Goal: Communication & Community: Answer question/provide support

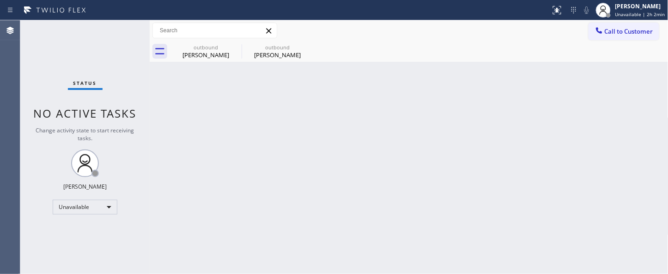
drag, startPoint x: 657, startPoint y: 55, endPoint x: 643, endPoint y: 42, distance: 19.3
click at [657, 55] on div "outbound [PERSON_NAME] outbound [PERSON_NAME]" at bounding box center [419, 51] width 498 height 21
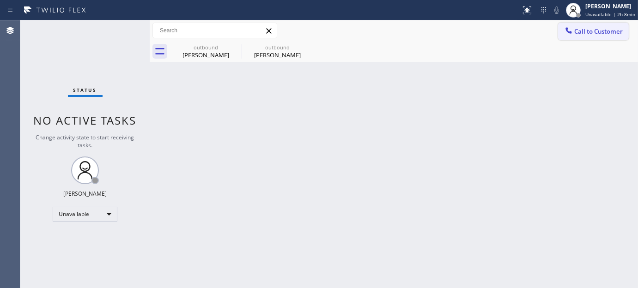
click at [608, 39] on button "Call to Customer" at bounding box center [593, 32] width 71 height 18
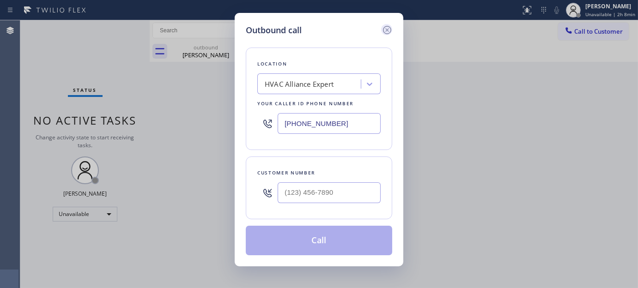
drag, startPoint x: 181, startPoint y: 126, endPoint x: 380, endPoint y: 35, distance: 219.4
click at [177, 123] on div "Outbound call Location HVAC Alliance Expert Your caller id phone number [PHONE_…" at bounding box center [319, 144] width 638 height 288
click at [338, 191] on input "(___) ___-____" at bounding box center [328, 192] width 103 height 21
paste input "602) 725-3024"
type input "[PHONE_NUMBER]"
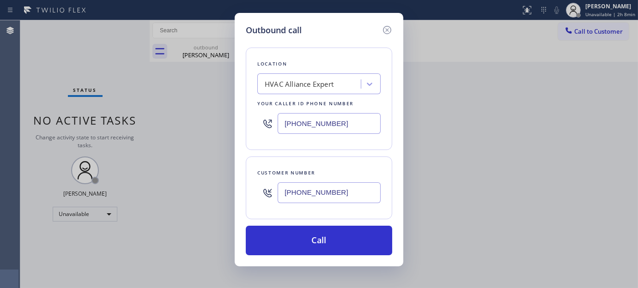
drag, startPoint x: 338, startPoint y: 117, endPoint x: 165, endPoint y: 119, distance: 172.7
click at [163, 120] on div "Outbound call Location HVAC Alliance Expert Your caller id phone number [PHONE_…" at bounding box center [319, 144] width 638 height 288
paste input "602) 755-6398"
type input "[PHONE_NUMBER]"
drag, startPoint x: 347, startPoint y: 197, endPoint x: 221, endPoint y: 213, distance: 127.6
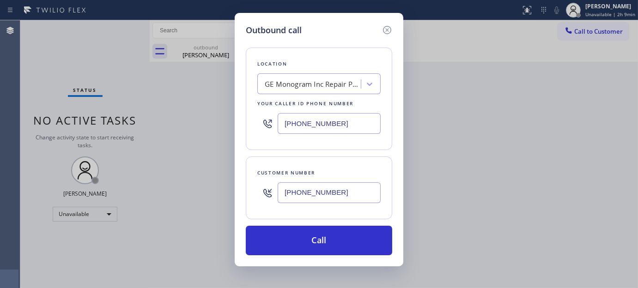
click at [221, 213] on div "Outbound call Location GE Monogram Inc Repair [GEOGRAPHIC_DATA] Your caller id …" at bounding box center [319, 144] width 638 height 288
paste input "310) 947-9171"
type input "[PHONE_NUMBER]"
drag, startPoint x: 326, startPoint y: 136, endPoint x: 157, endPoint y: 141, distance: 169.0
click at [157, 141] on div "Outbound call Location GE Monogram Inc Repair [GEOGRAPHIC_DATA] Your caller id …" at bounding box center [319, 144] width 638 height 288
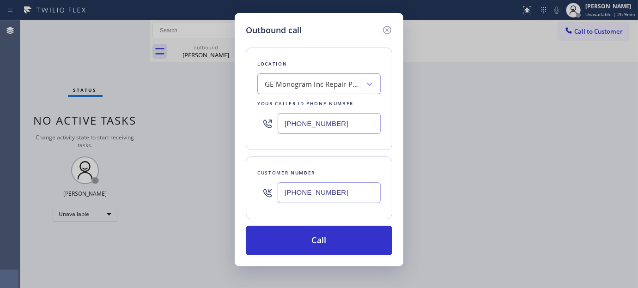
paste input "323) 310-0103"
drag, startPoint x: 345, startPoint y: 132, endPoint x: 210, endPoint y: 126, distance: 134.9
click at [182, 134] on div "Outbound call Location 4B1.Sales Magician AR Sales Magician PPC Your caller id …" at bounding box center [319, 144] width 638 height 288
paste input "text"
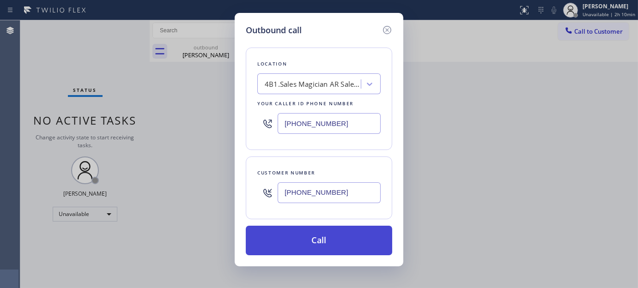
type input "[PHONE_NUMBER]"
click at [331, 235] on button "Call" at bounding box center [319, 241] width 146 height 30
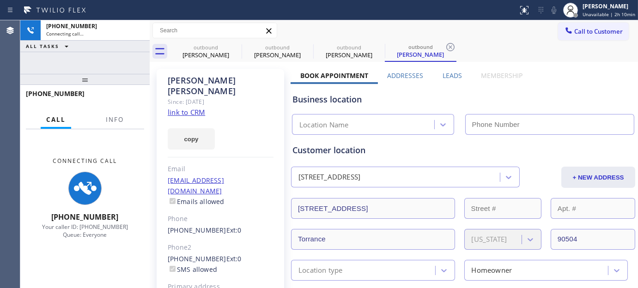
drag, startPoint x: 71, startPoint y: 80, endPoint x: 150, endPoint y: 40, distance: 88.8
click at [75, 57] on div "[PHONE_NUMBER] Connecting call… ALL TASKS ALL TASKS ACTIVE TASKS TASKS IN WRAP …" at bounding box center [84, 154] width 129 height 268
type input "[PHONE_NUMBER]"
click at [237, 47] on icon at bounding box center [235, 47] width 11 height 11
type input "[PHONE_NUMBER]"
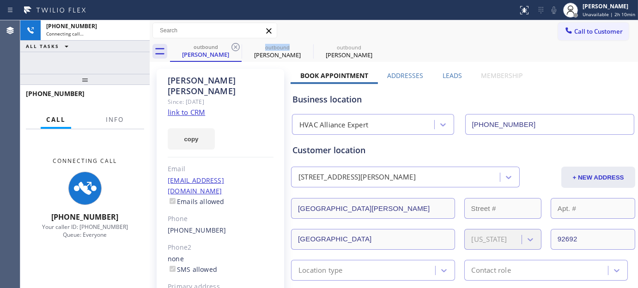
click at [237, 47] on icon at bounding box center [235, 47] width 11 height 11
type input "[PHONE_NUMBER]"
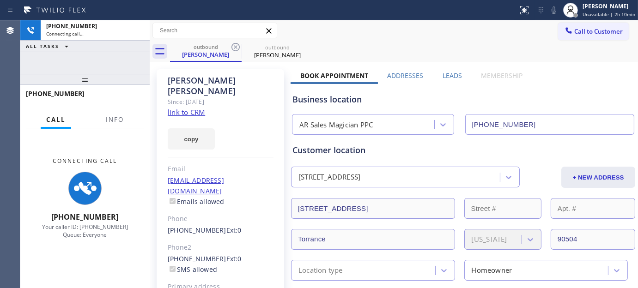
click at [410, 23] on div "Call to Customer Outbound call Location AR Sales Magician PPC Your caller id ph…" at bounding box center [394, 31] width 488 height 16
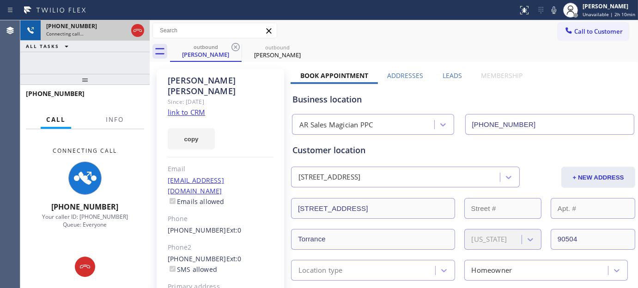
click at [70, 47] on div "[PHONE_NUMBER] Connecting call… ALL TASKS ALL TASKS ACTIVE TASKS TASKS IN WRAP …" at bounding box center [84, 154] width 129 height 268
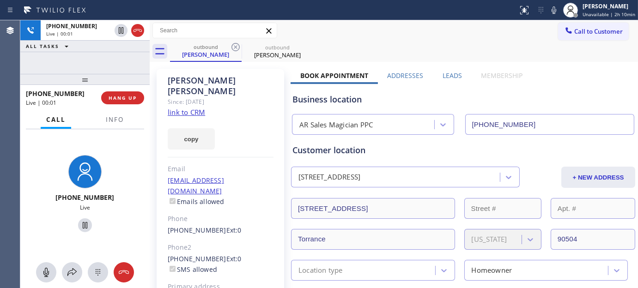
drag, startPoint x: 84, startPoint y: 77, endPoint x: 90, endPoint y: 60, distance: 17.7
click at [89, 62] on div "[PHONE_NUMBER] Live | 00:01 ALL TASKS ALL TASKS ACTIVE TASKS TASKS IN WRAP UP […" at bounding box center [84, 154] width 129 height 268
click at [122, 104] on div "[PHONE_NUMBER] Live | 00:01 HANG UP" at bounding box center [85, 98] width 118 height 24
click at [130, 102] on button "HANG UP" at bounding box center [122, 97] width 43 height 13
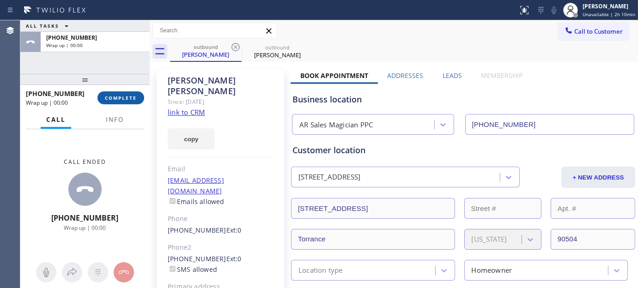
click at [116, 95] on span "COMPLETE" at bounding box center [121, 98] width 32 height 6
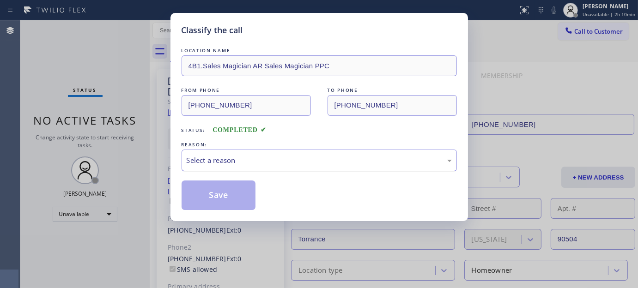
click at [187, 151] on div "Select a reason" at bounding box center [318, 161] width 275 height 22
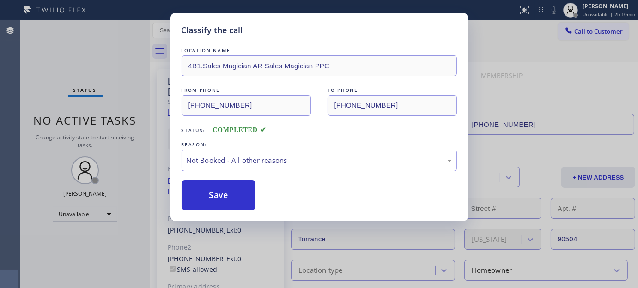
click at [219, 194] on button "Save" at bounding box center [218, 196] width 74 height 30
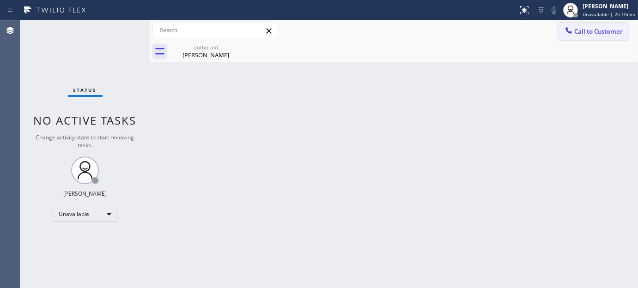
click at [602, 31] on span "Call to Customer" at bounding box center [598, 31] width 48 height 8
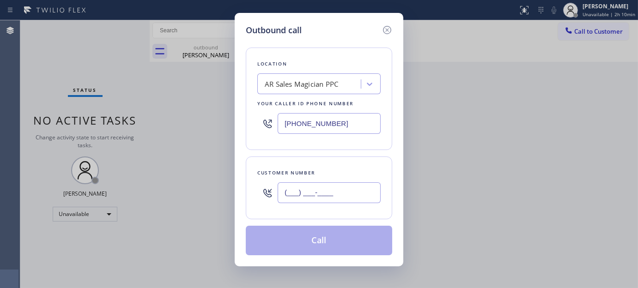
drag, startPoint x: 354, startPoint y: 198, endPoint x: 270, endPoint y: 196, distance: 84.0
click at [270, 201] on div "(___) ___-____" at bounding box center [318, 193] width 123 height 30
paste input "650) 248-7464"
type input "[PHONE_NUMBER]"
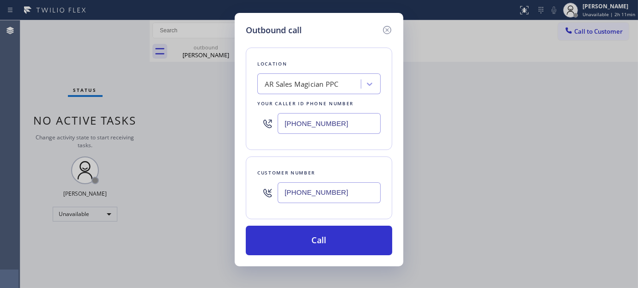
drag, startPoint x: 366, startPoint y: 127, endPoint x: 196, endPoint y: 141, distance: 170.5
click at [197, 141] on div "Outbound call Location AR Sales Magician PPC Your caller id phone number [PHONE…" at bounding box center [319, 144] width 638 height 288
paste input "415) 366-323"
type input "[PHONE_NUMBER]"
drag, startPoint x: 359, startPoint y: 205, endPoint x: 190, endPoint y: 206, distance: 169.4
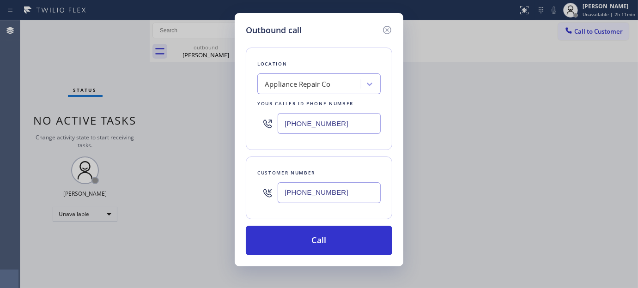
click at [195, 207] on div "Outbound call Location Appliance Repair Co Your caller id phone number [PHONE_N…" at bounding box center [319, 144] width 638 height 288
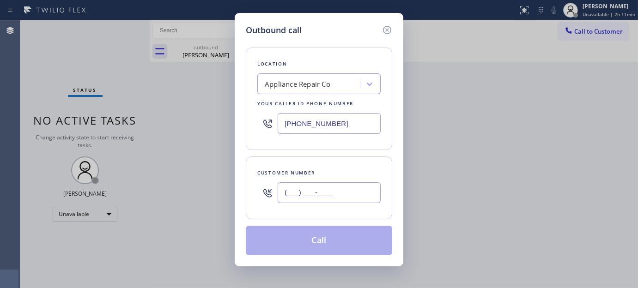
click at [339, 193] on input "(___) ___-____" at bounding box center [328, 192] width 103 height 21
drag, startPoint x: 232, startPoint y: 197, endPoint x: 273, endPoint y: 201, distance: 41.8
click at [203, 205] on div "Outbound call Location Appliance Repair Co Your caller id phone number [PHONE_N…" at bounding box center [319, 144] width 638 height 288
paste input "650) 248-7464"
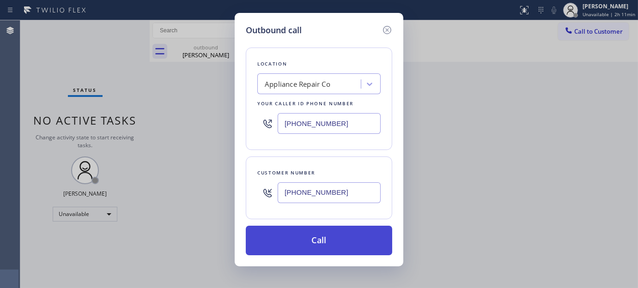
type input "[PHONE_NUMBER]"
click at [330, 238] on button "Call" at bounding box center [319, 241] width 146 height 30
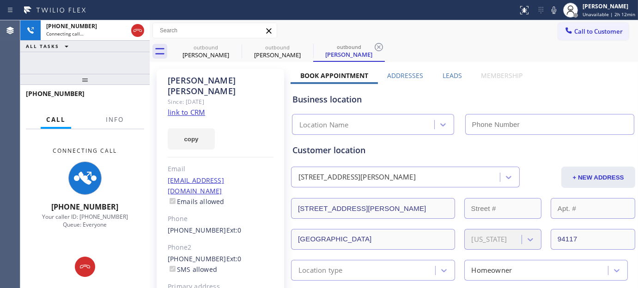
drag, startPoint x: 102, startPoint y: 76, endPoint x: 115, endPoint y: 43, distance: 35.7
click at [102, 75] on div at bounding box center [84, 79] width 129 height 11
type input "[PHONE_NUMBER]"
click at [114, 77] on div at bounding box center [84, 79] width 129 height 11
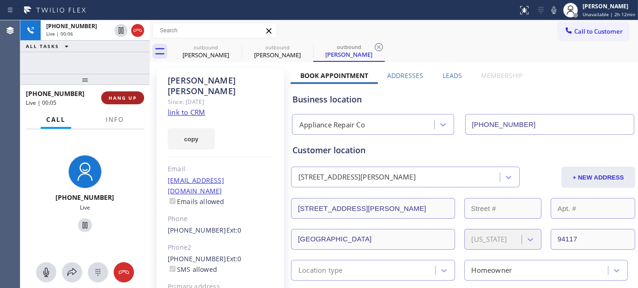
click at [115, 102] on button "HANG UP" at bounding box center [122, 97] width 43 height 13
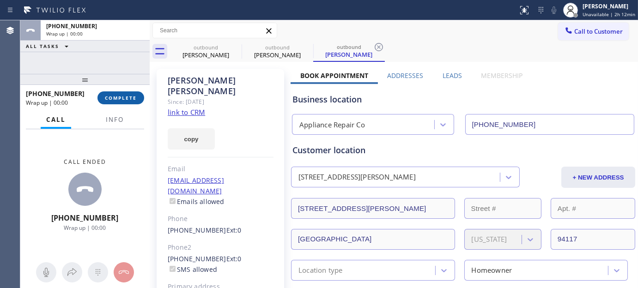
click at [115, 102] on button "COMPLETE" at bounding box center [120, 97] width 47 height 13
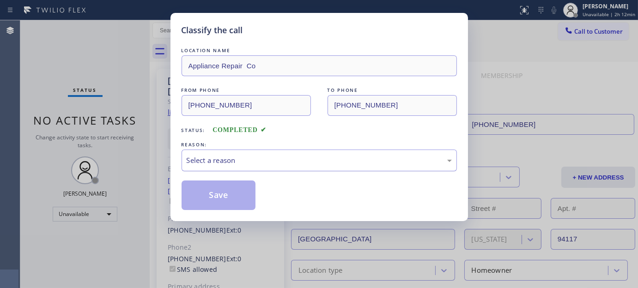
click at [277, 168] on div "Select a reason" at bounding box center [318, 161] width 275 height 22
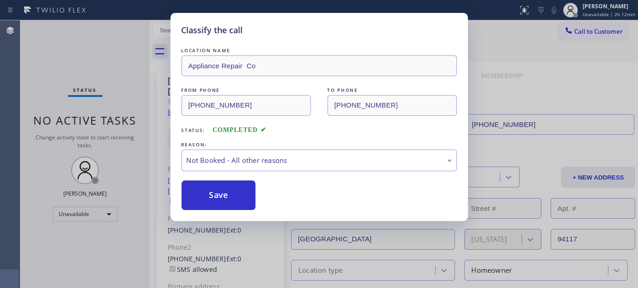
click at [207, 197] on button "Save" at bounding box center [218, 196] width 74 height 30
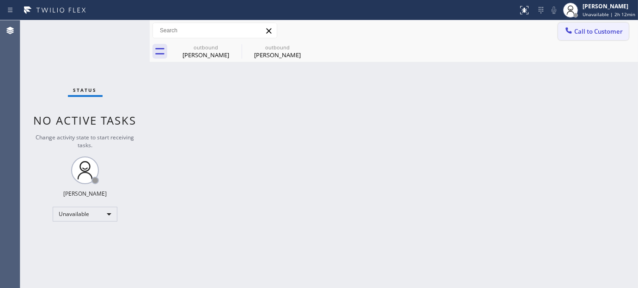
click at [582, 24] on button "Call to Customer" at bounding box center [593, 32] width 71 height 18
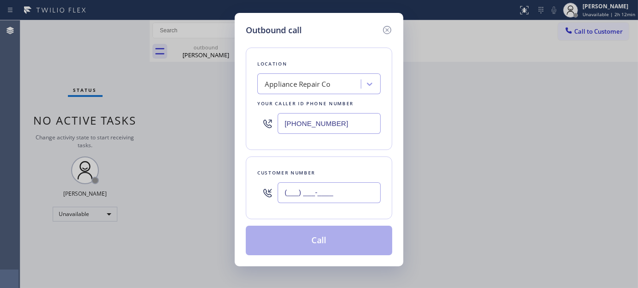
click at [337, 197] on input "(___) ___-____" at bounding box center [328, 192] width 103 height 21
paste input "512) 788-4816"
type input "[PHONE_NUMBER]"
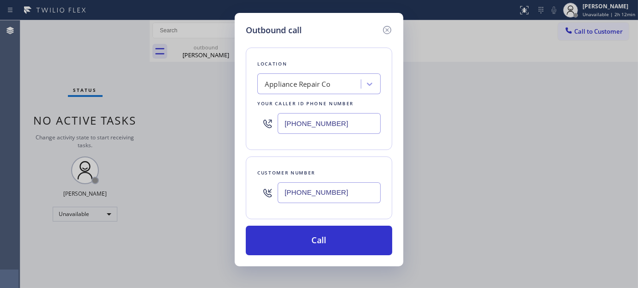
drag, startPoint x: 209, startPoint y: 128, endPoint x: 241, endPoint y: 132, distance: 32.5
click at [164, 120] on div "Outbound call Location Appliance Repair Co Your caller id phone number [PHONE_N…" at bounding box center [319, 144] width 638 height 288
paste input "855) 731-4952"
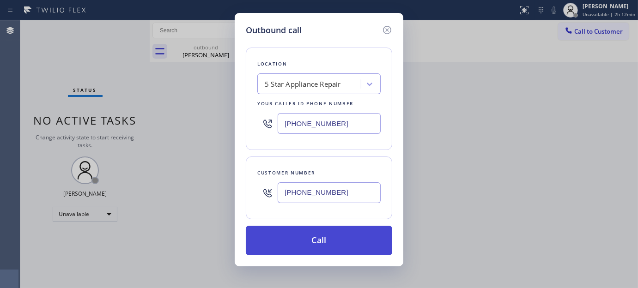
type input "[PHONE_NUMBER]"
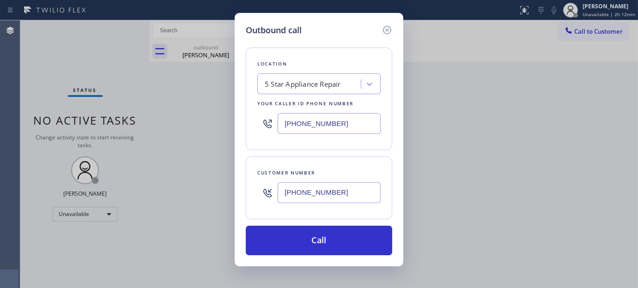
drag, startPoint x: 330, startPoint y: 234, endPoint x: 375, endPoint y: 224, distance: 46.7
click at [330, 235] on button "Call" at bounding box center [319, 241] width 146 height 30
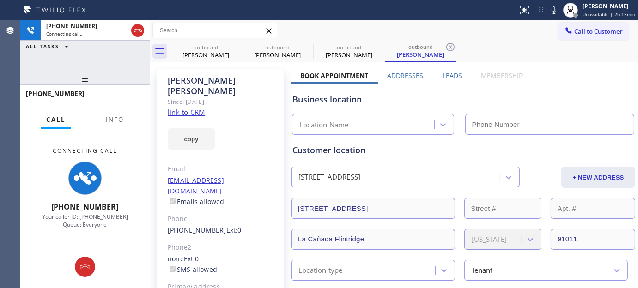
type input "[PHONE_NUMBER]"
drag, startPoint x: 120, startPoint y: 75, endPoint x: 120, endPoint y: 60, distance: 15.2
click at [119, 75] on div at bounding box center [84, 79] width 129 height 11
click at [236, 45] on icon at bounding box center [235, 47] width 11 height 11
click at [0, 0] on icon at bounding box center [0, 0] width 0 height 0
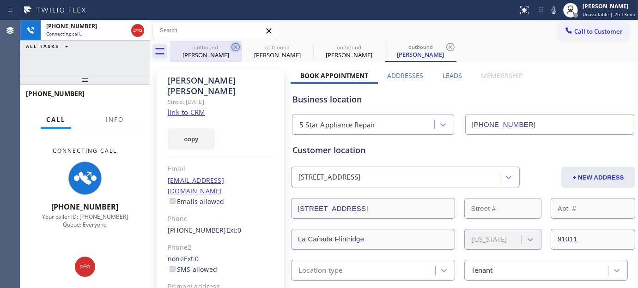
type input "[PHONE_NUMBER]"
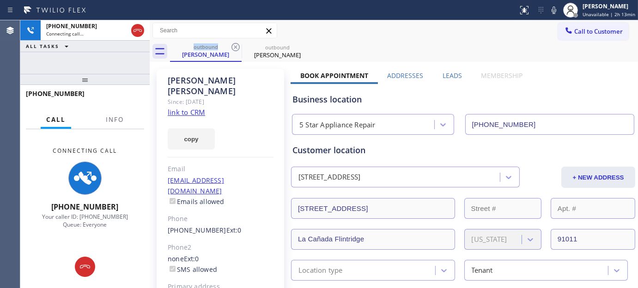
click at [479, 49] on div "outbound [PERSON_NAME] outbound [PERSON_NAME]" at bounding box center [404, 51] width 468 height 21
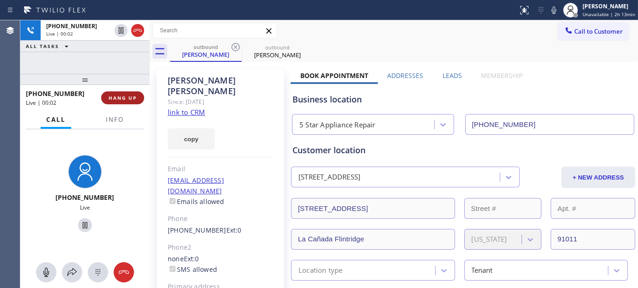
click at [133, 91] on button "HANG UP" at bounding box center [122, 97] width 43 height 13
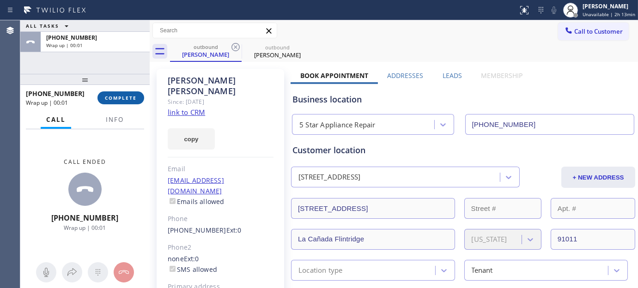
drag, startPoint x: 131, startPoint y: 85, endPoint x: 125, endPoint y: 95, distance: 11.7
click at [131, 85] on div at bounding box center [84, 79] width 129 height 11
click at [124, 95] on span "COMPLETE" at bounding box center [121, 98] width 32 height 6
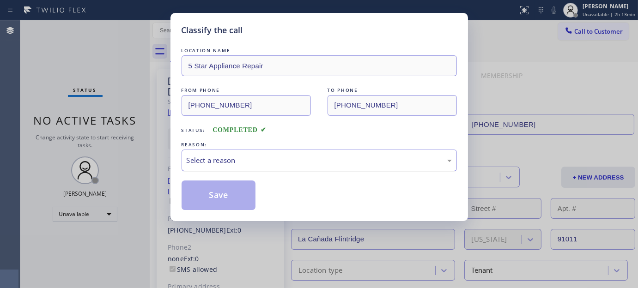
click at [229, 169] on div "Select a reason" at bounding box center [318, 161] width 275 height 22
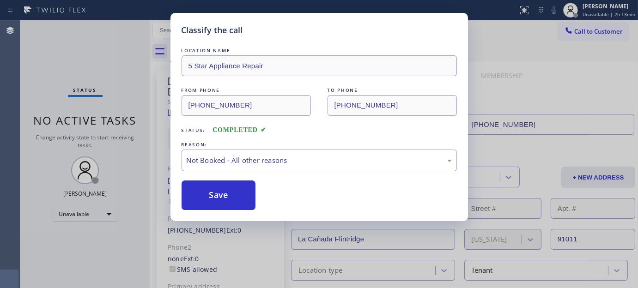
click at [211, 199] on button "Save" at bounding box center [218, 196] width 74 height 30
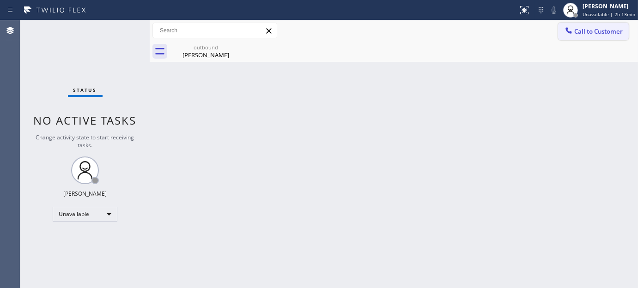
click at [592, 36] on button "Call to Customer" at bounding box center [593, 32] width 71 height 18
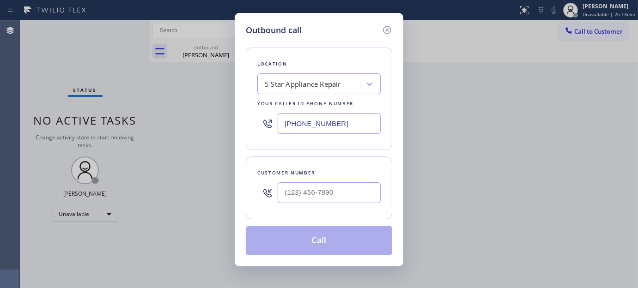
drag, startPoint x: 348, startPoint y: 132, endPoint x: 223, endPoint y: 125, distance: 125.3
click at [207, 130] on div "Outbound call Location 5 Star Appliance Repair Your caller id phone number [PHO…" at bounding box center [319, 144] width 638 height 288
paste input "323) 972-9861"
type input "[PHONE_NUMBER]"
type input "(___) ___-____"
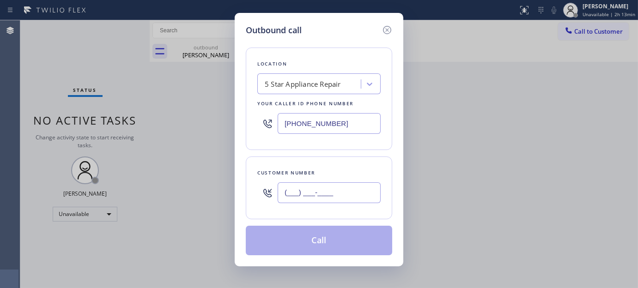
drag, startPoint x: 343, startPoint y: 196, endPoint x: 322, endPoint y: 195, distance: 20.8
click at [338, 197] on input "(___) ___-____" at bounding box center [328, 192] width 103 height 21
click at [333, 195] on input "(___) ___-____" at bounding box center [328, 192] width 103 height 21
paste input "323) 972-9861"
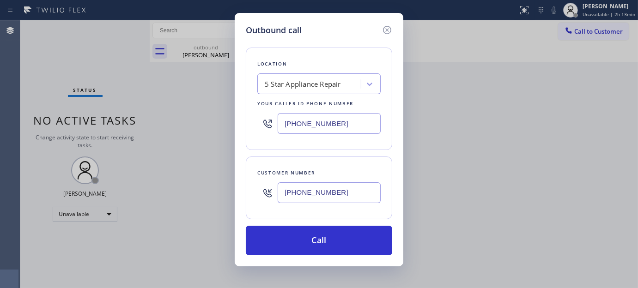
type input "[PHONE_NUMBER]"
drag, startPoint x: 339, startPoint y: 122, endPoint x: 232, endPoint y: 126, distance: 107.6
click at [218, 120] on div "Outbound call Location 5 Star Appliance Repair Your caller id phone number [PHO…" at bounding box center [319, 144] width 638 height 288
paste input "323) 310-0103"
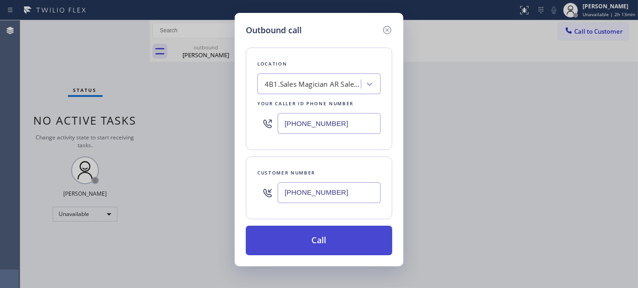
type input "[PHONE_NUMBER]"
click at [330, 231] on button "Call" at bounding box center [319, 241] width 146 height 30
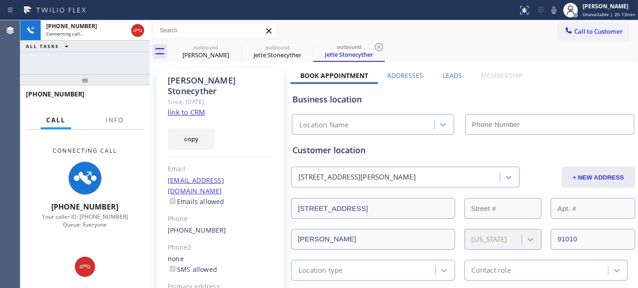
type input "[PHONE_NUMBER]"
drag, startPoint x: 122, startPoint y: 85, endPoint x: 115, endPoint y: 54, distance: 31.2
click at [116, 61] on div "[PHONE_NUMBER] Connecting call… ALL TASKS ALL TASKS ACTIVE TASKS TASKS IN WRAP …" at bounding box center [84, 154] width 129 height 268
click at [177, 82] on div "Jette Stonecyther" at bounding box center [221, 85] width 106 height 21
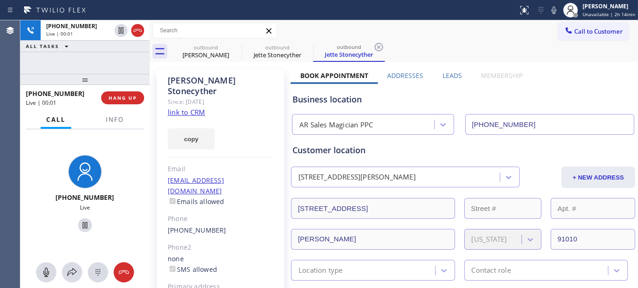
click at [264, 96] on div "Since: [DATE]" at bounding box center [221, 101] width 106 height 11
drag, startPoint x: 105, startPoint y: 81, endPoint x: 234, endPoint y: 24, distance: 141.4
click at [99, 59] on div "[PHONE_NUMBER] Live | 00:01 ALL TASKS ALL TASKS ACTIVE TASKS TASKS IN WRAP UP […" at bounding box center [84, 154] width 129 height 268
drag, startPoint x: 87, startPoint y: 77, endPoint x: 109, endPoint y: 34, distance: 48.3
click at [85, 74] on div at bounding box center [84, 79] width 129 height 11
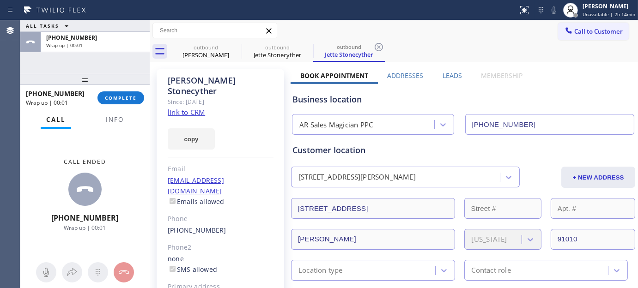
click at [111, 105] on div "[PHONE_NUMBER] Wrap up | 00:01 COMPLETE" at bounding box center [85, 98] width 118 height 24
click at [116, 105] on div "[PHONE_NUMBER] Wrap up | 00:01 COMPLETE" at bounding box center [85, 98] width 118 height 24
click at [119, 102] on button "COMPLETE" at bounding box center [120, 97] width 47 height 13
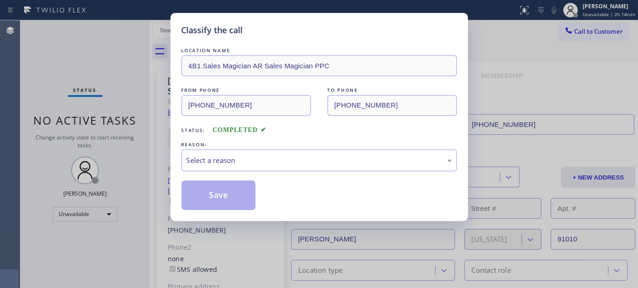
click at [196, 141] on div "REASON:" at bounding box center [318, 145] width 275 height 10
click at [211, 152] on div "Select a reason" at bounding box center [318, 161] width 275 height 22
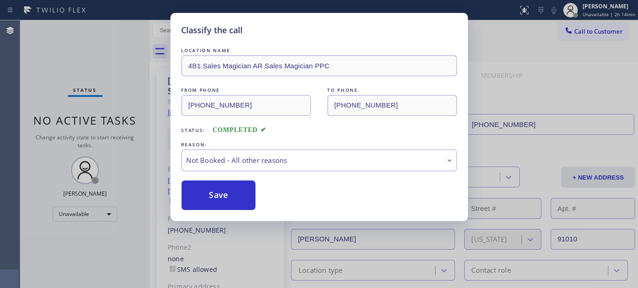
click at [206, 195] on button "Save" at bounding box center [218, 196] width 74 height 30
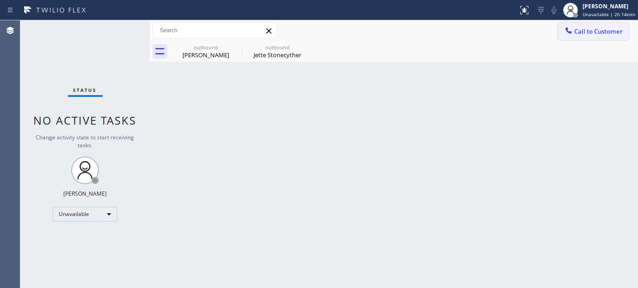
click at [606, 37] on button "Call to Customer" at bounding box center [593, 32] width 71 height 18
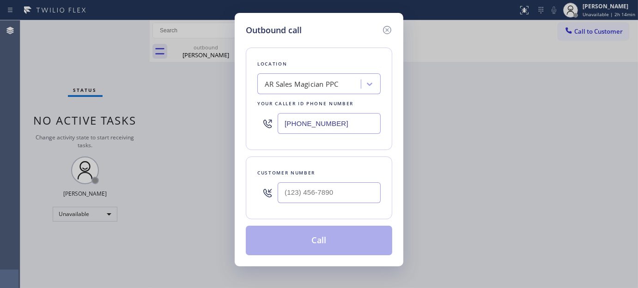
drag, startPoint x: 343, startPoint y: 138, endPoint x: 322, endPoint y: 88, distance: 53.6
click at [244, 147] on div "Outbound call Location AR Sales Magician PPC Your caller id phone number [PHONE…" at bounding box center [319, 139] width 169 height 253
drag, startPoint x: 345, startPoint y: 182, endPoint x: 339, endPoint y: 190, distance: 10.3
click at [333, 188] on div at bounding box center [328, 193] width 103 height 30
type input "[PHONE_NUMBER]"
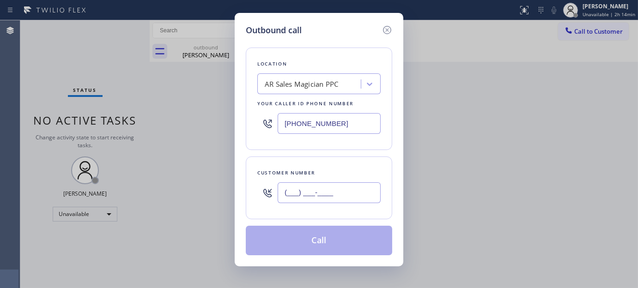
drag, startPoint x: 339, startPoint y: 190, endPoint x: 282, endPoint y: 178, distance: 58.5
click at [248, 211] on div "Customer number (___) ___-____" at bounding box center [319, 188] width 146 height 63
paste input "858) 352-8704"
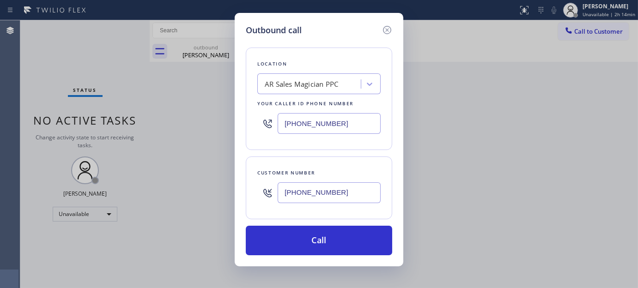
type input "[PHONE_NUMBER]"
drag, startPoint x: 330, startPoint y: 127, endPoint x: 183, endPoint y: 134, distance: 147.4
click at [177, 137] on div "Outbound call Location AR Sales Magician PPC Your caller id phone number [PHONE…" at bounding box center [319, 144] width 638 height 288
paste input "61) 203-3251"
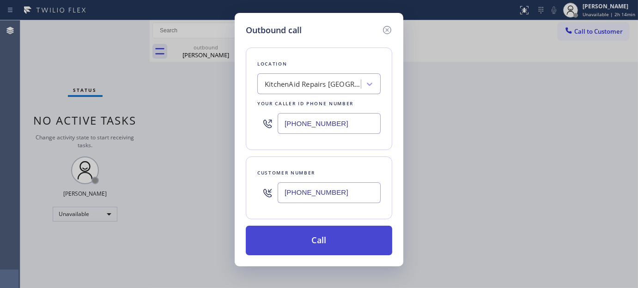
type input "[PHONE_NUMBER]"
click at [328, 243] on button "Call" at bounding box center [319, 241] width 146 height 30
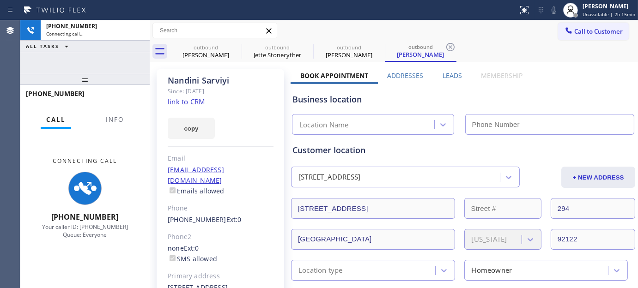
drag, startPoint x: 103, startPoint y: 86, endPoint x: 97, endPoint y: 47, distance: 39.7
click at [94, 52] on div "[PHONE_NUMBER] Connecting call… ALL TASKS ALL TASKS ACTIVE TASKS TASKS IN WRAP …" at bounding box center [84, 154] width 129 height 268
type input "[PHONE_NUMBER]"
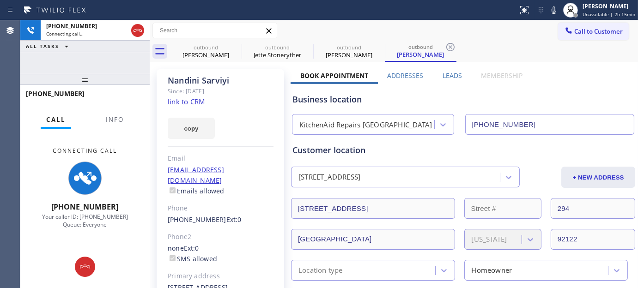
drag, startPoint x: 111, startPoint y: 77, endPoint x: 251, endPoint y: 65, distance: 140.9
click at [109, 76] on div at bounding box center [84, 79] width 129 height 11
click at [233, 45] on icon at bounding box center [235, 47] width 11 height 11
click at [0, 0] on icon at bounding box center [0, 0] width 0 height 0
type input "[PHONE_NUMBER]"
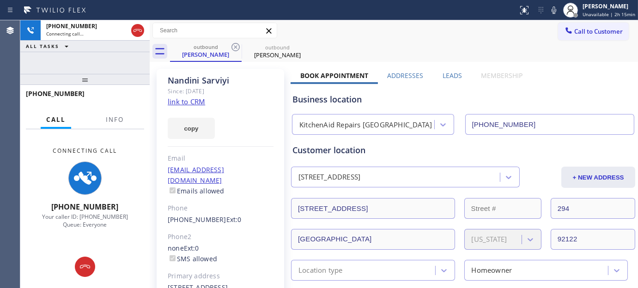
click at [471, 40] on div "Call to Customer Outbound call Location KitchenAid Repairs [GEOGRAPHIC_DATA] Yo…" at bounding box center [394, 30] width 488 height 21
click at [201, 82] on div "[PERSON_NAME]" at bounding box center [221, 80] width 106 height 11
click at [252, 89] on div "Since: [DATE]" at bounding box center [221, 91] width 106 height 11
drag, startPoint x: 89, startPoint y: 71, endPoint x: 148, endPoint y: 33, distance: 70.2
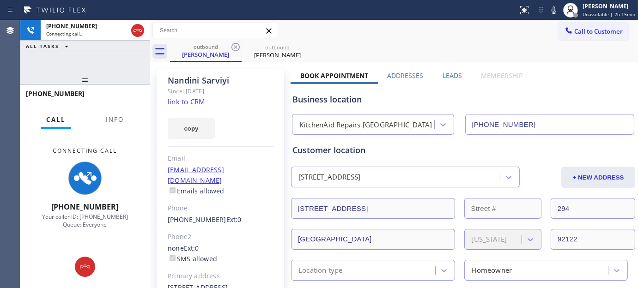
click at [111, 56] on div "[PHONE_NUMBER] Connecting call… ALL TASKS ALL TASKS ACTIVE TASKS TASKS IN WRAP …" at bounding box center [84, 154] width 129 height 268
drag, startPoint x: 139, startPoint y: 31, endPoint x: 213, endPoint y: 7, distance: 77.7
click at [139, 31] on icon at bounding box center [137, 30] width 11 height 11
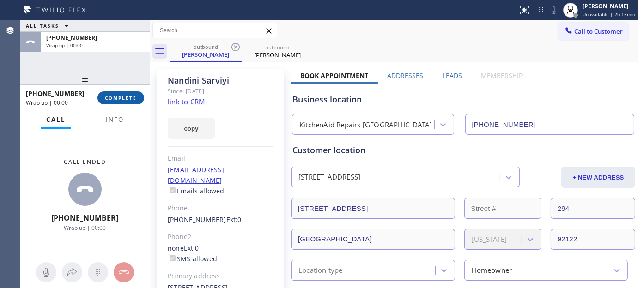
click at [126, 102] on button "COMPLETE" at bounding box center [120, 97] width 47 height 13
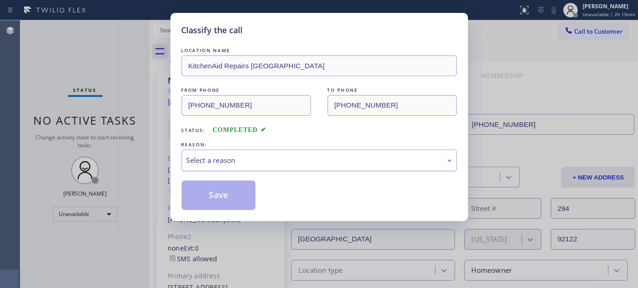
click at [254, 164] on div "Select a reason" at bounding box center [319, 160] width 265 height 11
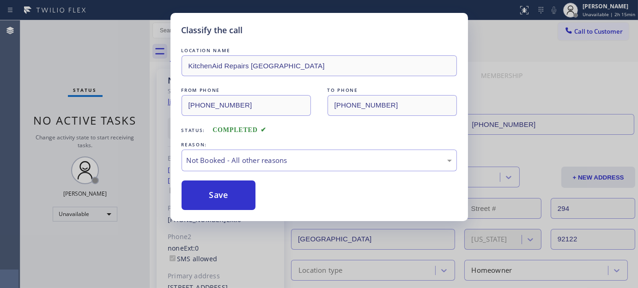
click at [213, 193] on button "Save" at bounding box center [218, 196] width 74 height 30
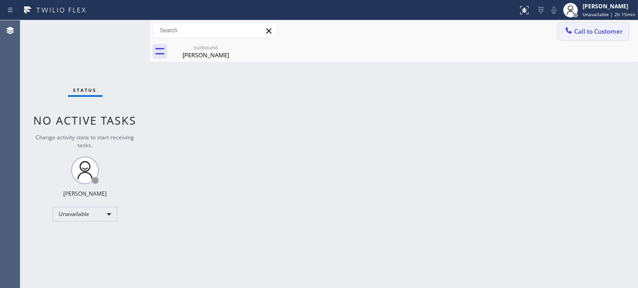
click at [603, 27] on span "Call to Customer" at bounding box center [598, 31] width 48 height 8
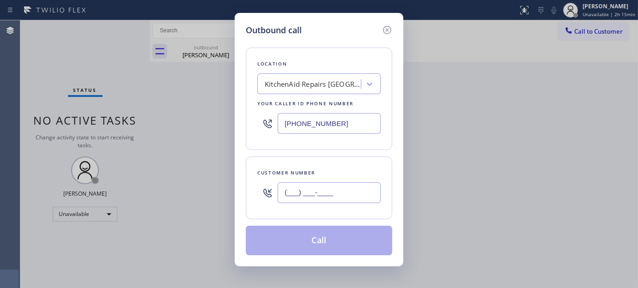
click at [299, 194] on input "(___) ___-____" at bounding box center [328, 192] width 103 height 21
paste input "515) 306-3523"
type input "[PHONE_NUMBER]"
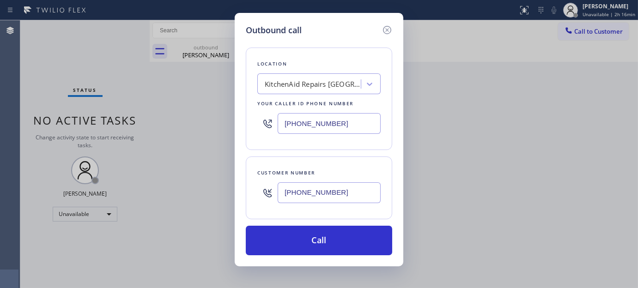
drag, startPoint x: 338, startPoint y: 120, endPoint x: 140, endPoint y: 99, distance: 198.7
click at [140, 99] on div "Outbound call Location KitchenAid Repairs [GEOGRAPHIC_DATA] Your caller id phon…" at bounding box center [319, 144] width 638 height 288
paste input "206) 309-6738"
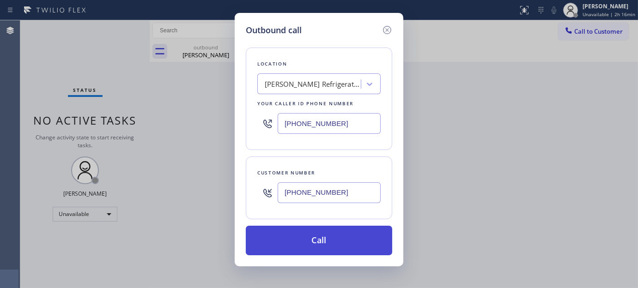
type input "[PHONE_NUMBER]"
click at [349, 239] on button "Call" at bounding box center [319, 241] width 146 height 30
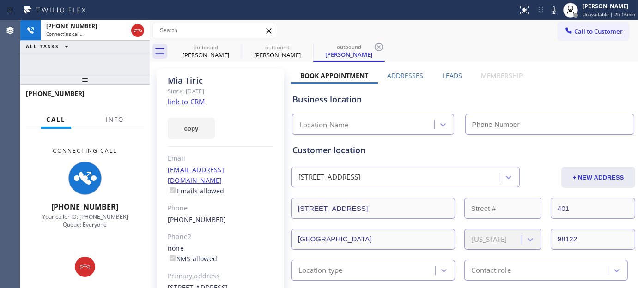
type input "[PHONE_NUMBER]"
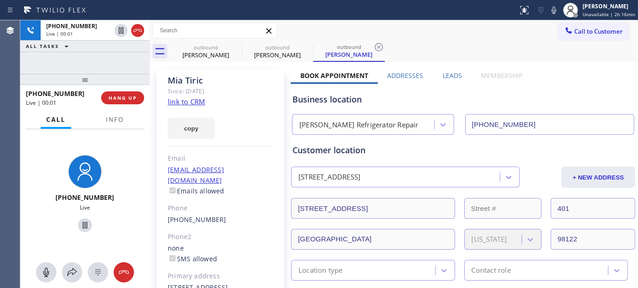
drag, startPoint x: 88, startPoint y: 76, endPoint x: 95, endPoint y: 45, distance: 31.7
click at [85, 59] on div "[PHONE_NUMBER] Live | 00:01 ALL TASKS ALL TASKS ACTIVE TASKS TASKS IN WRAP UP […" at bounding box center [84, 154] width 129 height 268
click at [104, 99] on button "HANG UP" at bounding box center [122, 97] width 43 height 13
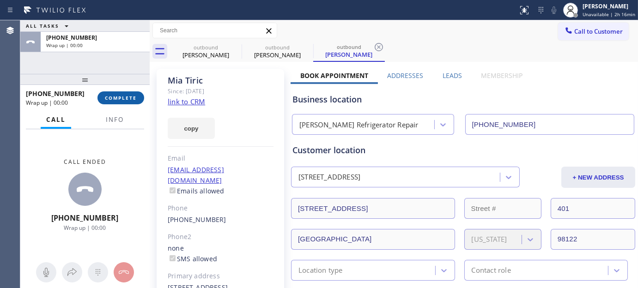
click at [135, 96] on span "COMPLETE" at bounding box center [121, 98] width 32 height 6
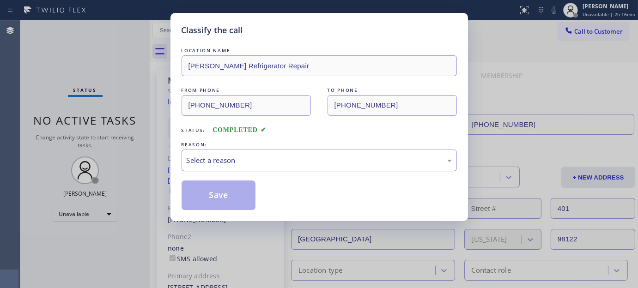
click at [296, 158] on div "Select a reason" at bounding box center [319, 160] width 265 height 11
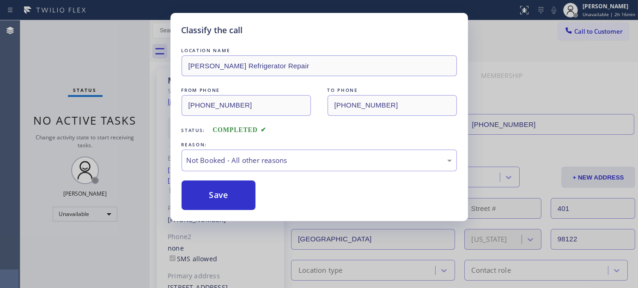
click at [222, 197] on button "Save" at bounding box center [218, 196] width 74 height 30
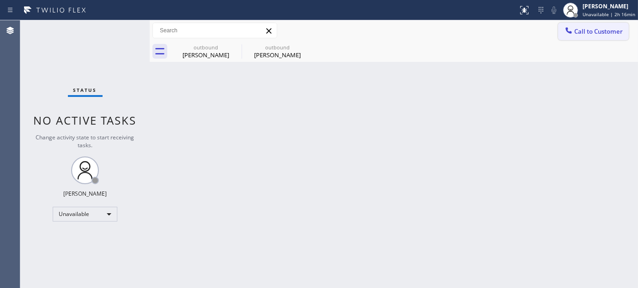
click at [595, 29] on span "Call to Customer" at bounding box center [598, 31] width 48 height 8
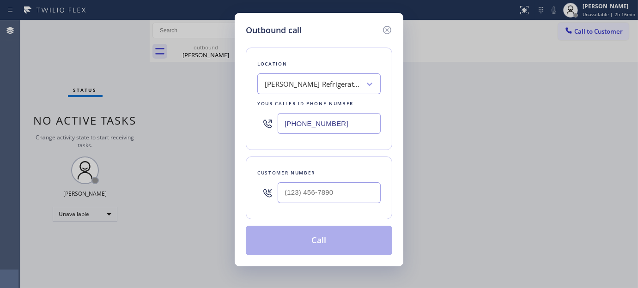
drag, startPoint x: 333, startPoint y: 123, endPoint x: 224, endPoint y: 103, distance: 110.8
click at [216, 116] on div "Outbound call Location [PERSON_NAME] Refrigerator Repair Your caller id phone n…" at bounding box center [319, 144] width 638 height 288
paste input "310) 465-3245"
type input "[PHONE_NUMBER]"
click at [316, 177] on div "Customer number" at bounding box center [318, 173] width 123 height 10
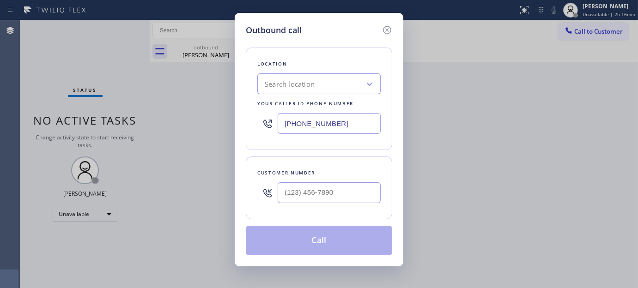
type input "(___) ___-____"
click at [316, 183] on input "(___) ___-____" at bounding box center [328, 192] width 103 height 21
type input "[PHONE_NUMBER]"
paste input "310) 465-3245"
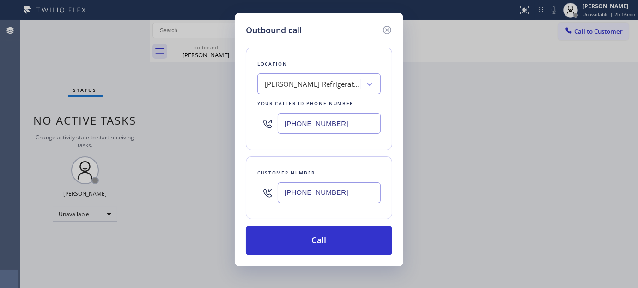
type input "[PHONE_NUMBER]"
drag, startPoint x: 208, startPoint y: 123, endPoint x: 193, endPoint y: 120, distance: 15.9
click at [193, 120] on div "Outbound call Location [PERSON_NAME] Refrigerator Repair Your caller id phone n…" at bounding box center [319, 144] width 638 height 288
paste input "877) 800-0094"
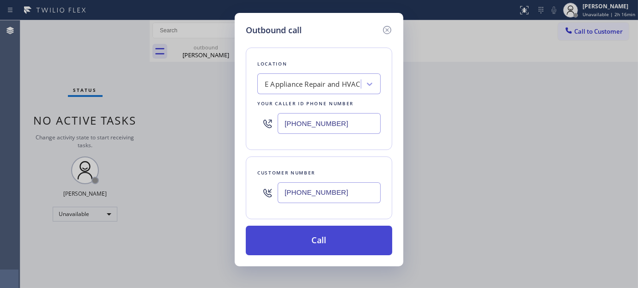
type input "[PHONE_NUMBER]"
click at [333, 235] on button "Call" at bounding box center [319, 241] width 146 height 30
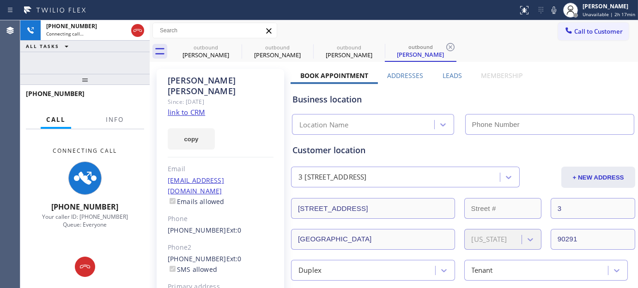
type input "[PHONE_NUMBER]"
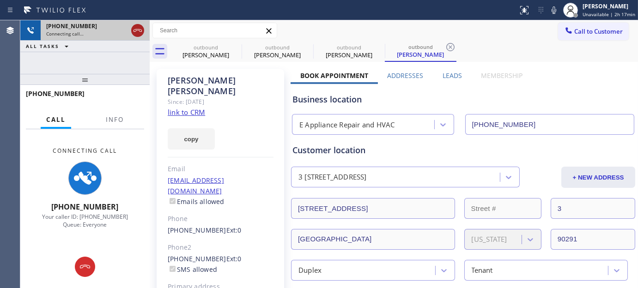
click at [140, 29] on icon at bounding box center [137, 30] width 11 height 11
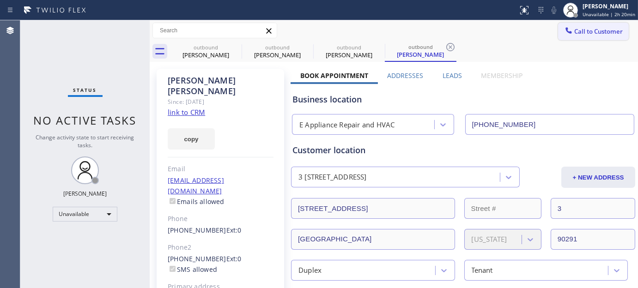
click at [593, 25] on button "Call to Customer" at bounding box center [593, 32] width 71 height 18
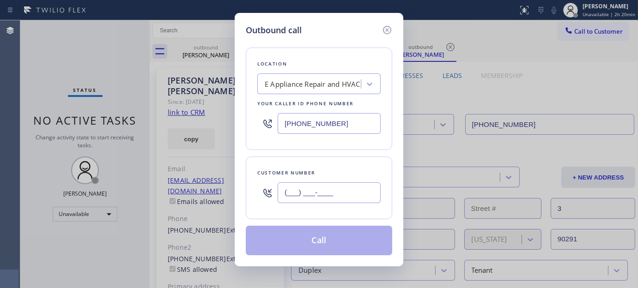
click at [321, 196] on input "(___) ___-____" at bounding box center [328, 192] width 103 height 21
paste input "415) 418-0670"
type input "[PHONE_NUMBER]"
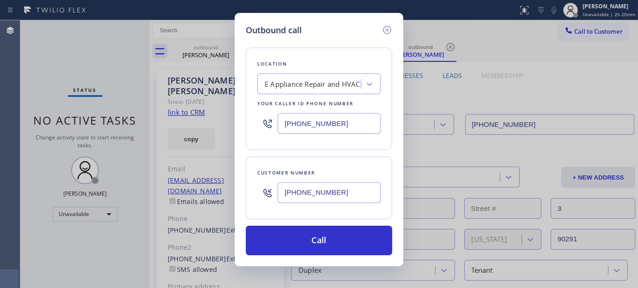
drag, startPoint x: 349, startPoint y: 119, endPoint x: 184, endPoint y: 126, distance: 165.5
click at [150, 119] on div "Outbound call Location E Appliance Repair and HVAC Your caller id phone number …" at bounding box center [319, 144] width 638 height 288
paste input "415) 548-9787"
type input "[PHONE_NUMBER]"
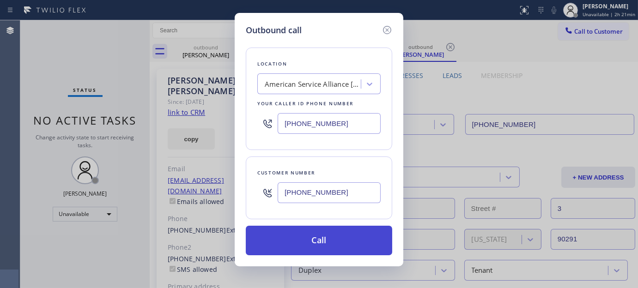
click at [347, 234] on button "Call" at bounding box center [319, 241] width 146 height 30
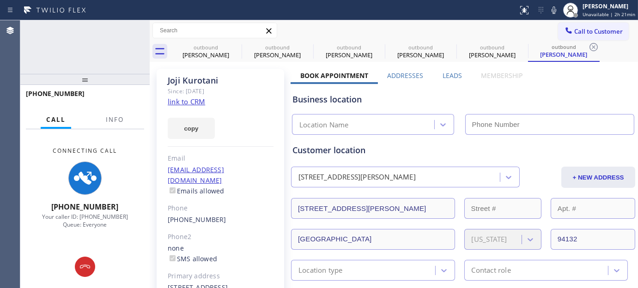
type input "[PHONE_NUMBER]"
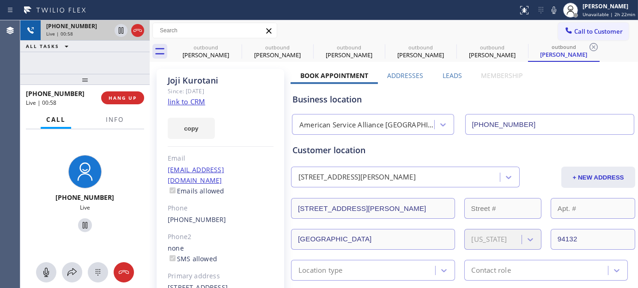
drag, startPoint x: 98, startPoint y: 74, endPoint x: 133, endPoint y: 37, distance: 50.9
click at [98, 61] on div "[PHONE_NUMBER] Live | 00:58 ALL TASKS ALL TASKS ACTIVE TASKS TASKS IN WRAP UP […" at bounding box center [84, 154] width 129 height 268
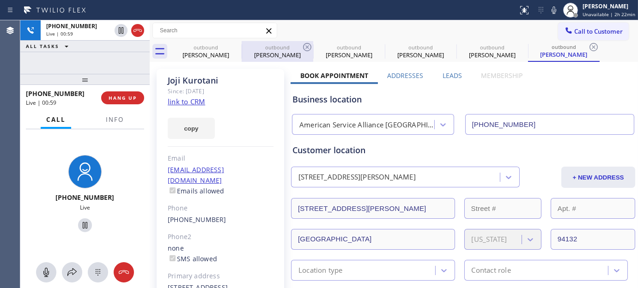
click at [241, 45] on div at bounding box center [241, 51] width 0 height 15
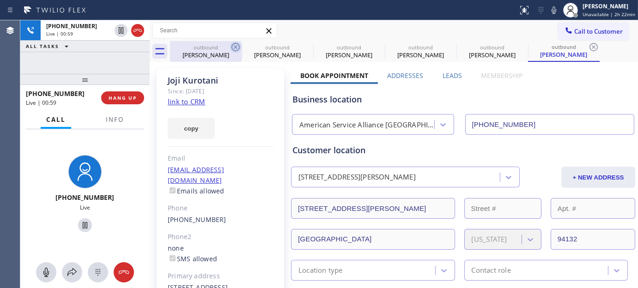
type input "[PHONE_NUMBER]"
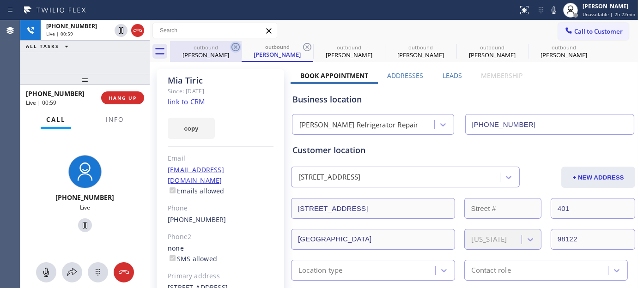
click at [237, 45] on icon at bounding box center [235, 47] width 8 height 8
click at [236, 45] on icon at bounding box center [235, 47] width 11 height 11
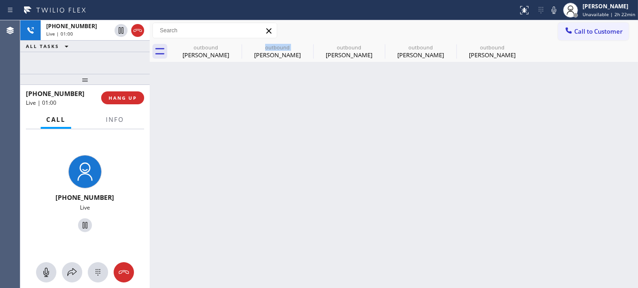
click at [0, 0] on icon at bounding box center [0, 0] width 0 height 0
type input "[PHONE_NUMBER]"
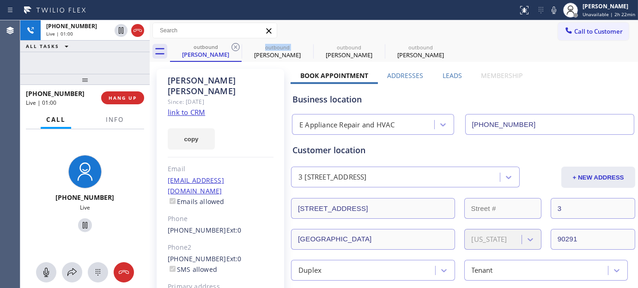
click at [236, 45] on icon at bounding box center [235, 47] width 11 height 11
type input "[PHONE_NUMBER]"
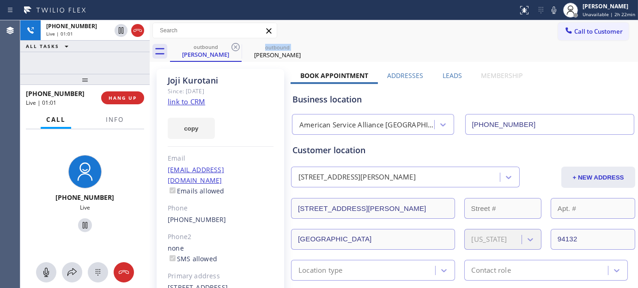
click at [236, 45] on icon at bounding box center [235, 47] width 11 height 11
click at [232, 47] on icon at bounding box center [235, 47] width 11 height 11
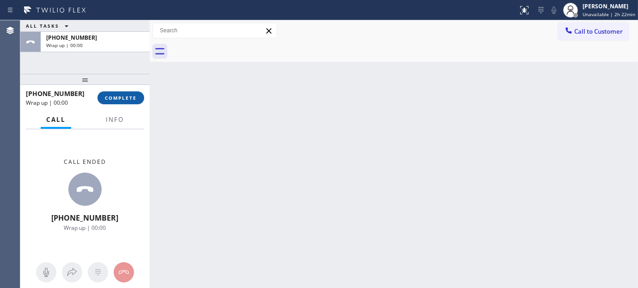
click at [116, 95] on span "COMPLETE" at bounding box center [121, 98] width 32 height 6
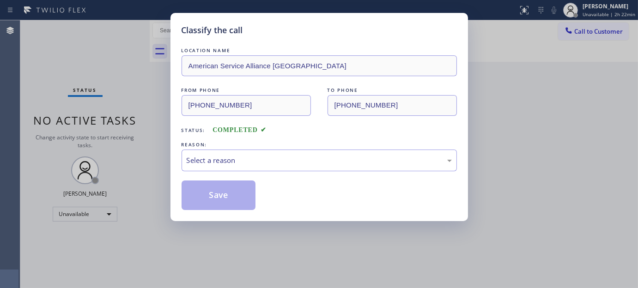
click at [294, 173] on div "LOCATION NAME American Service Alliance Sunset District FROM PHONE [PHONE_NUMBE…" at bounding box center [318, 128] width 275 height 164
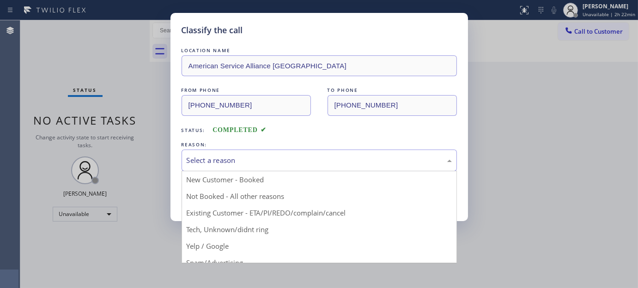
click at [252, 159] on div "Select a reason" at bounding box center [319, 160] width 265 height 11
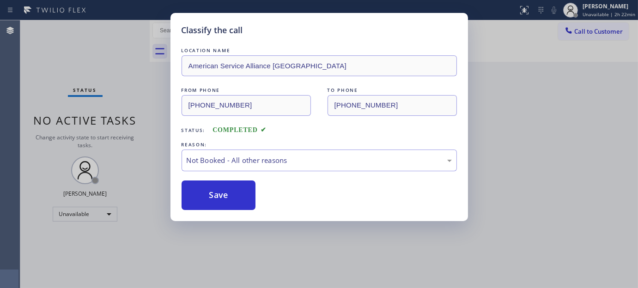
click at [224, 190] on button "Save" at bounding box center [218, 196] width 74 height 30
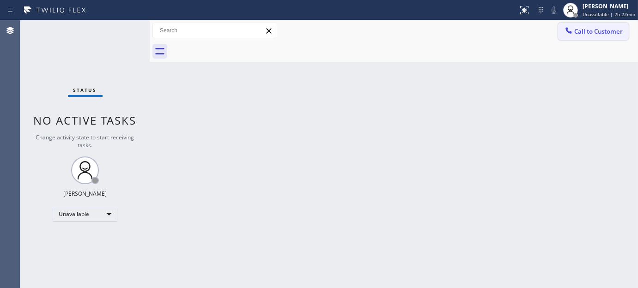
click at [581, 25] on button "Call to Customer" at bounding box center [593, 32] width 71 height 18
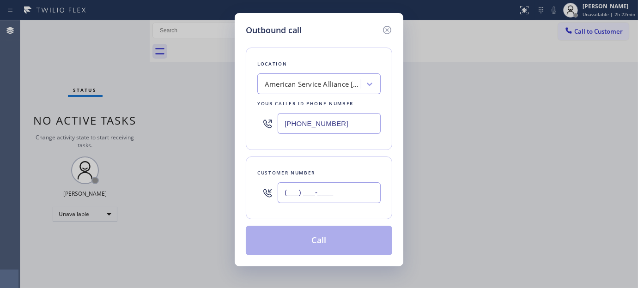
click at [302, 202] on input "(___) ___-____" at bounding box center [328, 192] width 103 height 21
paste input "310) 869-3267"
type input "[PHONE_NUMBER]"
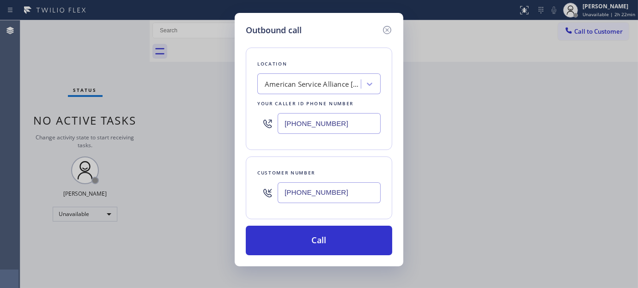
drag, startPoint x: 334, startPoint y: 117, endPoint x: 357, endPoint y: 195, distance: 81.4
click at [166, 150] on div "Outbound call Location American Service Alliance [GEOGRAPHIC_DATA] Your caller …" at bounding box center [319, 144] width 638 height 288
paste input "855) 731-4952"
drag, startPoint x: 257, startPoint y: 117, endPoint x: 211, endPoint y: 88, distance: 54.4
click at [167, 111] on div "Outbound call Location 5 Star Appliance Repair Your caller id phone number [PHO…" at bounding box center [319, 144] width 638 height 288
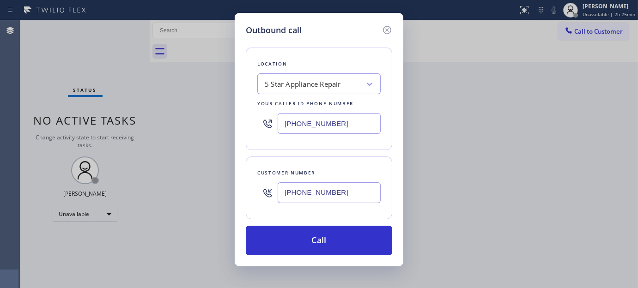
paste input "text"
type input "[PHONE_NUMBER]"
drag, startPoint x: 189, startPoint y: 195, endPoint x: 231, endPoint y: 200, distance: 41.9
click at [150, 199] on div "Outbound call Location 5 Star Appliance Repair Your caller id phone number [PHO…" at bounding box center [319, 144] width 638 height 288
paste input "text"
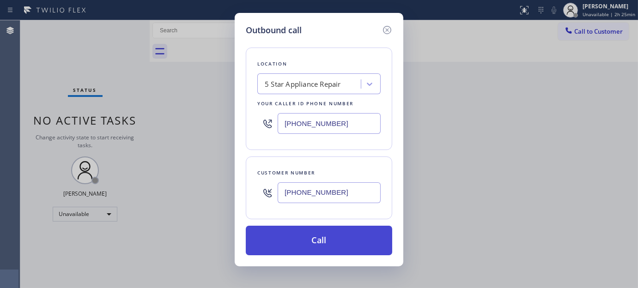
type input "[PHONE_NUMBER]"
click at [337, 244] on button "Call" at bounding box center [319, 241] width 146 height 30
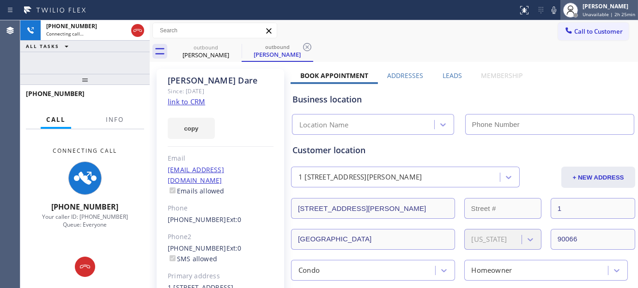
type input "[PHONE_NUMBER]"
drag, startPoint x: 125, startPoint y: 72, endPoint x: 271, endPoint y: 11, distance: 158.9
click at [123, 67] on div "[PHONE_NUMBER] Connecting call… ALL TASKS ALL TASKS ACTIVE TASKS TASKS IN WRAP …" at bounding box center [84, 154] width 129 height 268
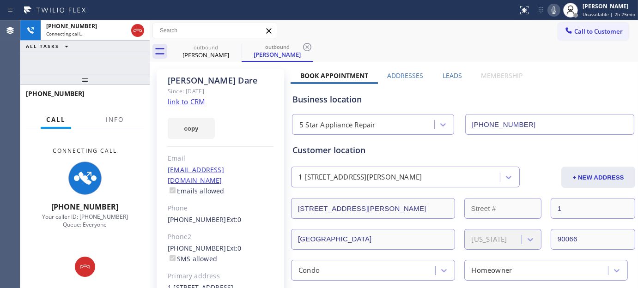
click at [556, 10] on icon at bounding box center [553, 10] width 11 height 11
click at [139, 28] on icon at bounding box center [137, 30] width 11 height 11
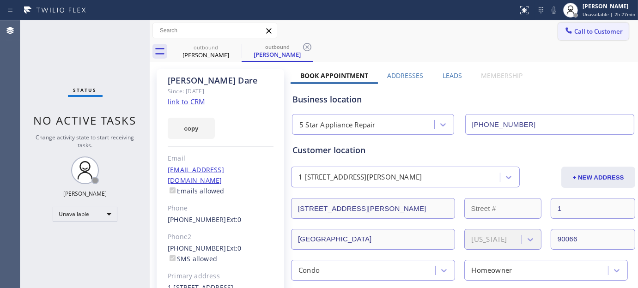
click at [574, 35] on span "Call to Customer" at bounding box center [598, 31] width 48 height 8
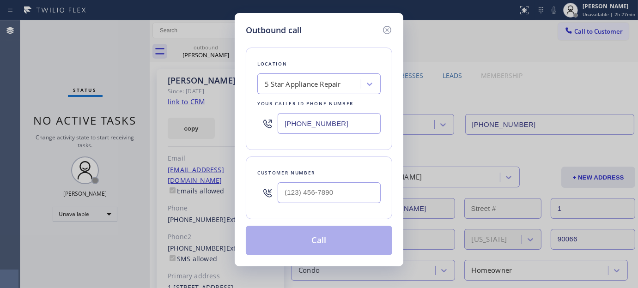
click at [325, 203] on div at bounding box center [328, 193] width 103 height 30
click at [348, 189] on input "(___) ___-____" at bounding box center [328, 192] width 103 height 21
paste input "949) 629-0714"
type input "[PHONE_NUMBER]"
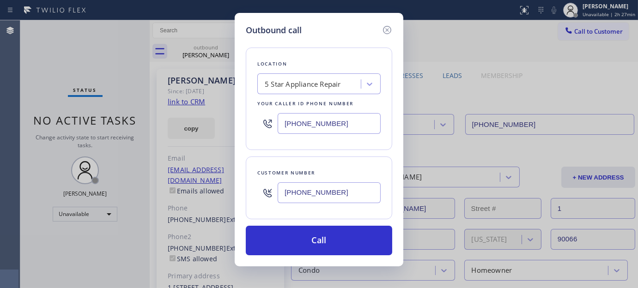
drag, startPoint x: 349, startPoint y: 117, endPoint x: 165, endPoint y: 115, distance: 183.3
click at [162, 116] on div "Outbound call Location 5 Star Appliance Repair Your caller id phone number [PHO…" at bounding box center [319, 144] width 638 height 288
paste input "44) 462-8198"
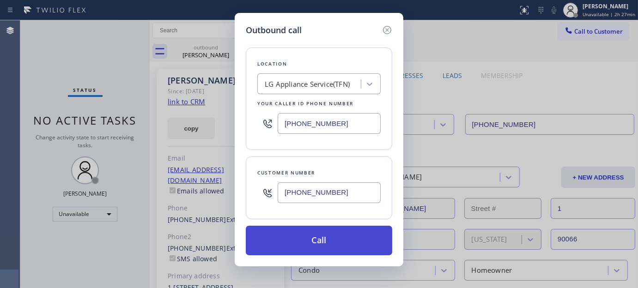
type input "[PHONE_NUMBER]"
click at [344, 239] on button "Call" at bounding box center [319, 241] width 146 height 30
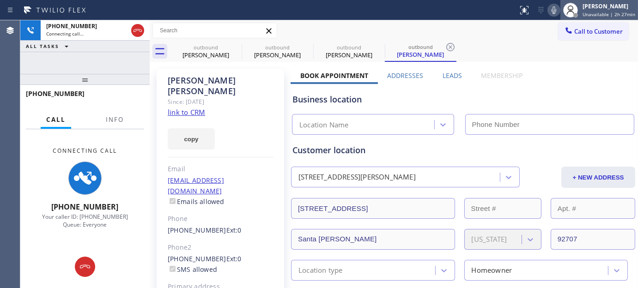
type input "[PHONE_NUMBER]"
click at [559, 11] on icon at bounding box center [553, 10] width 11 height 11
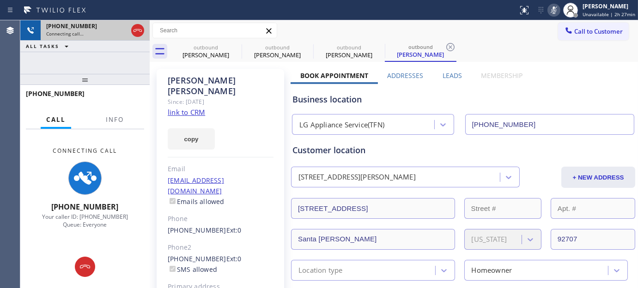
drag, startPoint x: 139, startPoint y: 30, endPoint x: 145, endPoint y: 26, distance: 7.2
click at [139, 30] on icon at bounding box center [137, 30] width 11 height 11
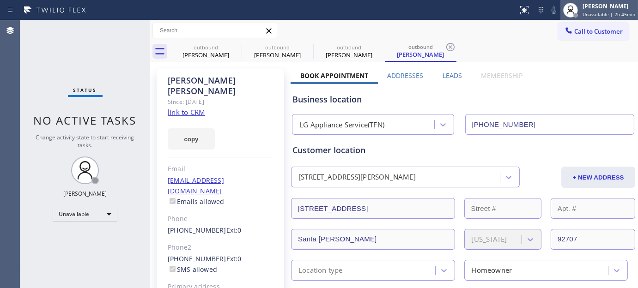
click at [599, 15] on span "Unavailable | 2h 45min" at bounding box center [608, 14] width 53 height 6
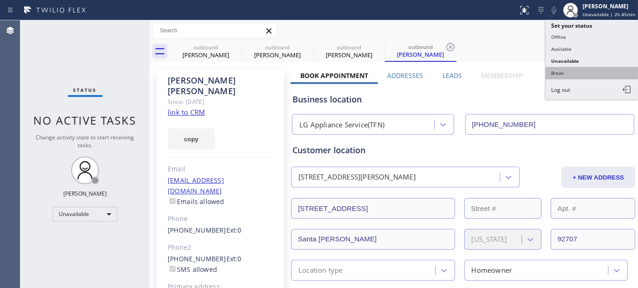
click at [590, 75] on button "Break" at bounding box center [591, 73] width 92 height 12
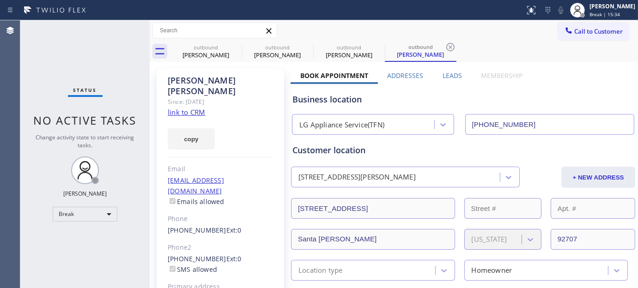
click at [236, 100] on div "[PERSON_NAME] Since: [DATE] link to CRM copy Email [EMAIL_ADDRESS][DOMAIN_NAME]…" at bounding box center [220, 217] width 127 height 296
click at [602, 18] on div "[PERSON_NAME] Break | 15:38" at bounding box center [602, 10] width 71 height 20
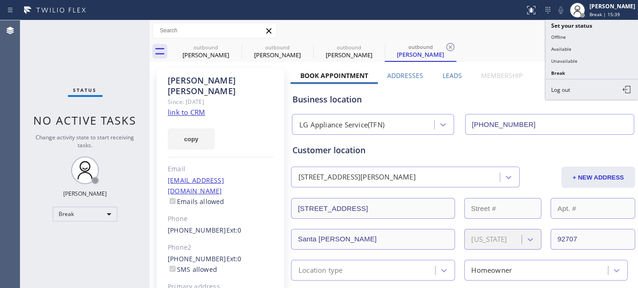
click at [514, 48] on div "outbound [PERSON_NAME] outbound [PERSON_NAME] outbound [PERSON_NAME] outbound […" at bounding box center [404, 51] width 468 height 21
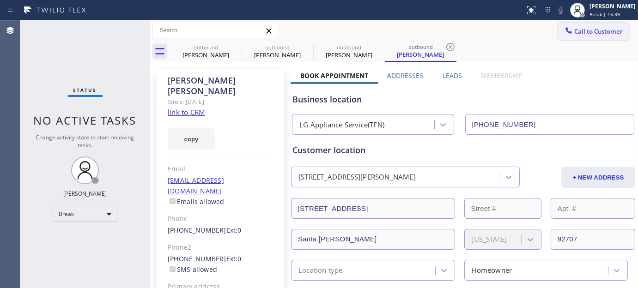
drag, startPoint x: 590, startPoint y: 35, endPoint x: 329, endPoint y: 135, distance: 278.8
click at [588, 36] on button "Call to Customer" at bounding box center [593, 32] width 71 height 18
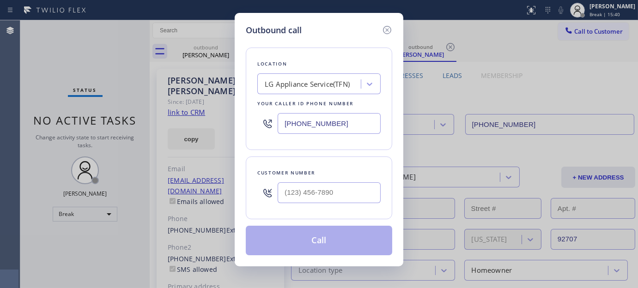
click at [596, 12] on div "Outbound call Location LG Appliance Service(TFN) Your caller id phone number [P…" at bounding box center [319, 144] width 638 height 288
drag, startPoint x: 387, startPoint y: 35, endPoint x: 554, endPoint y: 14, distance: 168.4
click at [386, 35] on div at bounding box center [386, 30] width 11 height 12
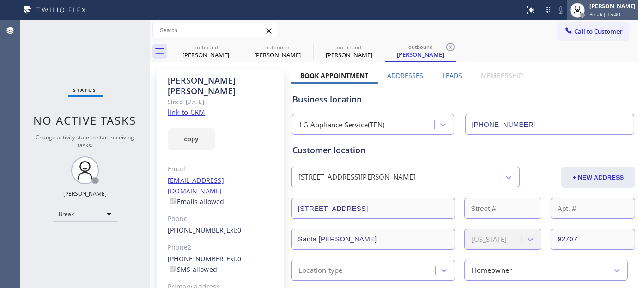
click at [573, 9] on icon at bounding box center [576, 12] width 7 height 6
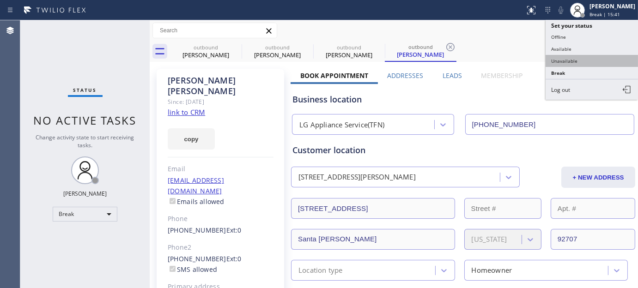
type input "[PHONE_NUMBER]"
click at [571, 58] on button "Unavailable" at bounding box center [591, 61] width 92 height 12
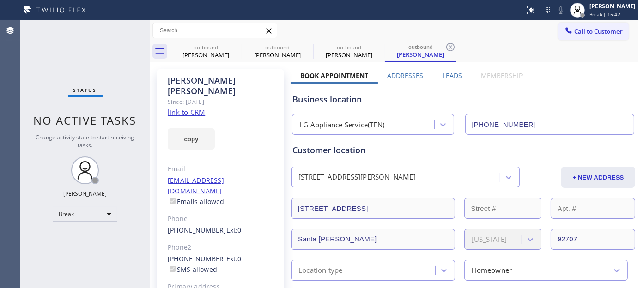
click at [594, 20] on div "Call to Customer Outbound call Location LG Appliance Service(TFN) Your caller i…" at bounding box center [394, 30] width 488 height 21
click at [584, 31] on span "Call to Customer" at bounding box center [598, 31] width 48 height 8
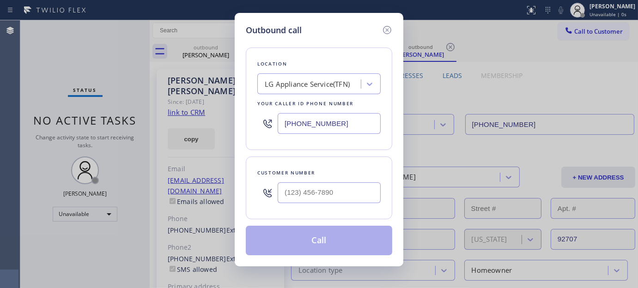
click at [343, 182] on div at bounding box center [328, 193] width 103 height 30
click at [332, 192] on input "(___) ___-____" at bounding box center [328, 192] width 103 height 21
paste input "714) 574-4059"
type input "[PHONE_NUMBER]"
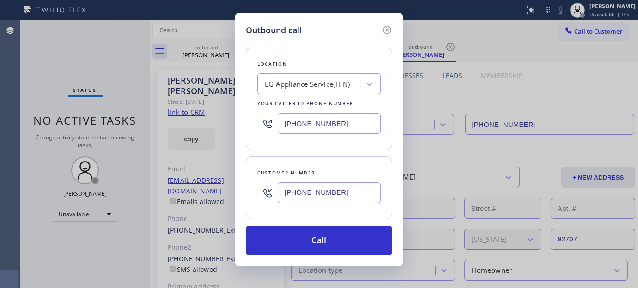
drag, startPoint x: 344, startPoint y: 124, endPoint x: 302, endPoint y: 157, distance: 53.5
click at [217, 137] on div "Outbound call Location LG Appliance Service(TFN) Your caller id phone number [P…" at bounding box center [319, 144] width 638 height 288
paste input "77) 777-0796"
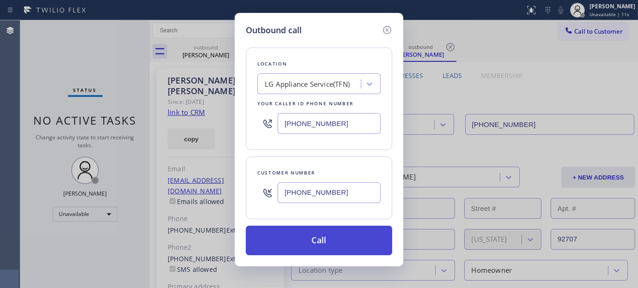
type input "[PHONE_NUMBER]"
click at [354, 239] on button "Call" at bounding box center [319, 241] width 146 height 30
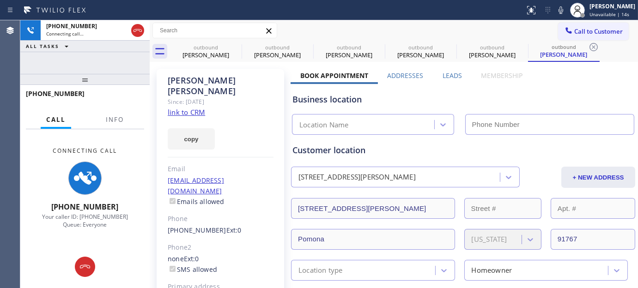
type input "[PHONE_NUMBER]"
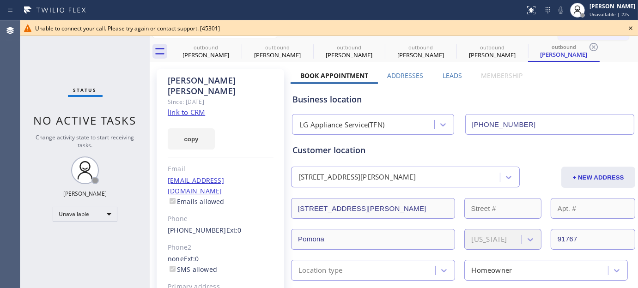
click at [630, 29] on icon at bounding box center [630, 28] width 4 height 4
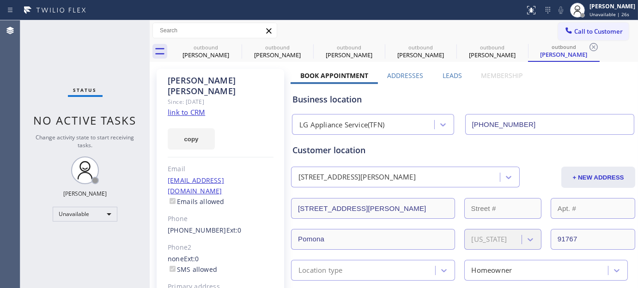
click at [582, 35] on span "Call to Customer" at bounding box center [598, 31] width 48 height 8
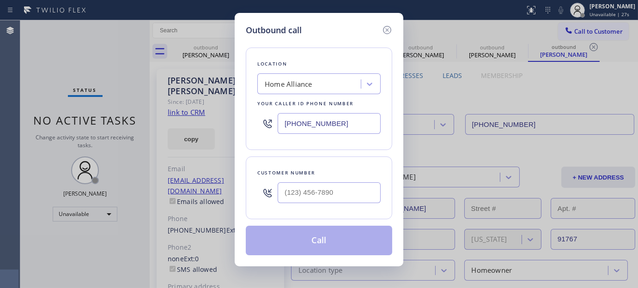
click at [302, 206] on div at bounding box center [328, 193] width 103 height 30
click at [326, 197] on input "(___) ___-____" at bounding box center [328, 192] width 103 height 21
paste input "714) 574-4059"
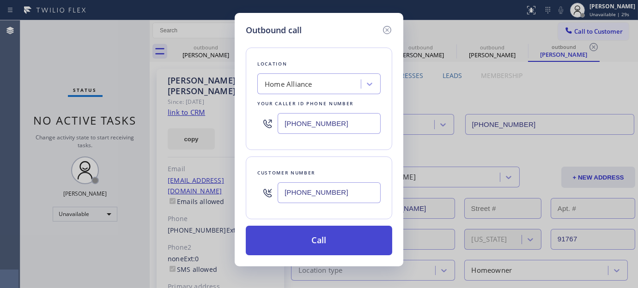
type input "[PHONE_NUMBER]"
click at [334, 245] on button "Call" at bounding box center [319, 241] width 146 height 30
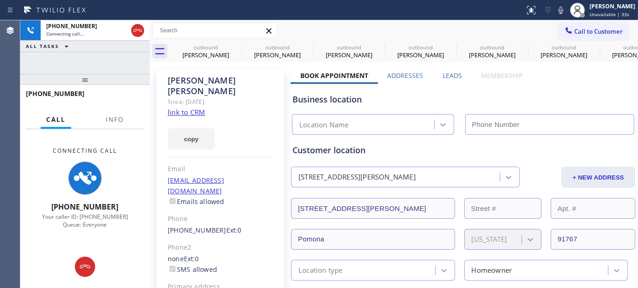
type input "[PHONE_NUMBER]"
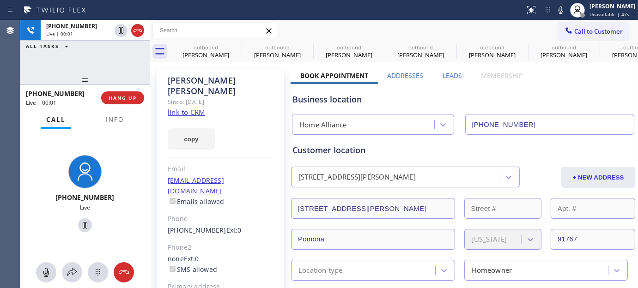
drag, startPoint x: 90, startPoint y: 76, endPoint x: 86, endPoint y: 60, distance: 16.7
click at [86, 60] on div "[PHONE_NUMBER] Live | 00:01 ALL TASKS ALL TASKS ACTIVE TASKS TASKS IN WRAP UP […" at bounding box center [84, 154] width 129 height 268
drag, startPoint x: 138, startPoint y: 81, endPoint x: 177, endPoint y: 44, distance: 53.2
click at [136, 74] on div at bounding box center [84, 79] width 129 height 11
click at [234, 45] on icon at bounding box center [235, 47] width 8 height 8
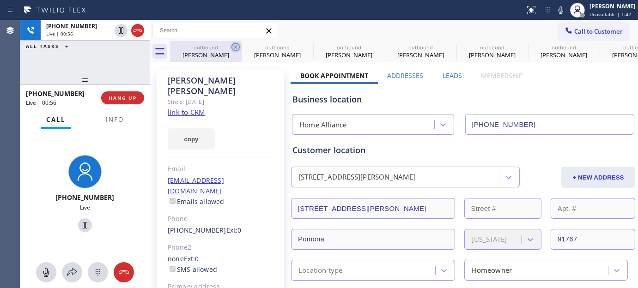
click at [0, 0] on icon at bounding box center [0, 0] width 0 height 0
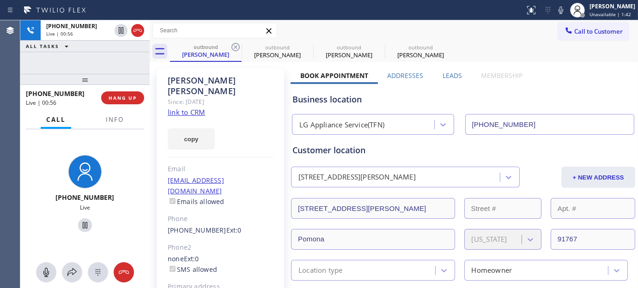
type input "[PHONE_NUMBER]"
click at [234, 45] on icon at bounding box center [235, 47] width 8 height 8
type input "[PHONE_NUMBER]"
click at [433, 39] on div "Call to Customer Outbound call Location Home Alliance Your caller id phone numb…" at bounding box center [394, 30] width 488 height 21
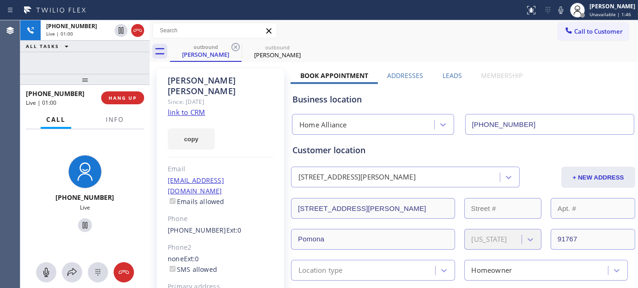
drag, startPoint x: 86, startPoint y: 80, endPoint x: 80, endPoint y: 63, distance: 18.5
click at [80, 66] on div "[PHONE_NUMBER] Live | 01:00 ALL TASKS ALL TASKS ACTIVE TASKS TASKS IN WRAP UP […" at bounding box center [84, 154] width 129 height 268
click at [352, 44] on div "outbound [PERSON_NAME] outbound [PERSON_NAME]" at bounding box center [404, 51] width 468 height 21
click at [126, 93] on button "HANG UP" at bounding box center [122, 97] width 43 height 13
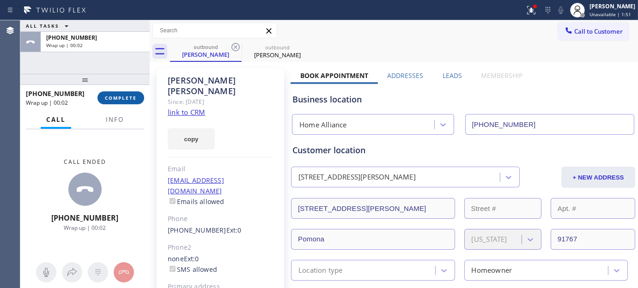
click at [126, 93] on button "COMPLETE" at bounding box center [120, 97] width 47 height 13
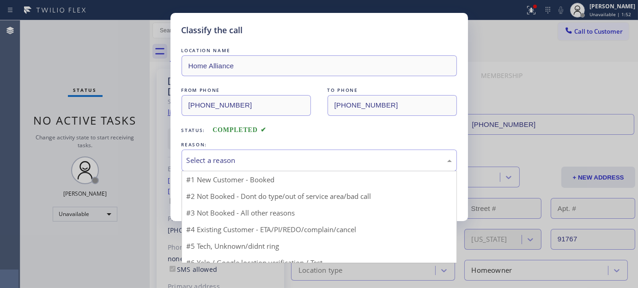
click at [248, 166] on div "Select a reason" at bounding box center [318, 161] width 275 height 22
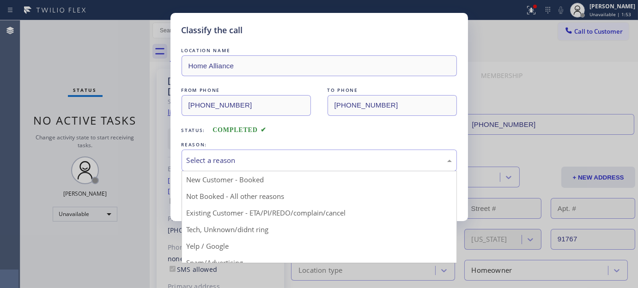
click at [210, 197] on button "Save" at bounding box center [218, 196] width 74 height 30
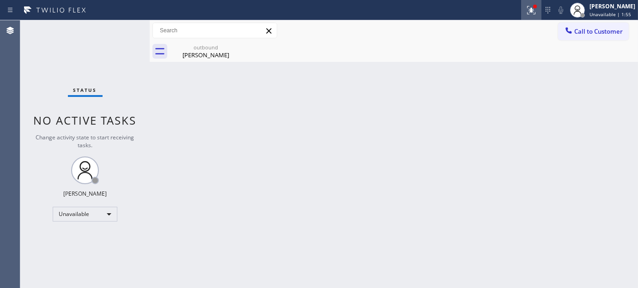
drag, startPoint x: 524, startPoint y: 6, endPoint x: 525, endPoint y: 48, distance: 41.1
click at [525, 6] on icon at bounding box center [530, 10] width 11 height 11
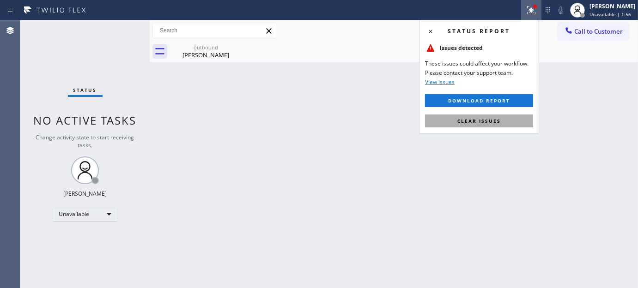
click at [455, 118] on button "Clear issues" at bounding box center [479, 120] width 108 height 13
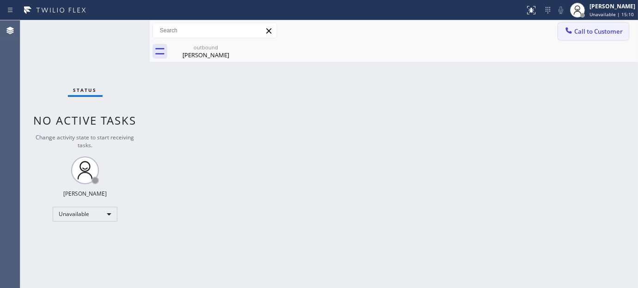
click at [597, 27] on span "Call to Customer" at bounding box center [598, 31] width 48 height 8
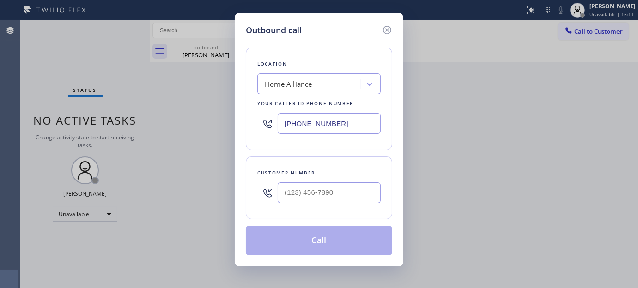
drag, startPoint x: 207, startPoint y: 134, endPoint x: 283, endPoint y: 84, distance: 90.8
click at [206, 134] on div "Outbound call Location Home Alliance Your caller id phone number [PHONE_NUMBER]…" at bounding box center [319, 144] width 638 height 288
click at [329, 195] on input "(___) ___-____" at bounding box center [328, 192] width 103 height 21
paste input "650) 436-9811"
type input "[PHONE_NUMBER]"
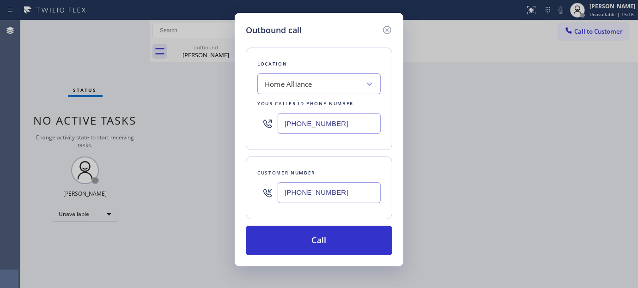
drag, startPoint x: 345, startPoint y: 132, endPoint x: 277, endPoint y: 132, distance: 68.3
click at [214, 117] on div "Outbound call Location Home Alliance Your caller id phone number [PHONE_NUMBER]…" at bounding box center [319, 144] width 638 height 288
paste input "650) 750-1815"
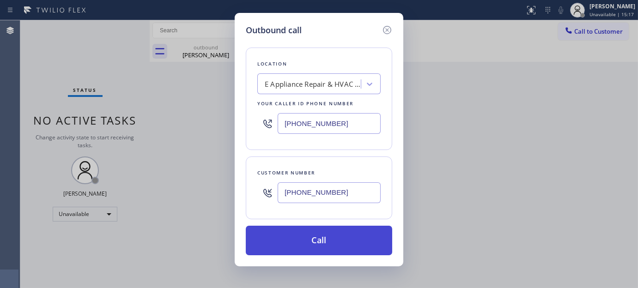
type input "[PHONE_NUMBER]"
click at [344, 234] on button "Call" at bounding box center [319, 241] width 146 height 30
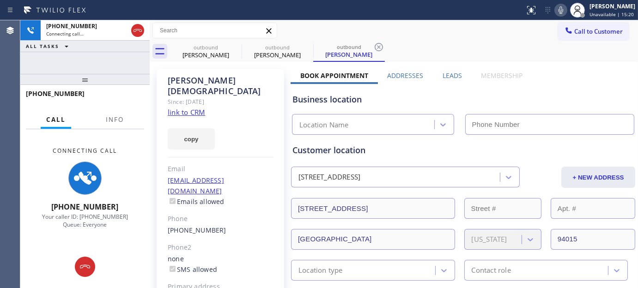
click at [555, 6] on icon at bounding box center [560, 10] width 11 height 11
type input "[PHONE_NUMBER]"
click at [206, 118] on div "copy" at bounding box center [221, 134] width 106 height 32
drag, startPoint x: 114, startPoint y: 74, endPoint x: 121, endPoint y: 43, distance: 31.1
click at [119, 48] on div "[PHONE_NUMBER] Connecting call… ALL TASKS ALL TASKS ACTIVE TASKS TASKS IN WRAP …" at bounding box center [84, 154] width 129 height 268
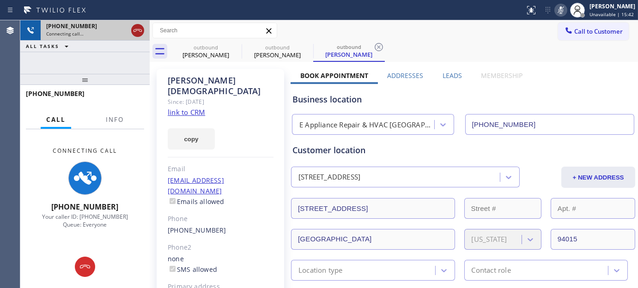
click at [136, 30] on icon at bounding box center [137, 30] width 8 height 3
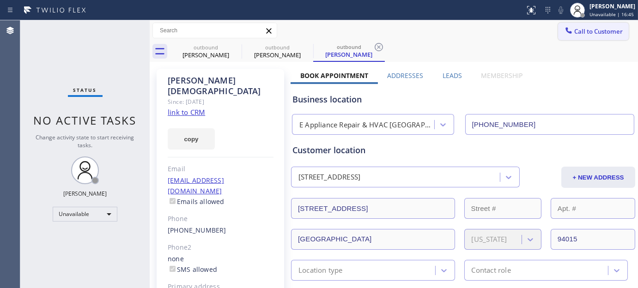
click at [574, 33] on span "Call to Customer" at bounding box center [598, 31] width 48 height 8
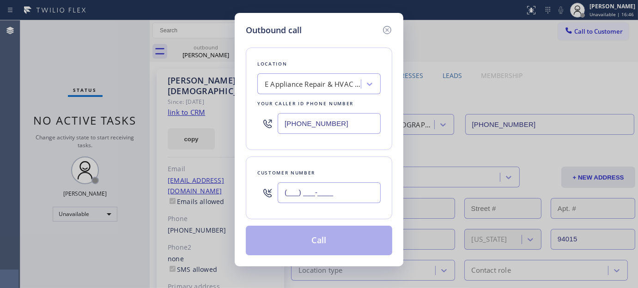
click at [325, 195] on input "(___) ___-____" at bounding box center [328, 192] width 103 height 21
paste input "408) 439-3717"
type input "[PHONE_NUMBER]"
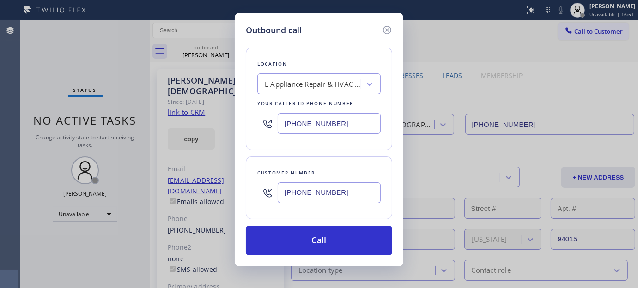
drag, startPoint x: 337, startPoint y: 126, endPoint x: 299, endPoint y: 137, distance: 39.8
click at [181, 122] on div "Outbound call Location E Appliance Repair & HVAC [GEOGRAPHIC_DATA] Your caller …" at bounding box center [319, 144] width 638 height 288
paste input "600-0168"
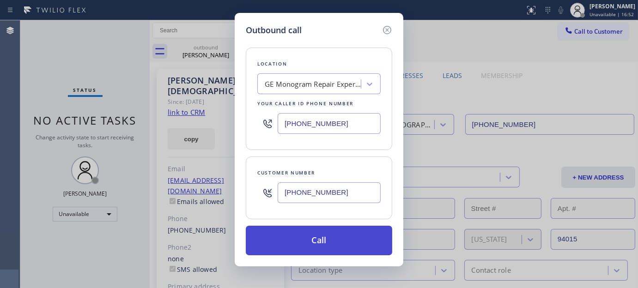
type input "[PHONE_NUMBER]"
click at [343, 240] on button "Call" at bounding box center [319, 241] width 146 height 30
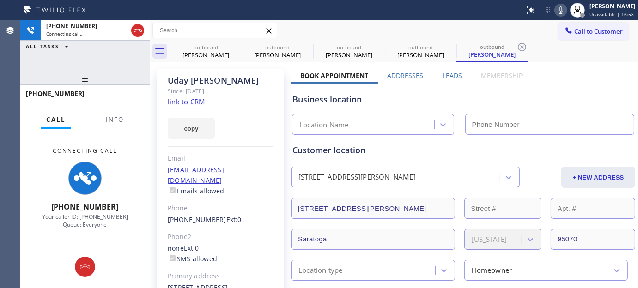
type input "[PHONE_NUMBER]"
click at [169, 86] on div "Since: [DATE]" at bounding box center [221, 91] width 106 height 11
click at [184, 76] on div "[PERSON_NAME]" at bounding box center [221, 80] width 106 height 11
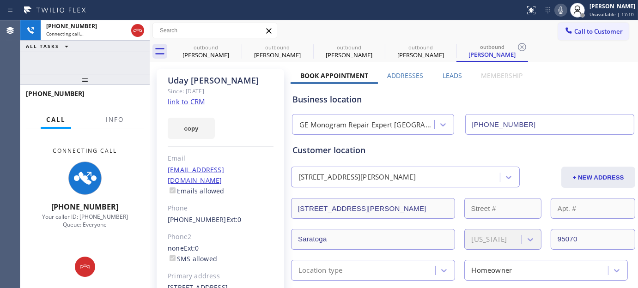
click at [250, 82] on div "[PERSON_NAME]" at bounding box center [221, 80] width 106 height 11
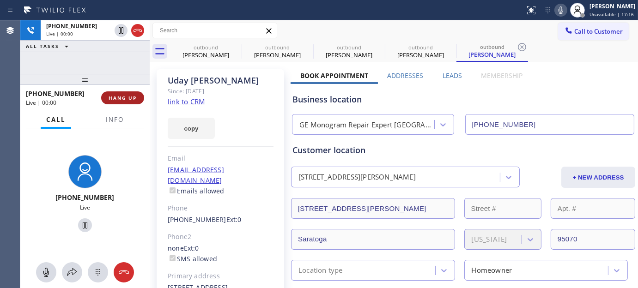
click at [127, 96] on span "HANG UP" at bounding box center [122, 98] width 28 height 6
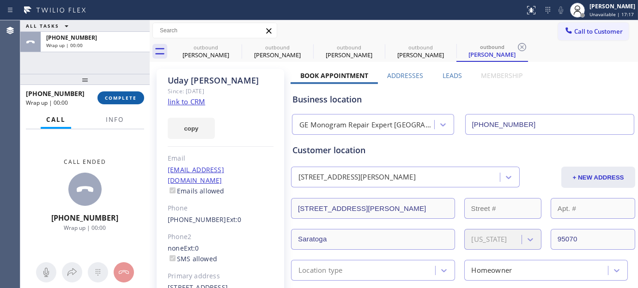
click at [127, 96] on span "COMPLETE" at bounding box center [121, 98] width 32 height 6
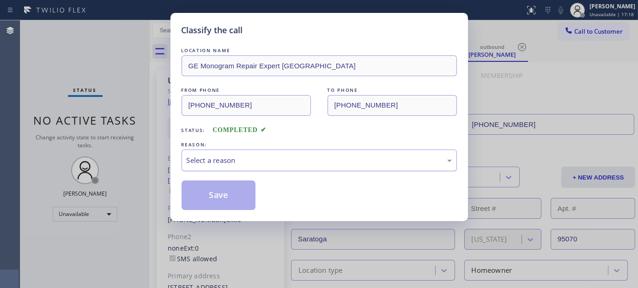
click at [289, 168] on div "Select a reason" at bounding box center [318, 161] width 275 height 22
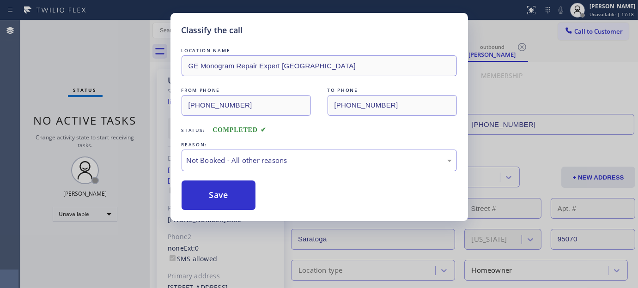
click at [214, 199] on button "Save" at bounding box center [218, 196] width 74 height 30
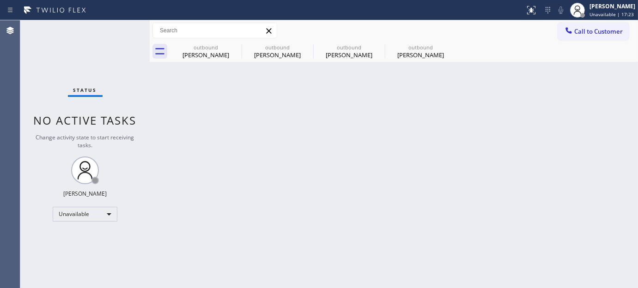
click at [585, 33] on span "Call to Customer" at bounding box center [598, 31] width 48 height 8
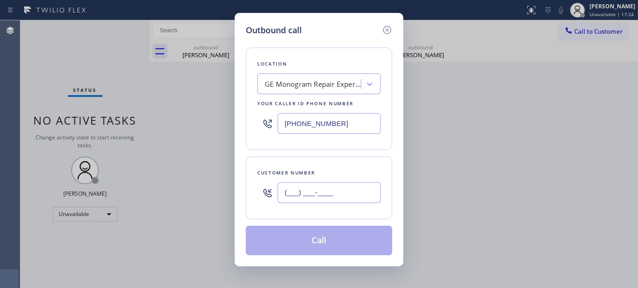
click at [366, 190] on input "(___) ___-____" at bounding box center [328, 192] width 103 height 21
paste input "917) 923-0168"
type input "[PHONE_NUMBER]"
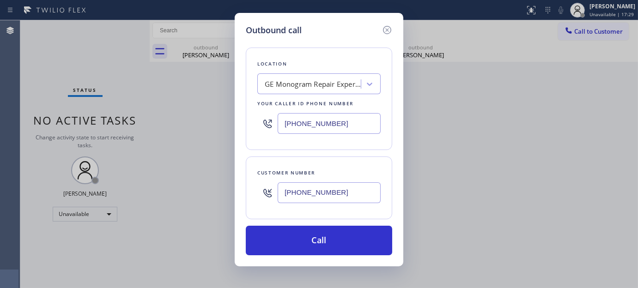
drag, startPoint x: 361, startPoint y: 119, endPoint x: 254, endPoint y: 138, distance: 108.8
click at [235, 142] on div "Outbound call Location GE Monogram Repair Expert [GEOGRAPHIC_DATA] Your caller …" at bounding box center [319, 139] width 169 height 253
paste input "855) 731-4952"
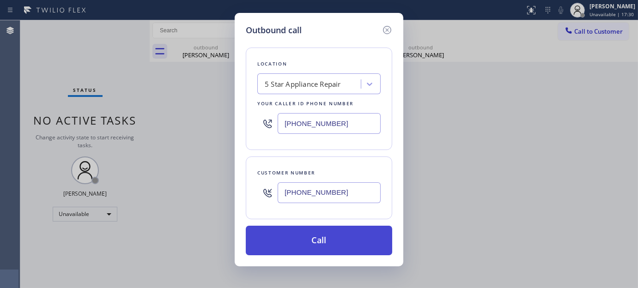
type input "[PHONE_NUMBER]"
click at [342, 238] on button "Call" at bounding box center [319, 241] width 146 height 30
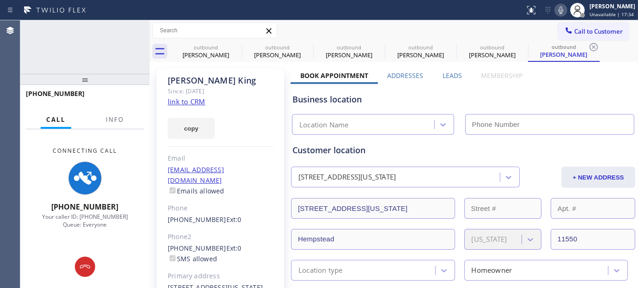
type input "[PHONE_NUMBER]"
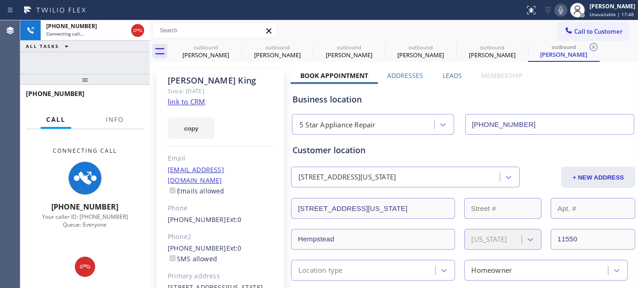
drag, startPoint x: 114, startPoint y: 68, endPoint x: 128, endPoint y: 55, distance: 18.6
click at [108, 65] on div "[PHONE_NUMBER] Connecting call… ALL TASKS ALL TASKS ACTIVE TASKS TASKS IN WRAP …" at bounding box center [84, 47] width 129 height 54
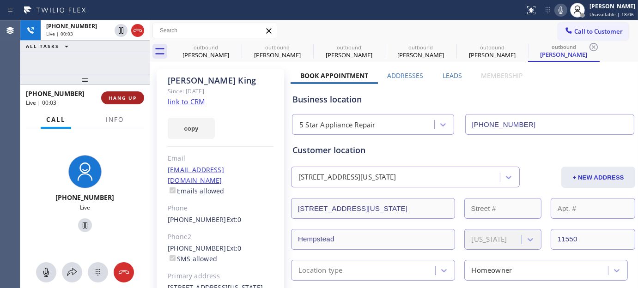
click at [135, 100] on span "HANG UP" at bounding box center [122, 98] width 28 height 6
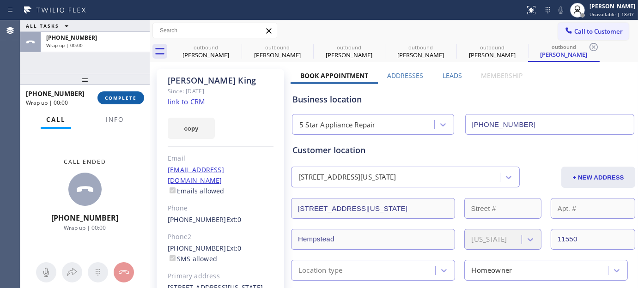
click at [135, 100] on span "COMPLETE" at bounding box center [121, 98] width 32 height 6
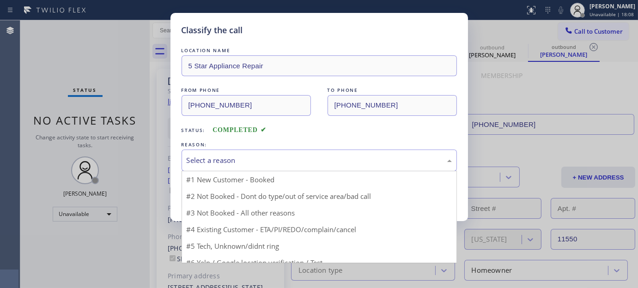
click at [328, 165] on div "Select a reason" at bounding box center [319, 160] width 265 height 11
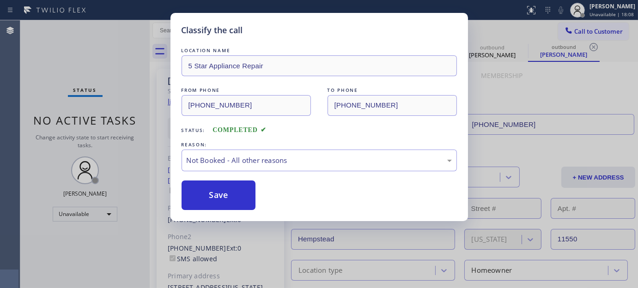
click at [204, 195] on button "Save" at bounding box center [218, 196] width 74 height 30
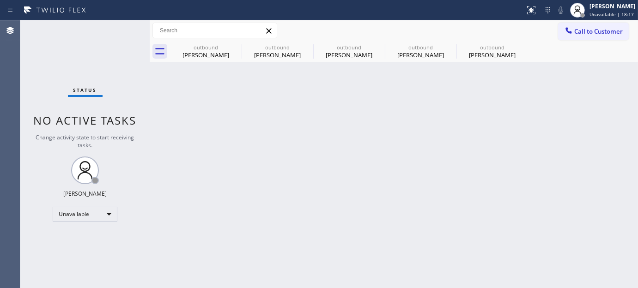
click at [629, 21] on div "Call to Customer Outbound call Location 5 Star Appliance Repair Your caller id …" at bounding box center [394, 30] width 488 height 21
click at [594, 38] on button "Call to Customer" at bounding box center [593, 32] width 71 height 18
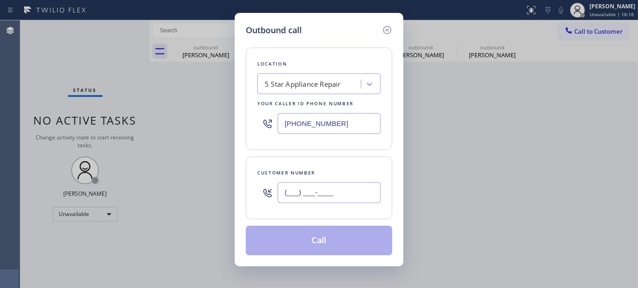
click at [374, 183] on input "(___) ___-____" at bounding box center [328, 192] width 103 height 21
paste input "801) 647-2219"
type input "[PHONE_NUMBER]"
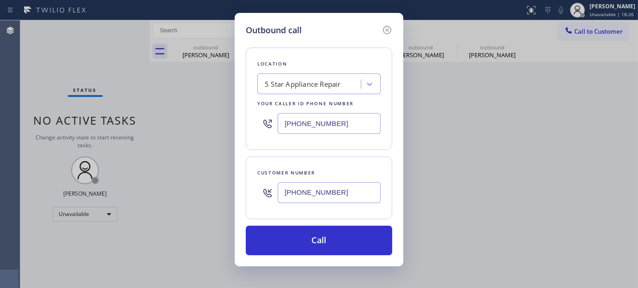
drag, startPoint x: 340, startPoint y: 125, endPoint x: 188, endPoint y: 127, distance: 152.4
click at [189, 127] on div "Outbound call Location 5 Star Appliance Repair Your caller id phone number [PHO…" at bounding box center [319, 144] width 638 height 288
paste input "text"
type input "[PHONE_NUMBER]"
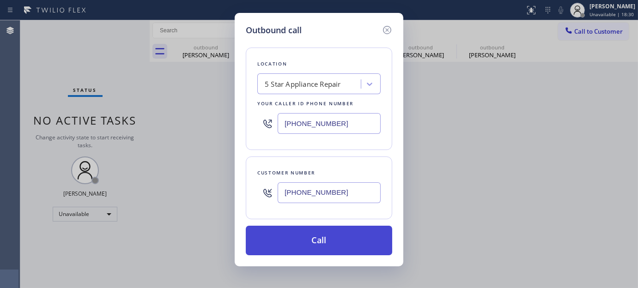
click at [348, 229] on button "Call" at bounding box center [319, 241] width 146 height 30
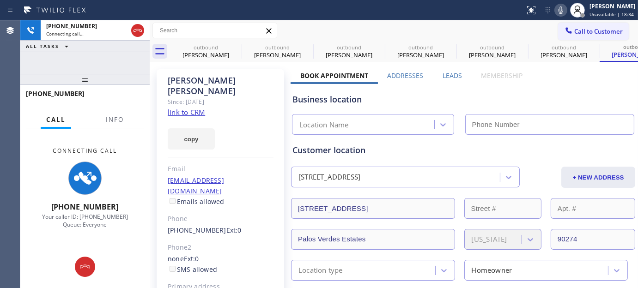
type input "[PHONE_NUMBER]"
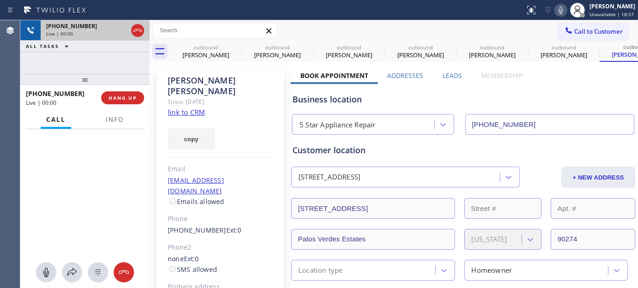
click at [129, 30] on div at bounding box center [137, 30] width 17 height 20
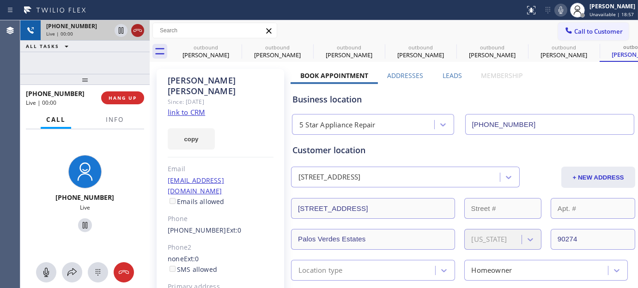
click at [140, 30] on icon at bounding box center [137, 30] width 11 height 11
click at [130, 103] on button "HANG UP" at bounding box center [122, 97] width 43 height 13
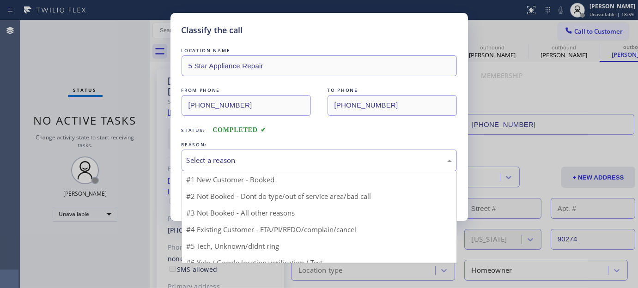
click at [215, 167] on div "Select a reason" at bounding box center [318, 161] width 275 height 22
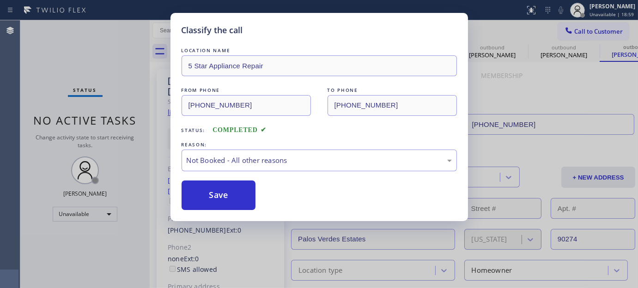
click at [217, 196] on button "Save" at bounding box center [218, 196] width 74 height 30
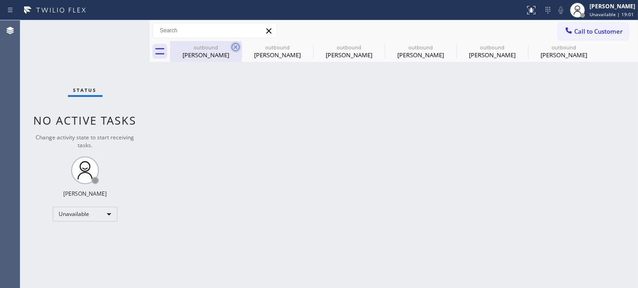
click at [237, 49] on icon at bounding box center [235, 47] width 11 height 11
type input "[PHONE_NUMBER]"
click at [0, 0] on icon at bounding box center [0, 0] width 0 height 0
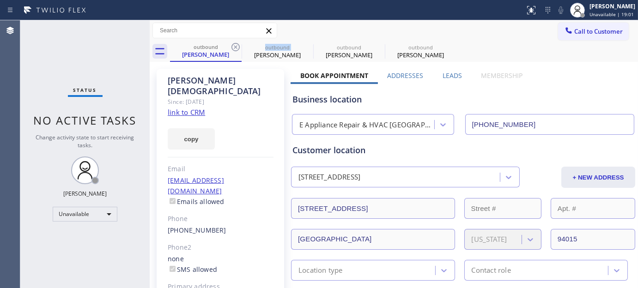
click at [237, 49] on icon at bounding box center [235, 47] width 11 height 11
type input "[PHONE_NUMBER]"
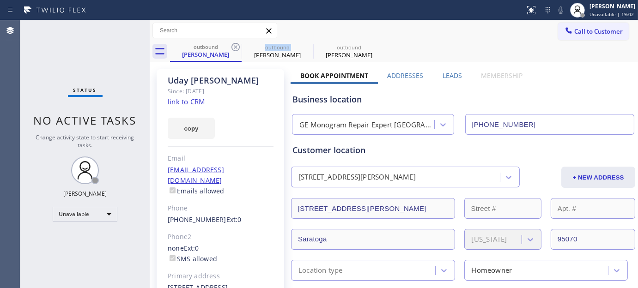
click at [237, 49] on icon at bounding box center [235, 47] width 11 height 11
type input "[PHONE_NUMBER]"
click at [0, 0] on icon at bounding box center [0, 0] width 0 height 0
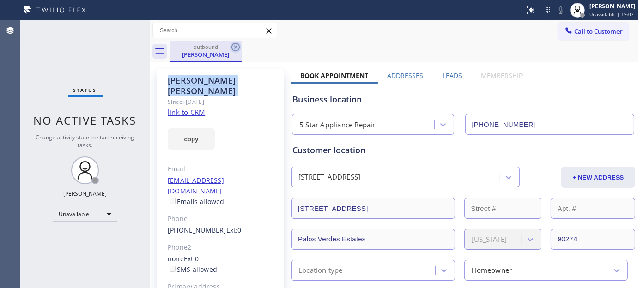
click at [238, 48] on icon at bounding box center [235, 47] width 8 height 8
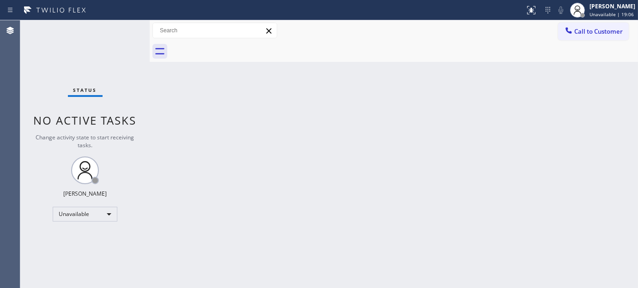
drag, startPoint x: 619, startPoint y: 29, endPoint x: 560, endPoint y: 59, distance: 66.7
click at [617, 29] on span "Call to Customer" at bounding box center [598, 31] width 48 height 8
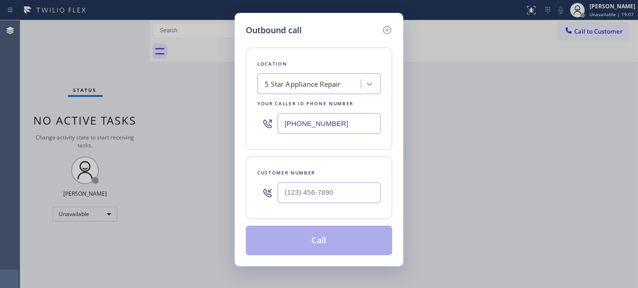
drag, startPoint x: 348, startPoint y: 181, endPoint x: 369, endPoint y: 158, distance: 31.0
click at [347, 181] on div at bounding box center [328, 193] width 103 height 30
click at [328, 211] on div "Customer number" at bounding box center [319, 188] width 146 height 63
click at [345, 188] on input "(___) ___-____" at bounding box center [328, 192] width 103 height 21
paste input "310) 428-9437"
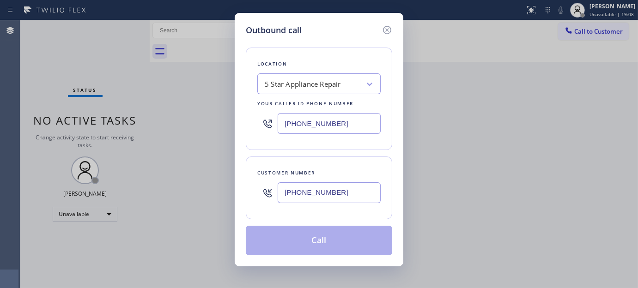
type input "[PHONE_NUMBER]"
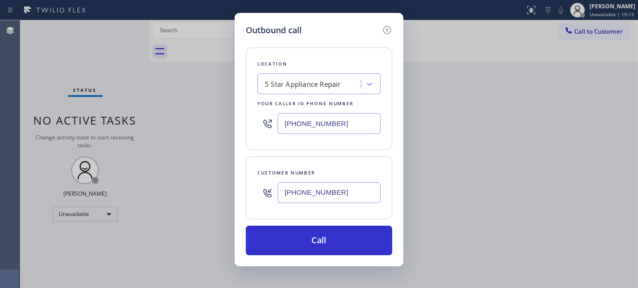
drag, startPoint x: 344, startPoint y: 121, endPoint x: 243, endPoint y: 141, distance: 103.0
click at [243, 141] on div "Outbound call Location 5 Star Appliance Repair Your caller id phone number [PHO…" at bounding box center [319, 139] width 169 height 253
paste input "text"
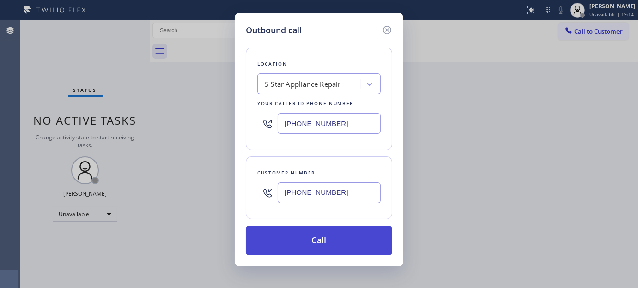
type input "[PHONE_NUMBER]"
click at [361, 231] on button "Call" at bounding box center [319, 241] width 146 height 30
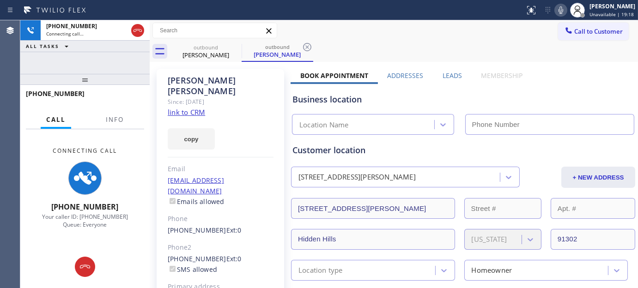
type input "[PHONE_NUMBER]"
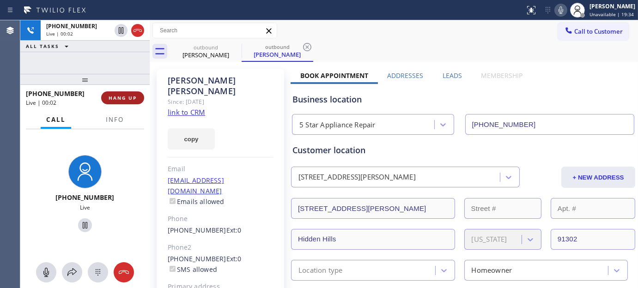
drag, startPoint x: 125, startPoint y: 95, endPoint x: 130, endPoint y: 96, distance: 4.6
click at [126, 95] on span "HANG UP" at bounding box center [122, 98] width 28 height 6
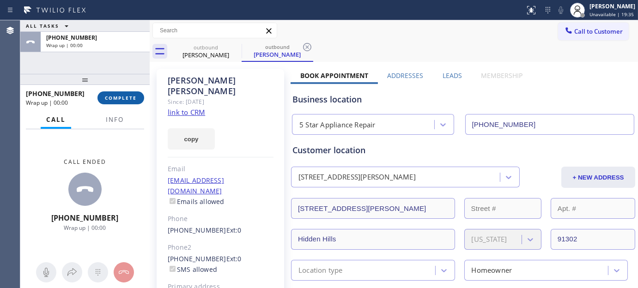
click at [130, 95] on span "COMPLETE" at bounding box center [121, 98] width 32 height 6
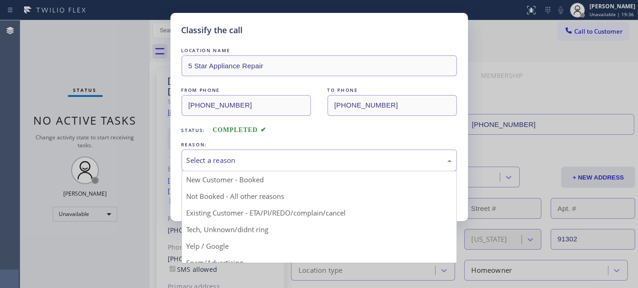
click at [277, 168] on div "Select a reason" at bounding box center [318, 161] width 275 height 22
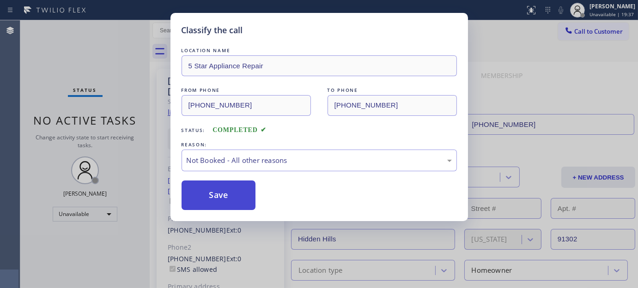
click at [217, 191] on button "Save" at bounding box center [218, 196] width 74 height 30
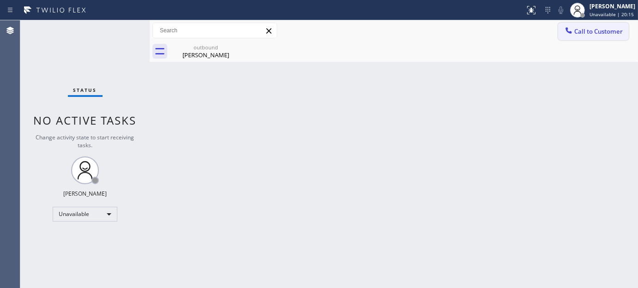
click at [605, 30] on span "Call to Customer" at bounding box center [598, 31] width 48 height 8
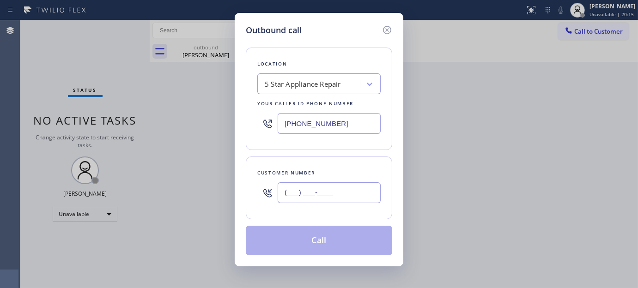
click at [345, 198] on input "(___) ___-____" at bounding box center [328, 192] width 103 height 21
paste input "310) 809-5750"
type input "[PHONE_NUMBER]"
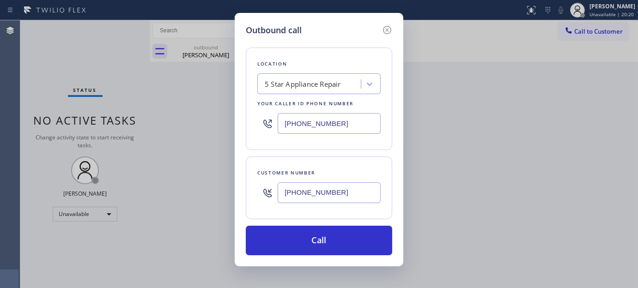
drag, startPoint x: 266, startPoint y: 128, endPoint x: 297, endPoint y: 174, distance: 55.2
click at [210, 132] on div "Outbound call Location 5 Star Appliance Repair Your caller id phone number [PHO…" at bounding box center [319, 144] width 638 height 288
paste input "323) 870-7123"
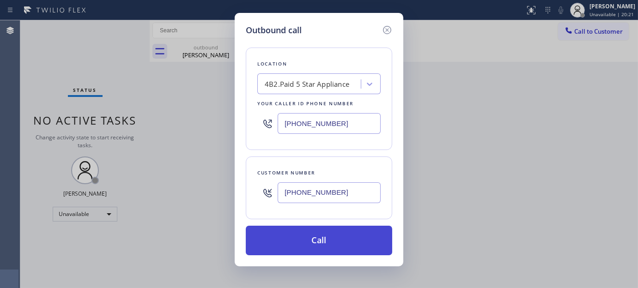
type input "[PHONE_NUMBER]"
click at [334, 236] on button "Call" at bounding box center [319, 241] width 146 height 30
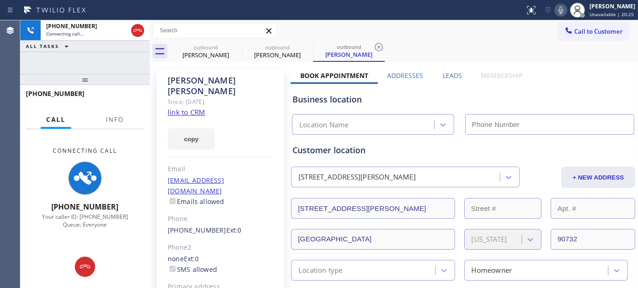
type input "[PHONE_NUMBER]"
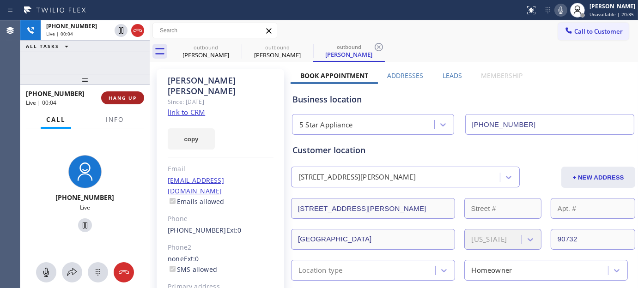
click at [126, 95] on span "HANG UP" at bounding box center [122, 98] width 28 height 6
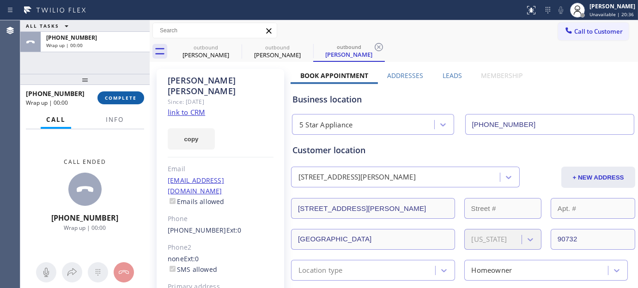
click at [128, 93] on button "COMPLETE" at bounding box center [120, 97] width 47 height 13
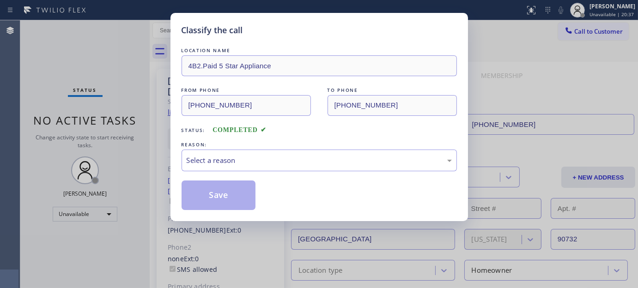
click at [245, 145] on div "REASON:" at bounding box center [318, 145] width 275 height 10
click at [280, 158] on div "Select a reason" at bounding box center [319, 160] width 265 height 11
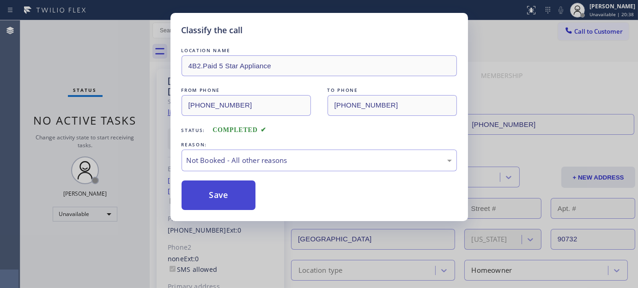
click at [223, 195] on button "Save" at bounding box center [218, 196] width 74 height 30
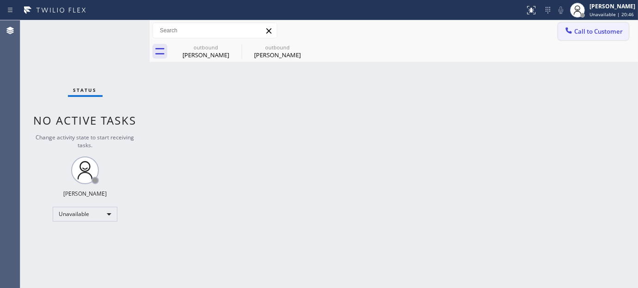
click at [581, 36] on button "Call to Customer" at bounding box center [593, 32] width 71 height 18
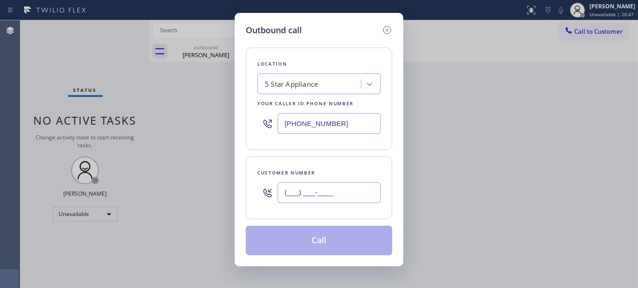
click at [328, 203] on input "(___) ___-____" at bounding box center [328, 192] width 103 height 21
click at [328, 197] on input "(___) ___-____" at bounding box center [328, 192] width 103 height 21
paste input "3"
drag, startPoint x: 334, startPoint y: 188, endPoint x: 307, endPoint y: 112, distance: 81.5
click at [194, 192] on div "Outbound call Location 5 Star Appliance Your caller id phone number [PHONE_NUMB…" at bounding box center [319, 144] width 638 height 288
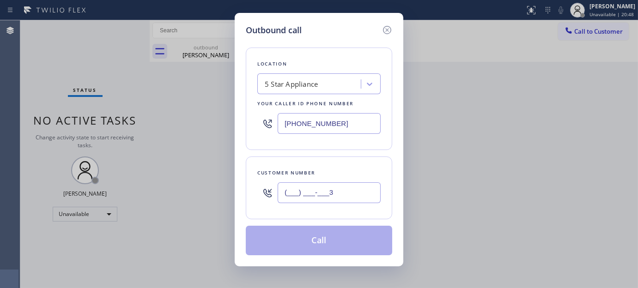
paste input "310) 889-4891"
type input "[PHONE_NUMBER]"
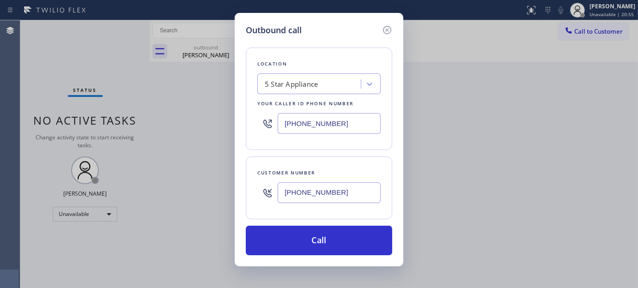
drag, startPoint x: 301, startPoint y: 132, endPoint x: 225, endPoint y: 138, distance: 76.4
click at [236, 134] on div "Outbound call Location 5 Star Appliance Your caller id phone number [PHONE_NUMB…" at bounding box center [319, 139] width 169 height 253
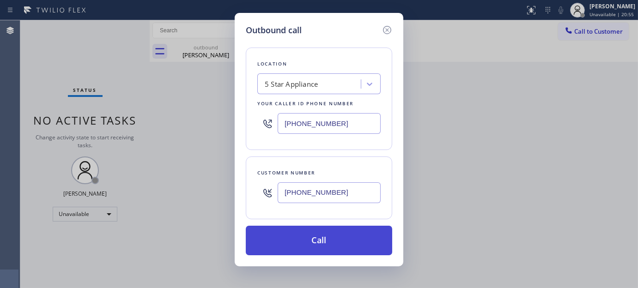
paste input "855) 731-4952"
type input "[PHONE_NUMBER]"
click at [360, 246] on button "Call" at bounding box center [319, 241] width 146 height 30
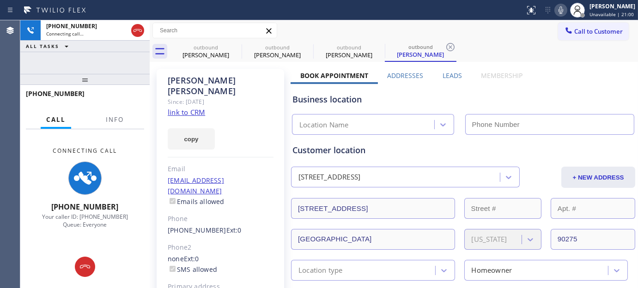
type input "[PHONE_NUMBER]"
drag, startPoint x: 84, startPoint y: 74, endPoint x: 90, endPoint y: 72, distance: 7.2
click at [84, 74] on div at bounding box center [84, 79] width 129 height 11
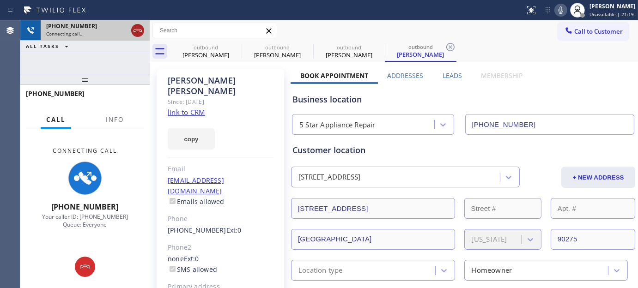
click at [132, 30] on icon at bounding box center [137, 30] width 11 height 11
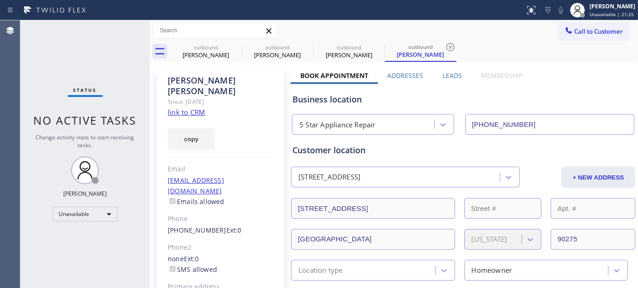
click at [599, 24] on button "Call to Customer" at bounding box center [593, 32] width 71 height 18
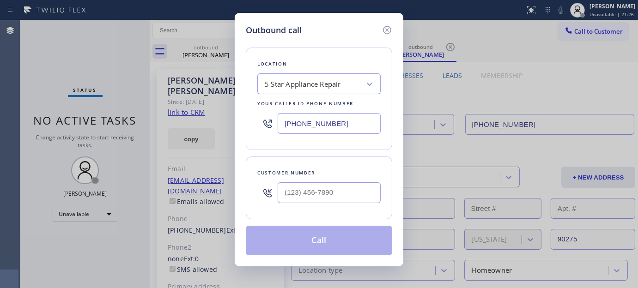
drag, startPoint x: 302, startPoint y: 205, endPoint x: 311, endPoint y: 194, distance: 14.8
click at [301, 205] on div at bounding box center [328, 193] width 103 height 30
click at [311, 194] on input "(___) ___-____" at bounding box center [328, 192] width 103 height 21
paste input "562) 253-5442"
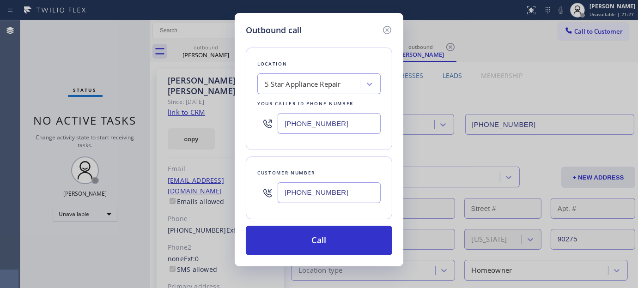
type input "[PHONE_NUMBER]"
drag, startPoint x: 354, startPoint y: 120, endPoint x: 236, endPoint y: 136, distance: 118.8
click at [169, 132] on div "Outbound call Location 5 Star Appliance Repair Your caller id phone number [PHO…" at bounding box center [319, 144] width 638 height 288
paste input "562) 489-9480"
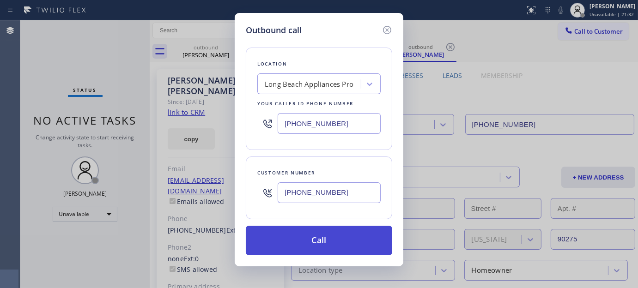
type input "[PHONE_NUMBER]"
click at [334, 241] on button "Call" at bounding box center [319, 241] width 146 height 30
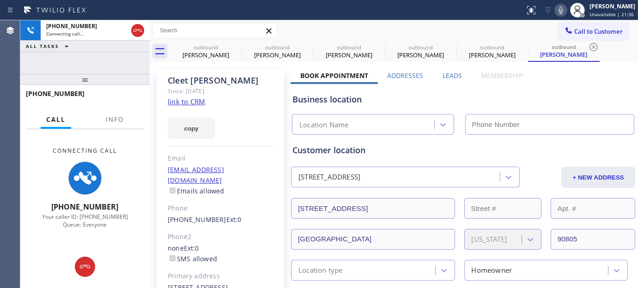
type input "[PHONE_NUMBER]"
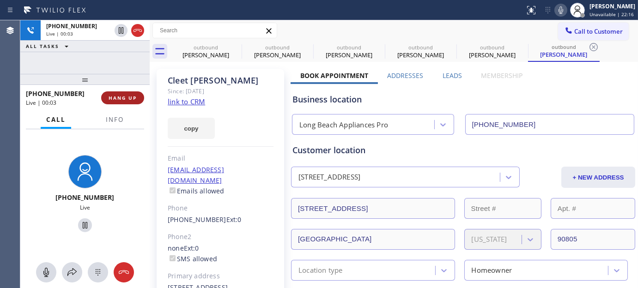
click at [134, 101] on span "HANG UP" at bounding box center [122, 98] width 28 height 6
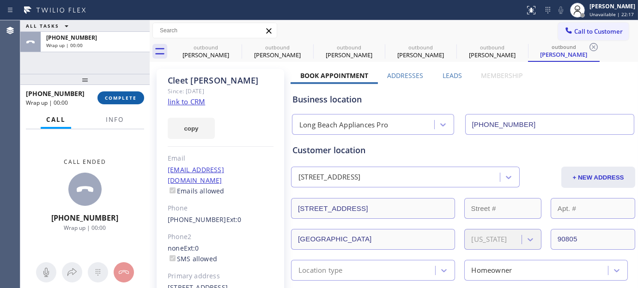
click at [134, 101] on span "COMPLETE" at bounding box center [121, 98] width 32 height 6
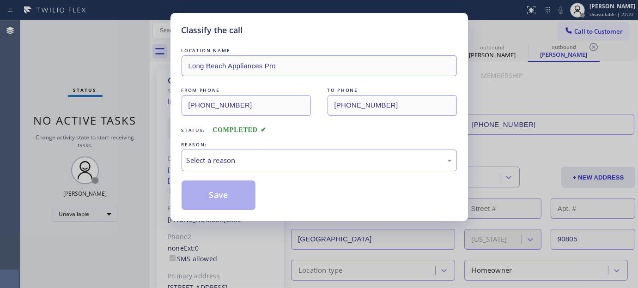
click at [235, 180] on div "LOCATION NAME [GEOGRAPHIC_DATA] Appliances Pro FROM PHONE [PHONE_NUMBER] TO PHO…" at bounding box center [318, 128] width 275 height 164
click at [240, 160] on div "Select a reason" at bounding box center [319, 160] width 265 height 11
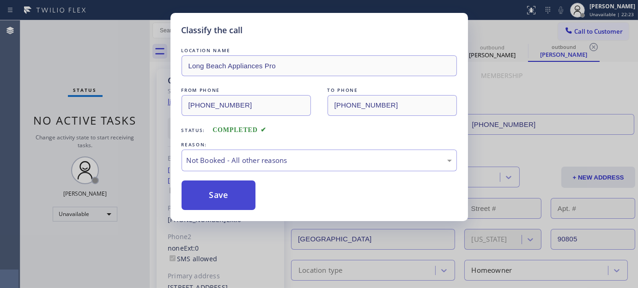
click at [208, 197] on button "Save" at bounding box center [218, 196] width 74 height 30
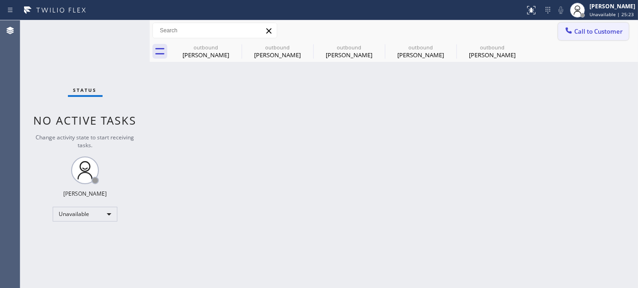
click at [574, 33] on span "Call to Customer" at bounding box center [598, 31] width 48 height 8
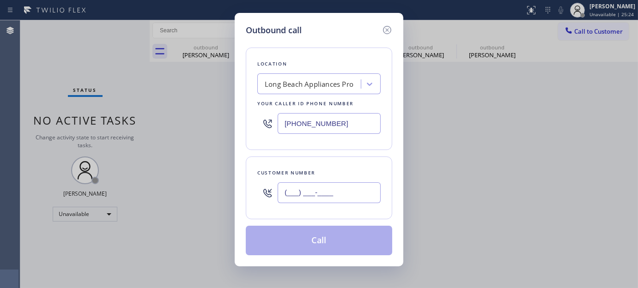
click at [316, 190] on input "(___) ___-____" at bounding box center [328, 192] width 103 height 21
paste input "516) 318-3062"
type input "[PHONE_NUMBER]"
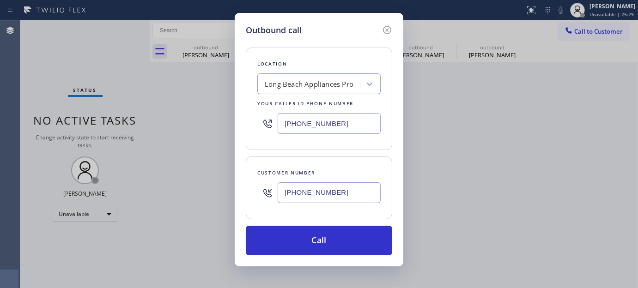
click at [213, 135] on div "Outbound call Location [GEOGRAPHIC_DATA] Appliances Pro Your caller id phone nu…" at bounding box center [319, 144] width 638 height 288
paste input "914) 873-0795"
type input "[PHONE_NUMBER]"
drag, startPoint x: 347, startPoint y: 176, endPoint x: 345, endPoint y: 185, distance: 8.6
click at [343, 183] on div "Customer number [PHONE_NUMBER]" at bounding box center [319, 188] width 146 height 63
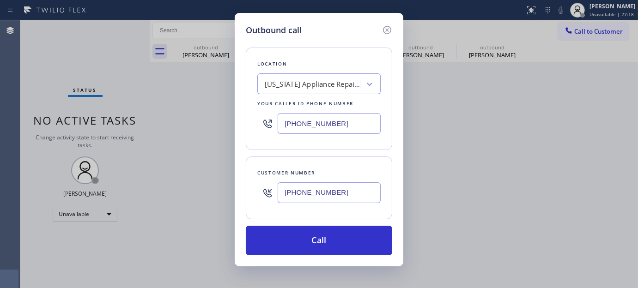
drag, startPoint x: 345, startPoint y: 185, endPoint x: 311, endPoint y: 173, distance: 35.6
click at [216, 214] on div "Outbound call Location [US_STATE] Appliance Repair Yonkers Your caller id phone…" at bounding box center [319, 144] width 638 height 288
paste input "text"
type input "[PHONE_NUMBER]"
drag, startPoint x: 342, startPoint y: 131, endPoint x: 227, endPoint y: 135, distance: 115.0
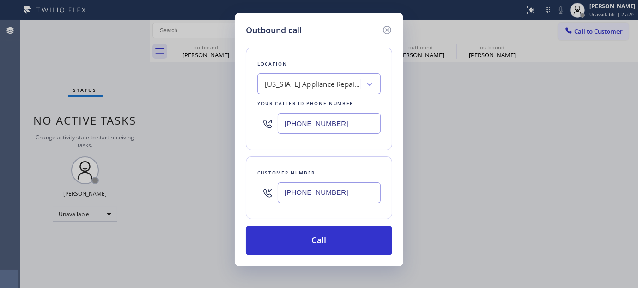
click at [227, 135] on div "Outbound call Location [US_STATE] Appliance Repair Yonkers Your caller id phone…" at bounding box center [319, 144] width 638 height 288
paste input "text"
type input "[PHONE_NUMBER]"
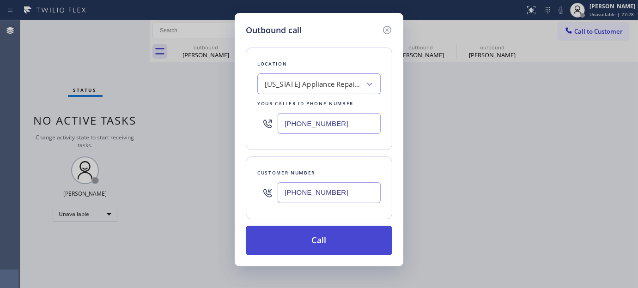
click at [357, 239] on button "Call" at bounding box center [319, 241] width 146 height 30
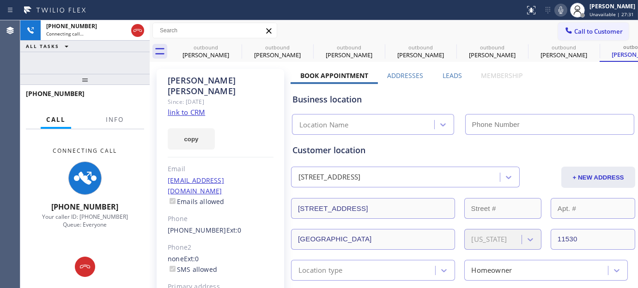
click at [556, 9] on icon at bounding box center [560, 10] width 11 height 11
type input "[PHONE_NUMBER]"
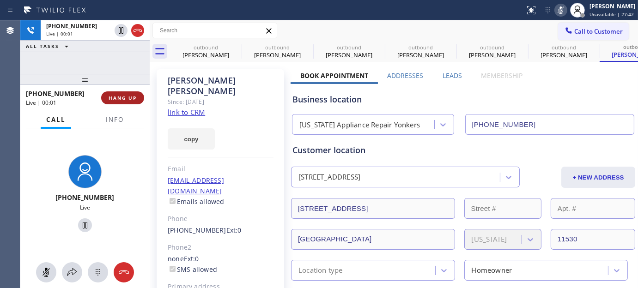
click at [116, 94] on button "HANG UP" at bounding box center [122, 97] width 43 height 13
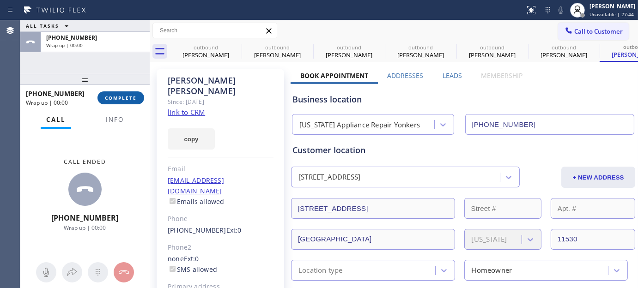
click at [117, 94] on button "COMPLETE" at bounding box center [120, 97] width 47 height 13
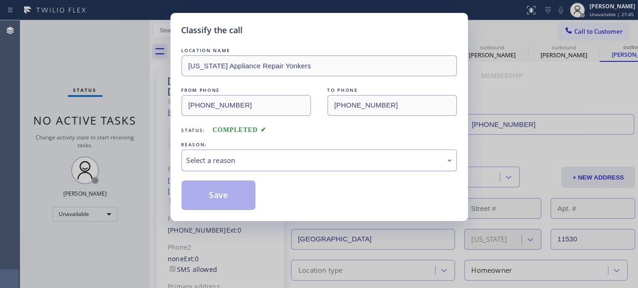
drag, startPoint x: 279, startPoint y: 159, endPoint x: 264, endPoint y: 170, distance: 19.2
click at [279, 159] on div "Select a reason" at bounding box center [319, 160] width 265 height 11
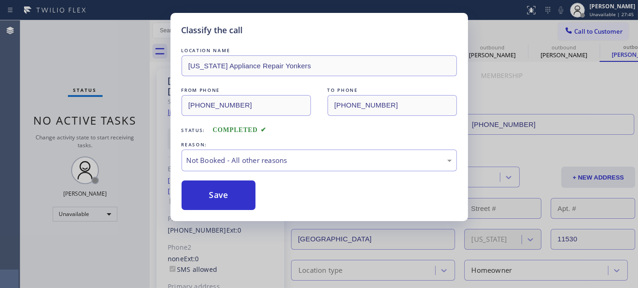
click at [215, 192] on button "Save" at bounding box center [218, 196] width 74 height 30
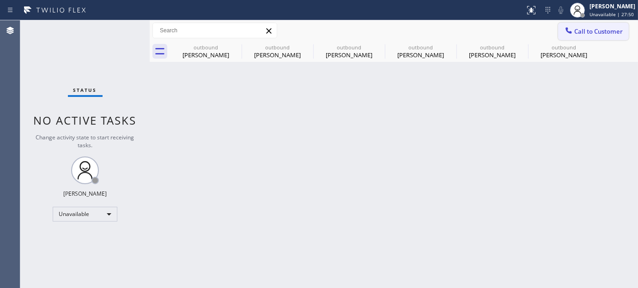
click at [591, 30] on span "Call to Customer" at bounding box center [598, 31] width 48 height 8
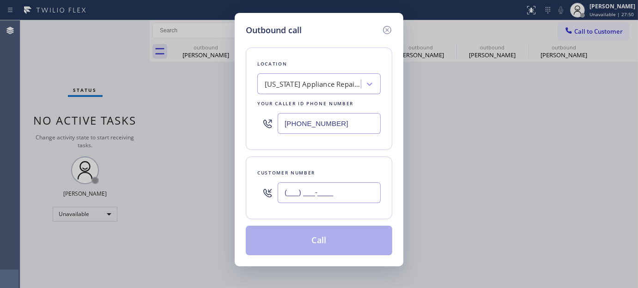
click at [350, 194] on input "(___) ___-____" at bounding box center [328, 192] width 103 height 21
paste input "917) 379-3633"
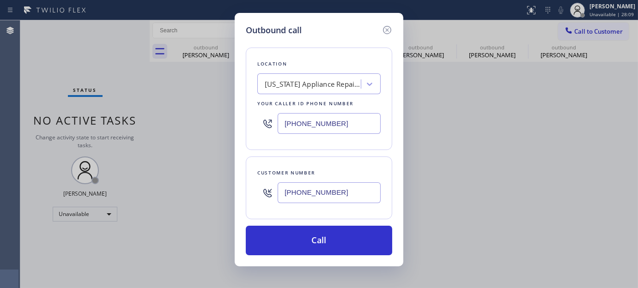
click at [202, 195] on div "Outbound call Location [US_STATE] Appliance Repair Yonkers Your caller id phone…" at bounding box center [319, 144] width 638 height 288
paste input "609) 509-3939"
type input "[PHONE_NUMBER]"
drag, startPoint x: 349, startPoint y: 133, endPoint x: 195, endPoint y: 145, distance: 154.6
click at [195, 144] on div "Outbound call Location [US_STATE] Appliance Repair Yonkers Your caller id phone…" at bounding box center [319, 144] width 638 height 288
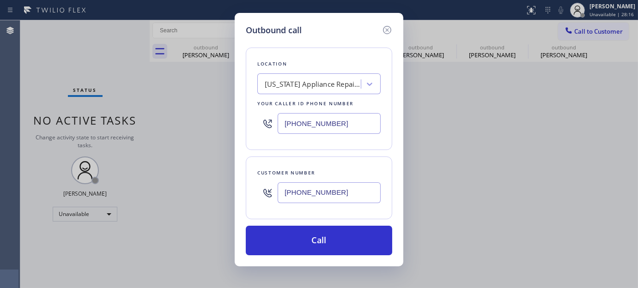
paste input "844) 505-3776"
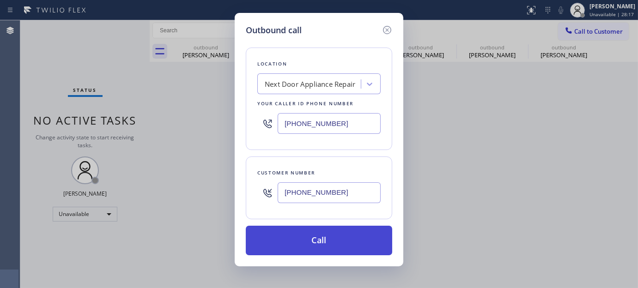
type input "[PHONE_NUMBER]"
click at [317, 237] on button "Call" at bounding box center [319, 241] width 146 height 30
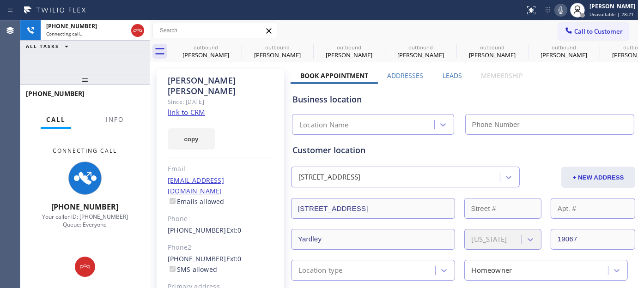
type input "[PHONE_NUMBER]"
click at [235, 43] on icon at bounding box center [235, 47] width 8 height 8
click at [0, 0] on icon at bounding box center [0, 0] width 0 height 0
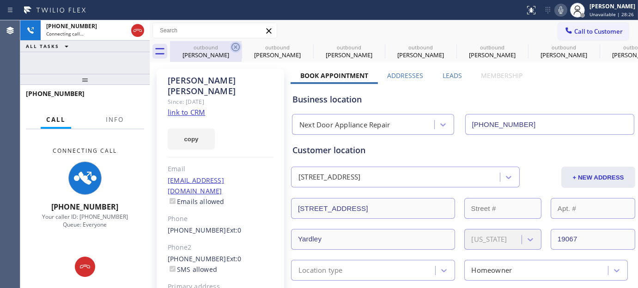
click at [0, 0] on icon at bounding box center [0, 0] width 0 height 0
click at [235, 43] on div "outbound [PERSON_NAME] outbound [PERSON_NAME] outbound [PERSON_NAME] outbound […" at bounding box center [404, 51] width 468 height 21
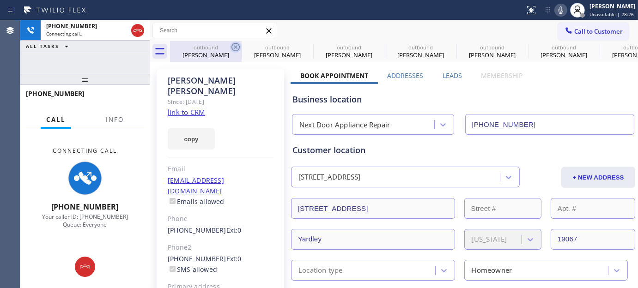
click at [235, 43] on div "outbound [PERSON_NAME] outbound [PERSON_NAME] outbound [PERSON_NAME] outbound […" at bounding box center [404, 51] width 468 height 21
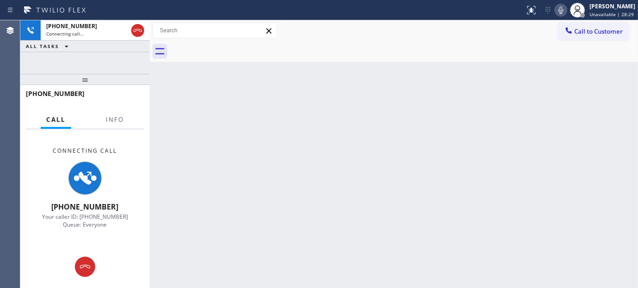
drag, startPoint x: 400, startPoint y: 17, endPoint x: 403, endPoint y: 5, distance: 12.6
click at [400, 17] on div "Status report No issues detected If you experience an issue, please download th…" at bounding box center [319, 10] width 638 height 20
click at [559, 12] on icon at bounding box center [560, 10] width 11 height 11
click at [82, 269] on icon at bounding box center [84, 266] width 11 height 11
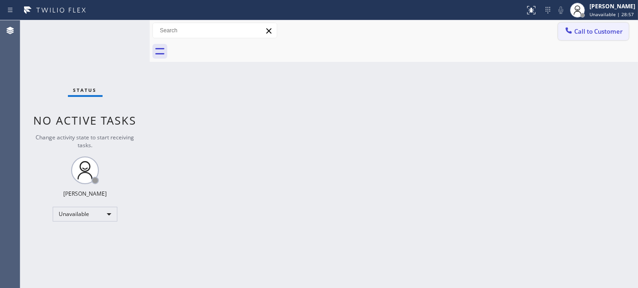
click at [583, 24] on button "Call to Customer" at bounding box center [593, 32] width 71 height 18
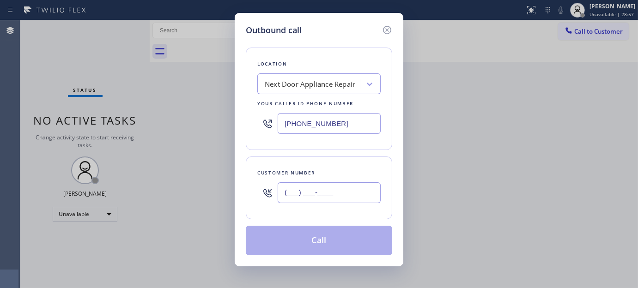
click at [317, 190] on input "(___) ___-____" at bounding box center [328, 192] width 103 height 21
paste input "619) 804-9446"
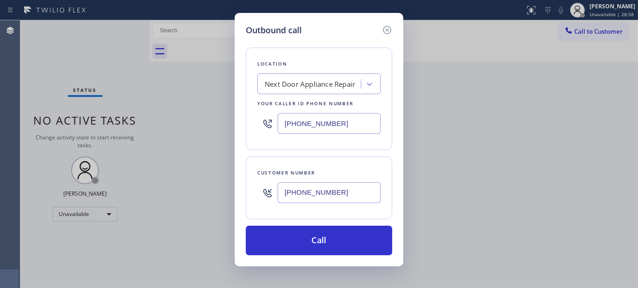
type input "[PHONE_NUMBER]"
drag, startPoint x: 351, startPoint y: 122, endPoint x: 220, endPoint y: 141, distance: 132.4
click at [220, 141] on div "Outbound call Location Next Door Appliance Repair Your caller id phone number […" at bounding box center [319, 144] width 638 height 288
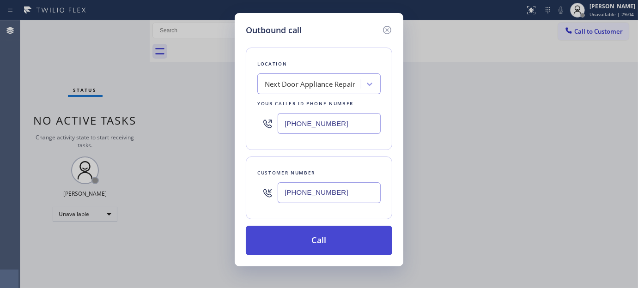
paste input "361) 203-3251"
type input "[PHONE_NUMBER]"
click at [361, 243] on button "Call" at bounding box center [319, 241] width 146 height 30
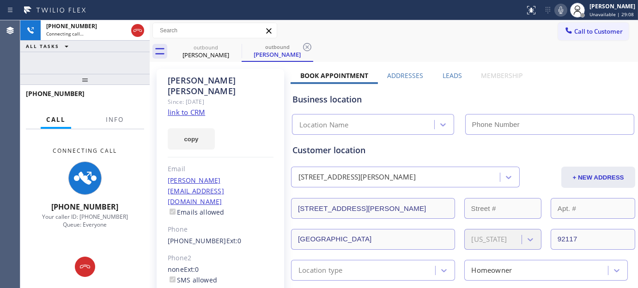
type input "[PHONE_NUMBER]"
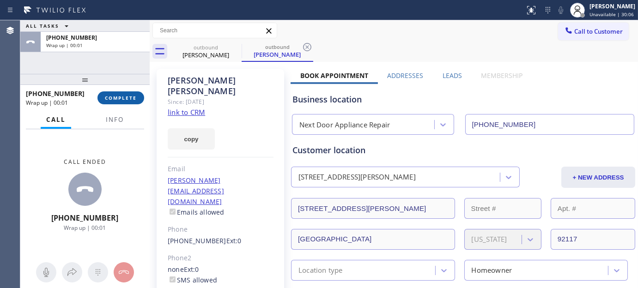
click at [107, 100] on span "COMPLETE" at bounding box center [121, 98] width 32 height 6
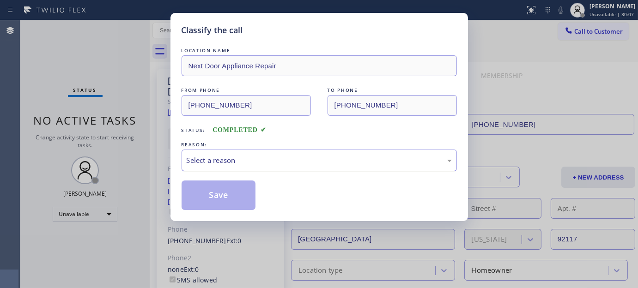
click at [269, 160] on div "Select a reason" at bounding box center [319, 160] width 265 height 11
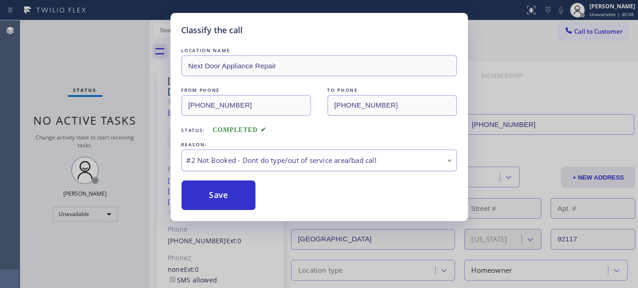
click at [222, 151] on div "#2 Not Booked - Dont do type/out of service area/bad call" at bounding box center [318, 161] width 275 height 22
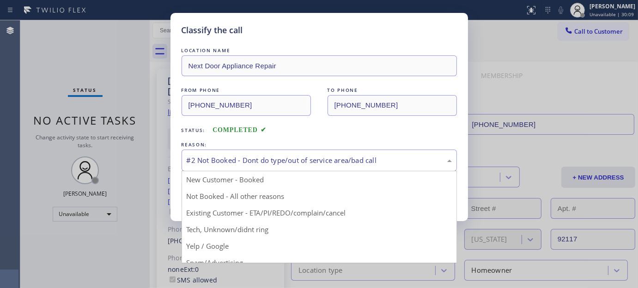
click at [216, 194] on button "Save" at bounding box center [218, 196] width 74 height 30
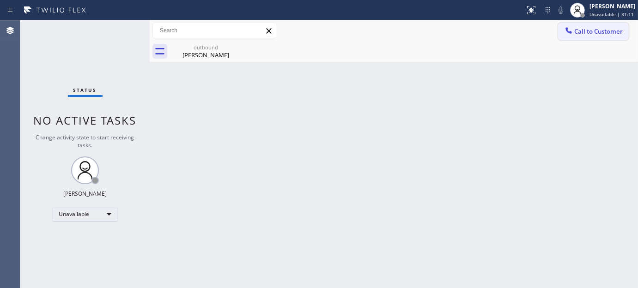
click at [599, 33] on span "Call to Customer" at bounding box center [598, 31] width 48 height 8
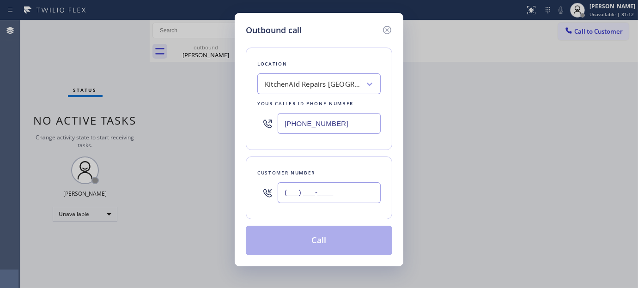
click at [342, 190] on input "(___) ___-____" at bounding box center [328, 192] width 103 height 21
paste input "858) 395-9947"
type input "[PHONE_NUMBER]"
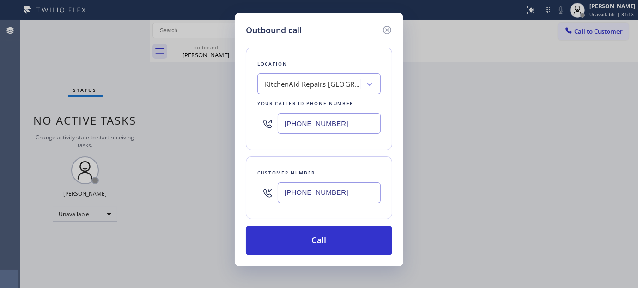
drag, startPoint x: 344, startPoint y: 126, endPoint x: 247, endPoint y: 129, distance: 97.0
click at [238, 131] on div "Outbound call Location KitchenAid Repairs [GEOGRAPHIC_DATA] Your caller id phon…" at bounding box center [319, 139] width 169 height 253
paste input "844) 735-4685"
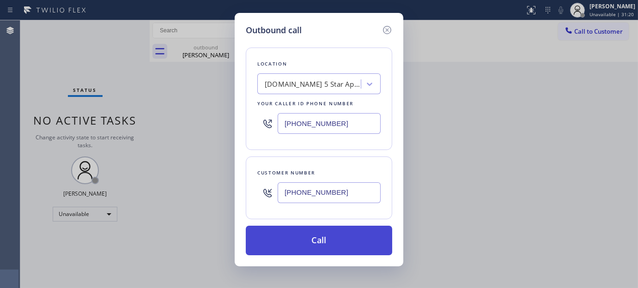
type input "[PHONE_NUMBER]"
click at [355, 242] on button "Call" at bounding box center [319, 241] width 146 height 30
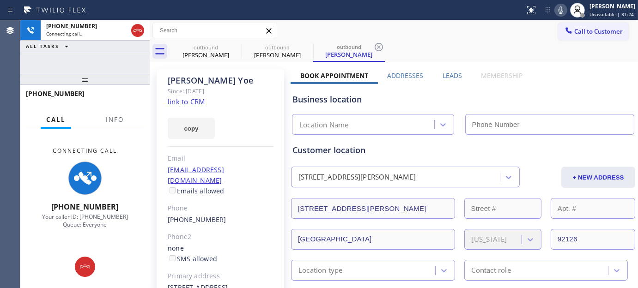
click at [558, 12] on icon at bounding box center [560, 9] width 5 height 7
type input "[PHONE_NUMBER]"
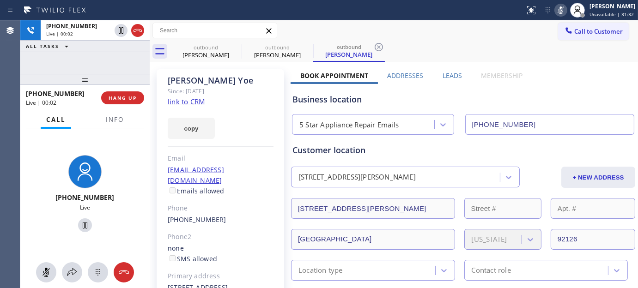
click at [561, 11] on icon at bounding box center [560, 10] width 11 height 11
click at [83, 223] on icon at bounding box center [85, 225] width 5 height 6
click at [559, 10] on icon at bounding box center [560, 9] width 5 height 7
drag, startPoint x: 122, startPoint y: 76, endPoint x: 122, endPoint y: 49, distance: 26.3
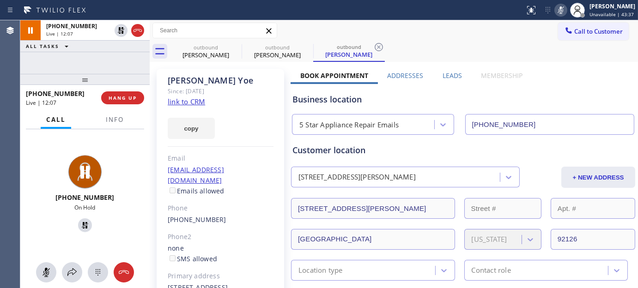
click at [120, 51] on div "[PHONE_NUMBER] Live | 12:07 ALL TASKS ALL TASKS ACTIVE TASKS TASKS IN WRAP UP […" at bounding box center [84, 154] width 129 height 268
click at [80, 231] on button at bounding box center [85, 225] width 14 height 14
click at [554, 11] on div at bounding box center [560, 10] width 13 height 11
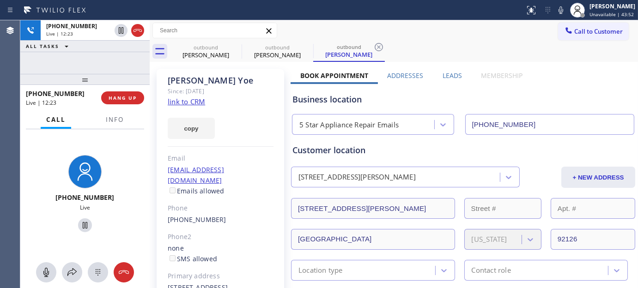
drag, startPoint x: 117, startPoint y: 77, endPoint x: 108, endPoint y: 47, distance: 30.8
click at [105, 56] on div "[PHONE_NUMBER] Live | 12:23 ALL TASKS ALL TASKS ACTIVE TASKS TASKS IN WRAP UP […" at bounding box center [84, 154] width 129 height 268
click at [115, 79] on div at bounding box center [84, 79] width 129 height 11
drag, startPoint x: 115, startPoint y: 79, endPoint x: 289, endPoint y: 65, distance: 174.2
click at [247, 58] on div "[PHONE_NUMBER] Live | 12:28 ALL TASKS ALL TASKS ACTIVE TASKS TASKS IN WRAP UP […" at bounding box center [328, 154] width 617 height 268
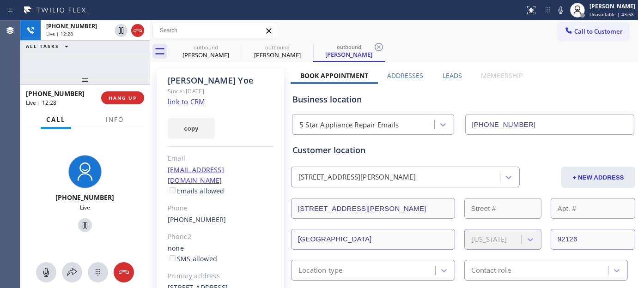
drag, startPoint x: 418, startPoint y: 30, endPoint x: 427, endPoint y: 7, distance: 25.0
click at [418, 30] on div "Call to Customer Outbound call Location 5 Star Appliance Repair Emails Your cal…" at bounding box center [394, 31] width 488 height 16
drag, startPoint x: 131, startPoint y: 71, endPoint x: 130, endPoint y: 58, distance: 12.9
click at [131, 65] on div "[PHONE_NUMBER] Live | 12:39 ALL TASKS ALL TASKS ACTIVE TASKS TASKS IN WRAP UP […" at bounding box center [84, 154] width 129 height 268
drag, startPoint x: 70, startPoint y: 73, endPoint x: 76, endPoint y: 43, distance: 30.1
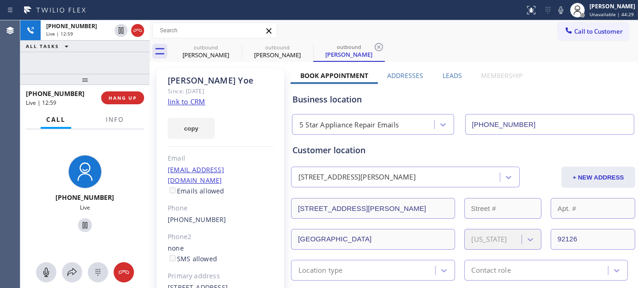
click at [67, 61] on div "[PHONE_NUMBER] Live | 12:59 ALL TASKS ALL TASKS ACTIVE TASKS TASKS IN WRAP UP […" at bounding box center [84, 154] width 129 height 268
drag, startPoint x: 104, startPoint y: 82, endPoint x: 165, endPoint y: 3, distance: 99.4
click at [116, 55] on div "[PHONE_NUMBER] Live | 13:01 ALL TASKS ALL TASKS ACTIVE TASKS TASKS IN WRAP UP […" at bounding box center [84, 154] width 129 height 268
drag, startPoint x: 102, startPoint y: 82, endPoint x: 421, endPoint y: 42, distance: 321.0
click at [102, 38] on div "[PHONE_NUMBER] Live | 13:06 ALL TASKS ALL TASKS ACTIVE TASKS TASKS IN WRAP UP […" at bounding box center [84, 154] width 129 height 268
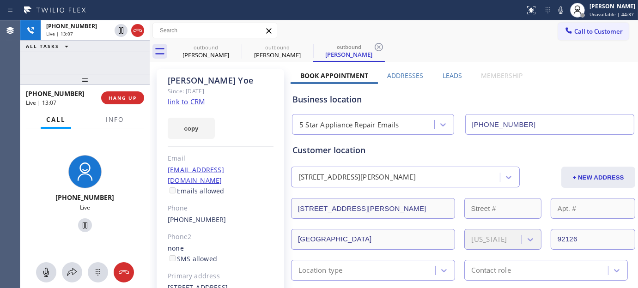
drag, startPoint x: 456, startPoint y: 45, endPoint x: 448, endPoint y: 7, distance: 38.6
click at [464, 43] on div "outbound [PERSON_NAME] outbound [PERSON_NAME] outbound [PERSON_NAME]" at bounding box center [404, 51] width 468 height 21
drag, startPoint x: 114, startPoint y: 78, endPoint x: 128, endPoint y: 52, distance: 30.1
click at [114, 67] on div "[PHONE_NUMBER] Live | 13:27 ALL TASKS ALL TASKS ACTIVE TASKS TASKS IN WRAP UP […" at bounding box center [84, 154] width 129 height 268
click at [427, 42] on div "outbound [PERSON_NAME] outbound [PERSON_NAME] outbound [PERSON_NAME]" at bounding box center [404, 51] width 468 height 21
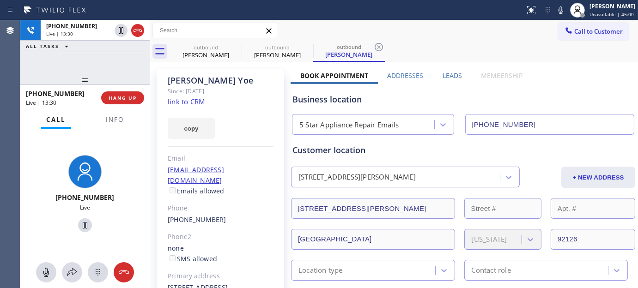
click at [132, 59] on div "[PHONE_NUMBER] Live | 13:30 ALL TASKS ALL TASKS ACTIVE TASKS TASKS IN WRAP UP […" at bounding box center [84, 154] width 129 height 268
click at [487, 52] on div "outbound [PERSON_NAME] outbound [PERSON_NAME] outbound [PERSON_NAME]" at bounding box center [404, 51] width 468 height 21
click at [233, 46] on icon at bounding box center [235, 47] width 11 height 11
click at [313, 43] on div "outbound [PERSON_NAME] outbound [PERSON_NAME]" at bounding box center [404, 51] width 468 height 21
drag, startPoint x: 101, startPoint y: 74, endPoint x: 316, endPoint y: 43, distance: 217.9
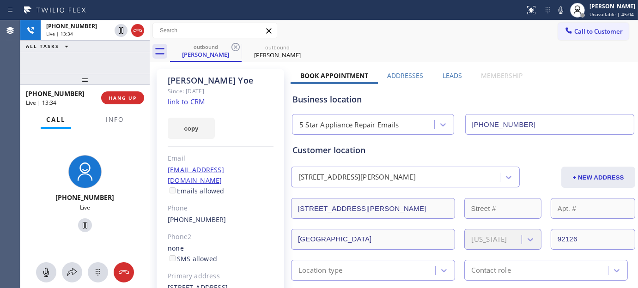
click at [99, 66] on div "[PHONE_NUMBER] Live | 13:34 ALL TASKS ALL TASKS ACTIVE TASKS TASKS IN WRAP UP […" at bounding box center [84, 154] width 129 height 268
click at [441, 32] on div "Call to Customer Outbound call Location 5 Star Appliance Repair Emails Your cal…" at bounding box center [394, 31] width 488 height 16
drag, startPoint x: 103, startPoint y: 76, endPoint x: 280, endPoint y: 61, distance: 177.4
click at [108, 54] on div "[PHONE_NUMBER] Live | 13:37 ALL TASKS ALL TASKS ACTIVE TASKS TASKS IN WRAP UP […" at bounding box center [84, 154] width 129 height 268
click at [422, 49] on div "outbound [PERSON_NAME] outbound [PERSON_NAME]" at bounding box center [404, 51] width 468 height 21
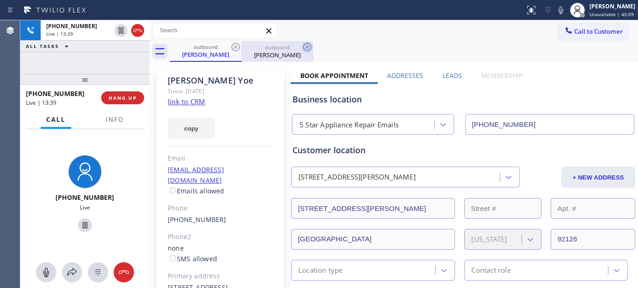
drag, startPoint x: 89, startPoint y: 82, endPoint x: 307, endPoint y: 42, distance: 221.5
click at [84, 64] on div "[PHONE_NUMBER] Live | 13:39 ALL TASKS ALL TASKS ACTIVE TASKS TASKS IN WRAP UP […" at bounding box center [84, 154] width 129 height 268
click at [403, 33] on div "Call to Customer Outbound call Location 5 Star Appliance Repair Emails Your cal…" at bounding box center [394, 31] width 488 height 16
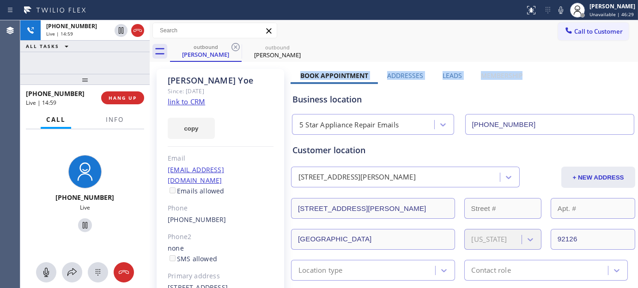
drag, startPoint x: 298, startPoint y: 74, endPoint x: 518, endPoint y: 75, distance: 220.2
click at [518, 75] on div "Book Appointment Addresses Leads Membership" at bounding box center [410, 77] width 241 height 13
click at [396, 52] on div "outbound [PERSON_NAME] outbound [PERSON_NAME]" at bounding box center [404, 51] width 468 height 21
drag, startPoint x: 300, startPoint y: 72, endPoint x: 521, endPoint y: 76, distance: 220.7
click at [521, 76] on div "Book Appointment Addresses Leads Membership" at bounding box center [410, 77] width 241 height 13
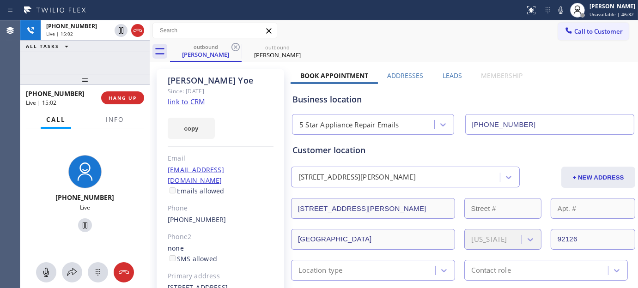
click at [405, 53] on div "outbound [PERSON_NAME] outbound [PERSON_NAME]" at bounding box center [404, 51] width 468 height 21
drag, startPoint x: 300, startPoint y: 73, endPoint x: 519, endPoint y: 78, distance: 219.3
click at [519, 78] on div "Book Appointment Addresses Leads Membership" at bounding box center [410, 77] width 241 height 13
drag, startPoint x: 388, startPoint y: 47, endPoint x: 393, endPoint y: 57, distance: 10.7
click at [388, 47] on div "outbound [PERSON_NAME] outbound [PERSON_NAME]" at bounding box center [404, 51] width 468 height 21
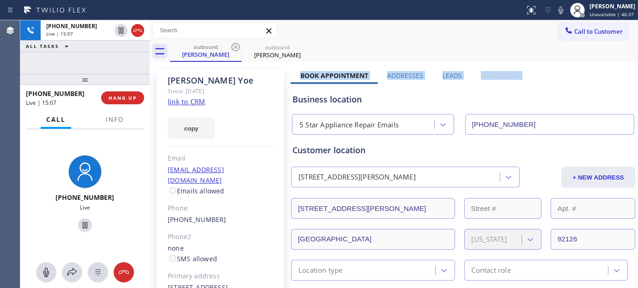
drag, startPoint x: 298, startPoint y: 75, endPoint x: 518, endPoint y: 77, distance: 219.8
click at [518, 77] on div "Book Appointment Addresses Leads Membership" at bounding box center [410, 77] width 241 height 13
click at [386, 42] on div "outbound [PERSON_NAME] outbound [PERSON_NAME]" at bounding box center [404, 51] width 468 height 21
drag, startPoint x: 300, startPoint y: 72, endPoint x: 516, endPoint y: 77, distance: 216.1
click at [516, 78] on div "Book Appointment Addresses Leads Membership" at bounding box center [410, 77] width 241 height 13
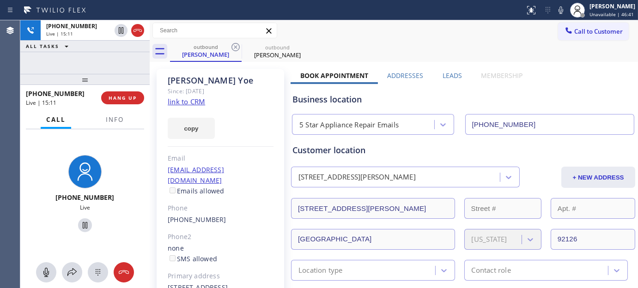
click at [397, 54] on div "outbound [PERSON_NAME] outbound [PERSON_NAME]" at bounding box center [404, 51] width 468 height 21
drag, startPoint x: 299, startPoint y: 75, endPoint x: 516, endPoint y: 74, distance: 217.0
click at [516, 74] on div "Book Appointment Addresses Leads Membership" at bounding box center [410, 77] width 241 height 13
click at [389, 59] on div "outbound [PERSON_NAME] outbound [PERSON_NAME]" at bounding box center [404, 51] width 468 height 21
drag, startPoint x: 299, startPoint y: 72, endPoint x: 522, endPoint y: 76, distance: 223.0
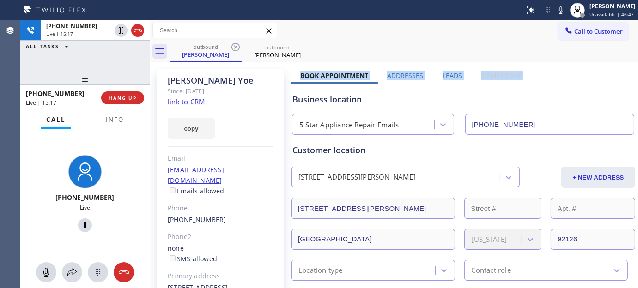
click at [522, 76] on div "Book Appointment Addresses Leads Membership" at bounding box center [410, 77] width 241 height 13
click at [385, 51] on div "outbound [PERSON_NAME] outbound [PERSON_NAME]" at bounding box center [404, 51] width 468 height 21
drag, startPoint x: 299, startPoint y: 74, endPoint x: 385, endPoint y: 47, distance: 90.4
click at [385, 46] on div "outbound [PERSON_NAME] outbound [PERSON_NAME]" at bounding box center [404, 51] width 468 height 21
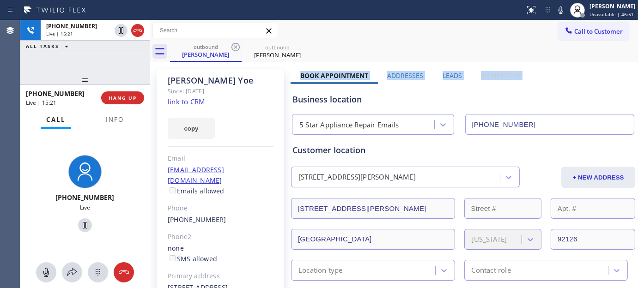
drag, startPoint x: 301, startPoint y: 75, endPoint x: 517, endPoint y: 76, distance: 216.5
click at [517, 76] on div "Book Appointment Addresses Leads Membership" at bounding box center [410, 77] width 241 height 13
drag, startPoint x: 333, startPoint y: 69, endPoint x: 517, endPoint y: 75, distance: 183.8
click at [517, 75] on div "Book Appointment Addresses Leads Membership" at bounding box center [410, 77] width 241 height 13
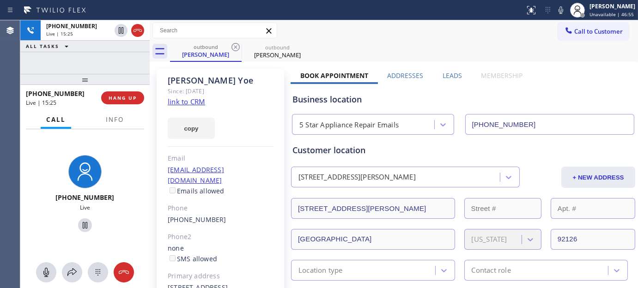
click at [401, 58] on div "outbound [PERSON_NAME] outbound [PERSON_NAME]" at bounding box center [404, 51] width 468 height 21
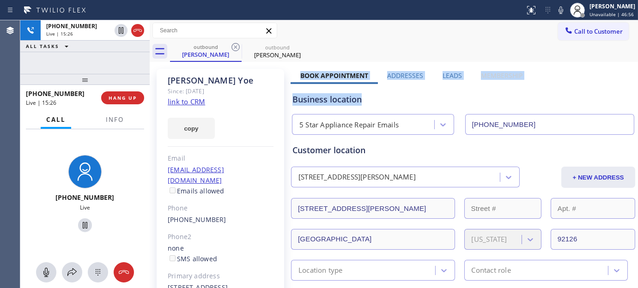
drag, startPoint x: 299, startPoint y: 76, endPoint x: 520, endPoint y: 79, distance: 220.7
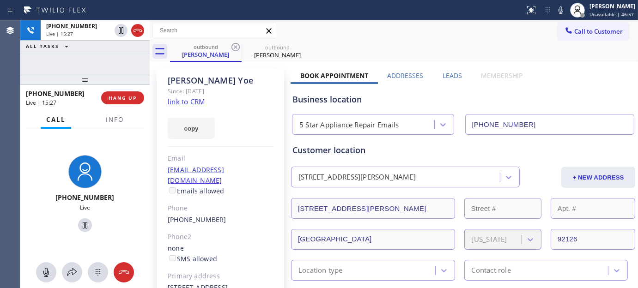
click at [415, 57] on div "outbound [PERSON_NAME] outbound [PERSON_NAME]" at bounding box center [404, 51] width 468 height 21
drag, startPoint x: 300, startPoint y: 72, endPoint x: 520, endPoint y: 72, distance: 220.2
click at [520, 72] on div "Book Appointment Addresses Leads Membership" at bounding box center [410, 77] width 241 height 13
click at [395, 60] on div "outbound [PERSON_NAME] outbound [PERSON_NAME]" at bounding box center [404, 51] width 468 height 21
drag, startPoint x: 299, startPoint y: 75, endPoint x: 474, endPoint y: 75, distance: 174.5
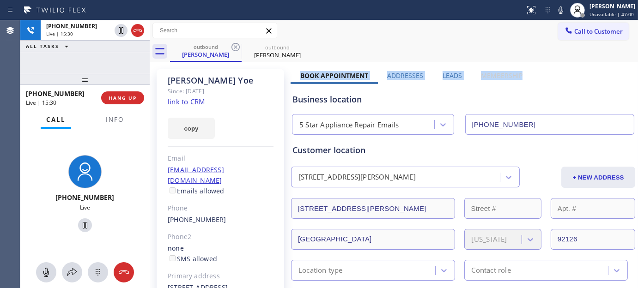
click at [518, 75] on div "Book Appointment Addresses Leads Membership" at bounding box center [410, 77] width 241 height 13
drag, startPoint x: 305, startPoint y: 72, endPoint x: 492, endPoint y: 72, distance: 186.5
click at [492, 72] on div "Book Appointment Addresses Leads Membership" at bounding box center [410, 77] width 241 height 13
click at [409, 52] on div "outbound [PERSON_NAME] outbound [PERSON_NAME]" at bounding box center [404, 51] width 468 height 21
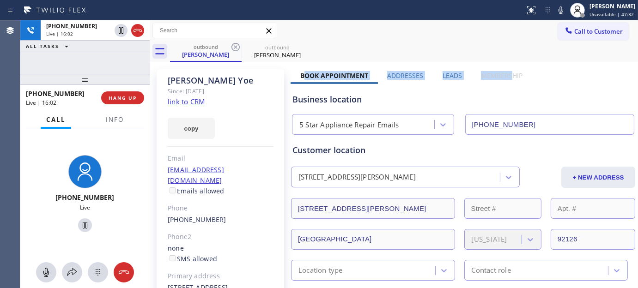
drag, startPoint x: 301, startPoint y: 75, endPoint x: 507, endPoint y: 67, distance: 205.6
drag, startPoint x: 446, startPoint y: 51, endPoint x: 446, endPoint y: 36, distance: 15.2
click at [446, 51] on div "outbound [PERSON_NAME] outbound [PERSON_NAME]" at bounding box center [404, 51] width 468 height 21
drag, startPoint x: 308, startPoint y: 75, endPoint x: 488, endPoint y: 60, distance: 180.6
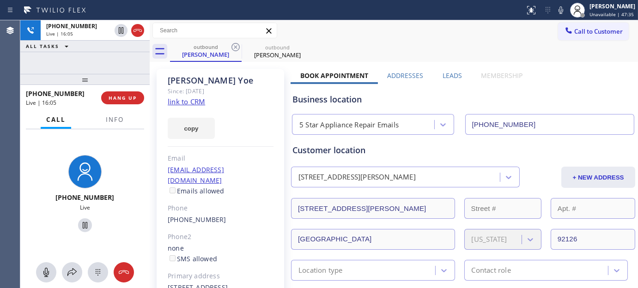
click at [427, 40] on div "Call to Customer Outbound call Location 5 Star Appliance Repair Emails Your cal…" at bounding box center [394, 30] width 488 height 21
drag, startPoint x: 293, startPoint y: 74, endPoint x: 519, endPoint y: 75, distance: 226.2
click at [453, 30] on div "Call to Customer Outbound call Location 5 Star Appliance Repair Emails Your cal…" at bounding box center [394, 31] width 488 height 16
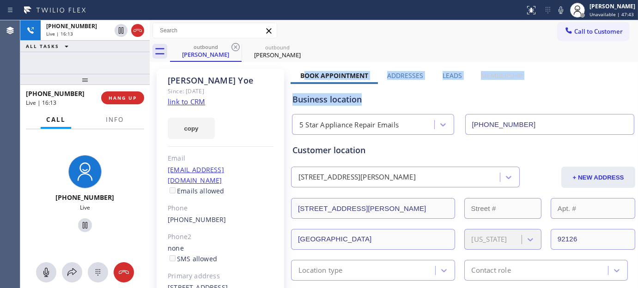
drag, startPoint x: 303, startPoint y: 74, endPoint x: 448, endPoint y: 52, distance: 146.3
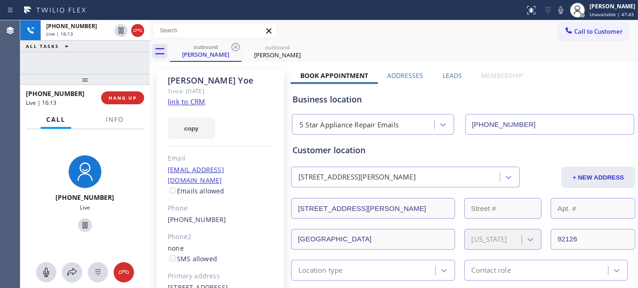
click at [448, 52] on div "outbound [PERSON_NAME] outbound [PERSON_NAME]" at bounding box center [404, 51] width 468 height 21
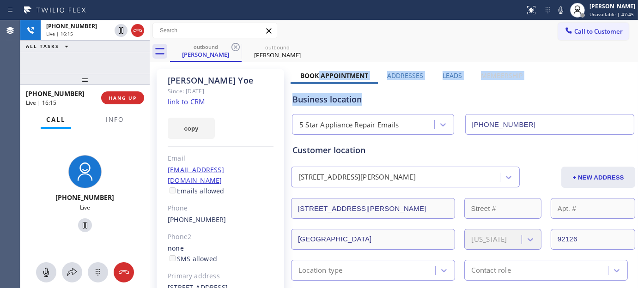
drag, startPoint x: 498, startPoint y: 98, endPoint x: 422, endPoint y: 58, distance: 85.5
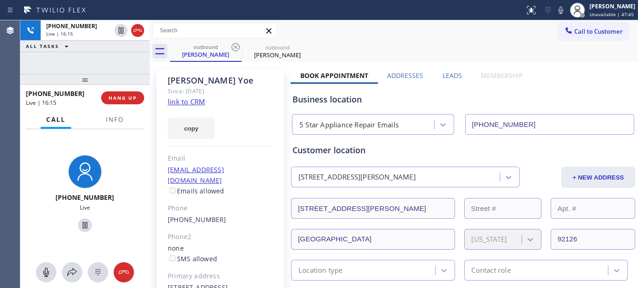
drag, startPoint x: 422, startPoint y: 41, endPoint x: 430, endPoint y: 3, distance: 38.6
click at [422, 40] on div "Call to Customer Outbound call Location 5 Star Appliance Repair Emails Your cal…" at bounding box center [394, 41] width 488 height 42
click at [376, 43] on div "outbound [PERSON_NAME] outbound [PERSON_NAME]" at bounding box center [404, 51] width 468 height 21
drag, startPoint x: 118, startPoint y: 76, endPoint x: 116, endPoint y: 53, distance: 23.7
click at [116, 53] on div "[PHONE_NUMBER] Live | 17:01 ALL TASKS ALL TASKS ACTIVE TASKS TASKS IN WRAP UP […" at bounding box center [84, 154] width 129 height 268
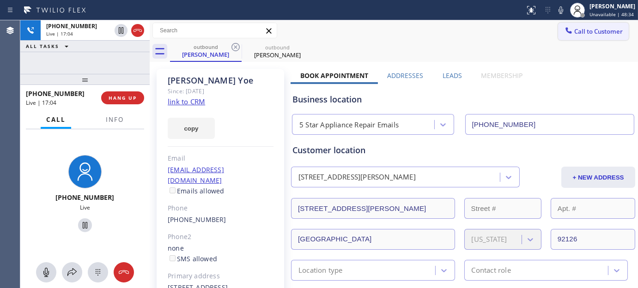
click at [582, 29] on span "Call to Customer" at bounding box center [598, 31] width 48 height 8
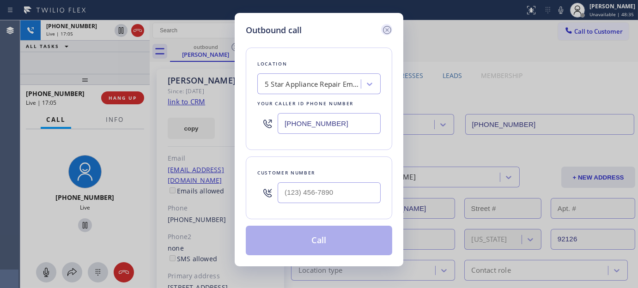
click at [384, 30] on icon at bounding box center [386, 29] width 11 height 11
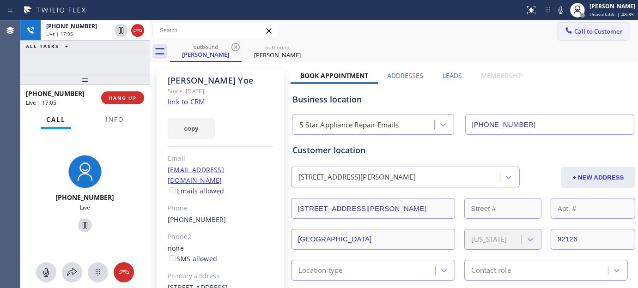
click at [558, 35] on button "Call to Customer" at bounding box center [593, 32] width 71 height 18
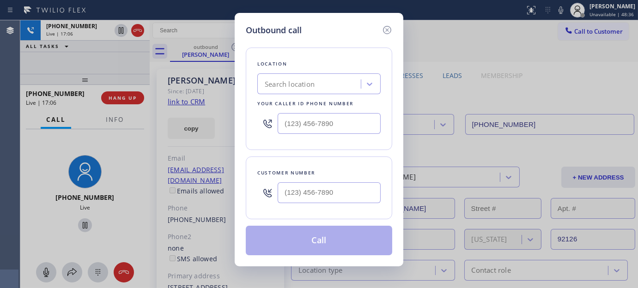
type input "[PHONE_NUMBER]"
click at [345, 180] on div at bounding box center [328, 193] width 103 height 30
type input "(___) ___-____"
click at [337, 187] on input "(___) ___-____" at bounding box center [328, 192] width 103 height 21
click at [388, 26] on icon at bounding box center [386, 29] width 11 height 11
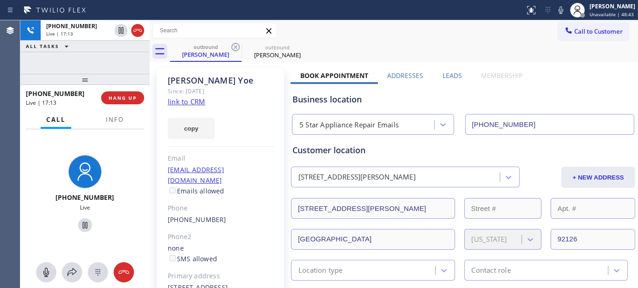
drag, startPoint x: 434, startPoint y: 33, endPoint x: 437, endPoint y: 2, distance: 30.6
click at [434, 33] on div "Call to Customer Outbound call Location 5 Star Appliance Repair Emails Your cal…" at bounding box center [394, 31] width 488 height 16
drag, startPoint x: 449, startPoint y: 36, endPoint x: 512, endPoint y: 22, distance: 64.6
click at [449, 36] on div "Call to Customer Outbound call Location 5 Star Appliance Repair Emails Your cal…" at bounding box center [394, 31] width 488 height 16
click at [345, 54] on div "outbound [PERSON_NAME] outbound [PERSON_NAME]" at bounding box center [404, 51] width 468 height 21
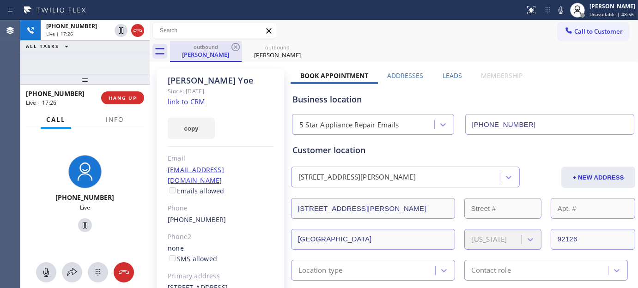
drag, startPoint x: 94, startPoint y: 76, endPoint x: 228, endPoint y: 49, distance: 136.2
click at [96, 68] on div "[PHONE_NUMBER] Live | 17:26 ALL TASKS ALL TASKS ACTIVE TASKS TASKS IN WRAP UP […" at bounding box center [84, 154] width 129 height 268
click at [468, 43] on div "outbound [PERSON_NAME] outbound [PERSON_NAME]" at bounding box center [404, 51] width 468 height 21
click at [123, 69] on div "[PHONE_NUMBER] Live | 17:31 ALL TASKS ALL TASKS ACTIVE TASKS TASKS IN WRAP UP […" at bounding box center [84, 154] width 129 height 268
drag, startPoint x: 126, startPoint y: 82, endPoint x: 119, endPoint y: 64, distance: 19.3
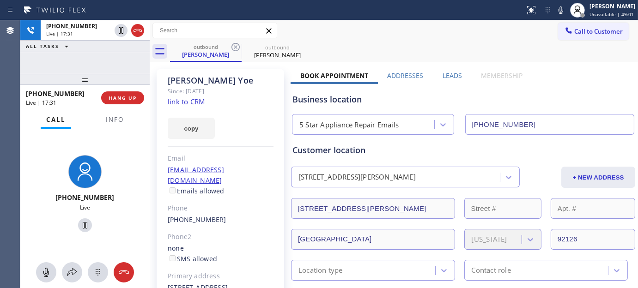
click at [119, 64] on div "[PHONE_NUMBER] Live | 17:31 ALL TASKS ALL TASKS ACTIVE TASKS TASKS IN WRAP UP […" at bounding box center [84, 154] width 129 height 268
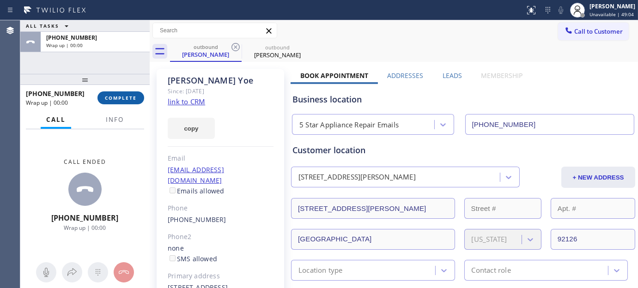
click at [122, 93] on button "COMPLETE" at bounding box center [120, 97] width 47 height 13
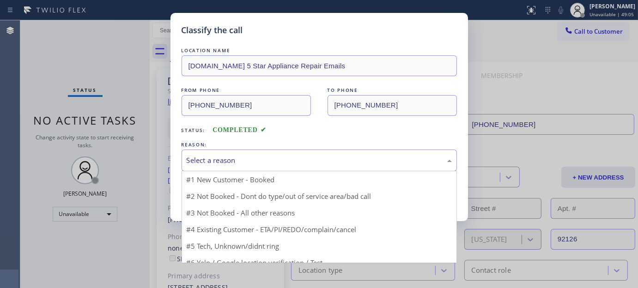
click at [205, 159] on div "Select a reason" at bounding box center [319, 160] width 265 height 11
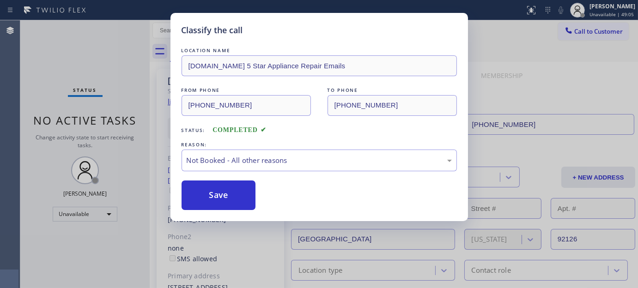
click at [228, 197] on button "Save" at bounding box center [218, 196] width 74 height 30
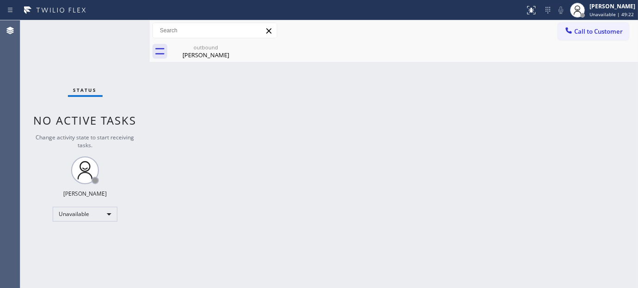
click at [208, 102] on div "Back to Dashboard Change Sender ID Customers Technicians Select a contact Outbo…" at bounding box center [394, 154] width 488 height 268
click at [604, 37] on button "Call to Customer" at bounding box center [593, 32] width 71 height 18
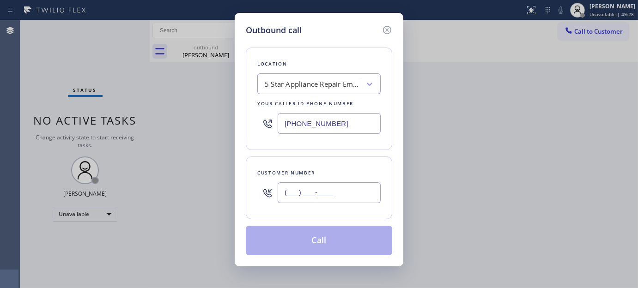
click at [345, 197] on input "(___) ___-____" at bounding box center [328, 192] width 103 height 21
paste input "562) 783-0427"
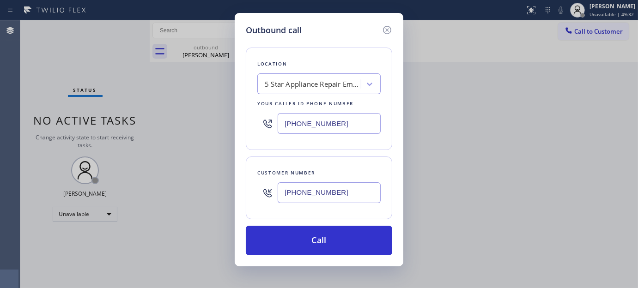
type input "[PHONE_NUMBER]"
drag, startPoint x: 270, startPoint y: 123, endPoint x: 308, endPoint y: 131, distance: 39.2
click at [210, 125] on div "Outbound call Location 5 Star Appliance Repair Emails Your caller id phone numb…" at bounding box center [319, 144] width 638 height 288
paste input "323) 310-0103"
drag, startPoint x: 234, startPoint y: 135, endPoint x: 335, endPoint y: 21, distance: 152.4
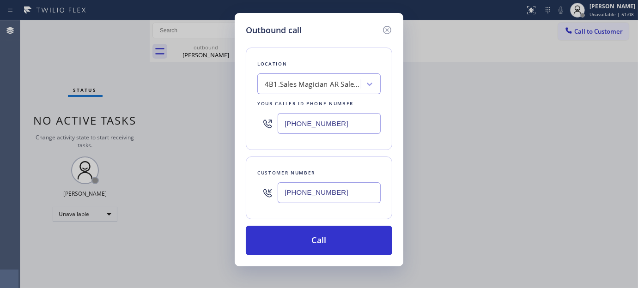
click at [235, 135] on div "Outbound call Location 4B1.Sales Magician AR Sales Magician PPC Your caller id …" at bounding box center [319, 139] width 169 height 253
drag, startPoint x: 334, startPoint y: 119, endPoint x: 269, endPoint y: 126, distance: 65.5
click at [204, 134] on div "Outbound call Location 4B1.Sales Magician AR Sales Magician PPC Your caller id …" at bounding box center [319, 144] width 638 height 288
paste input "text"
drag, startPoint x: 335, startPoint y: 127, endPoint x: 189, endPoint y: 123, distance: 145.5
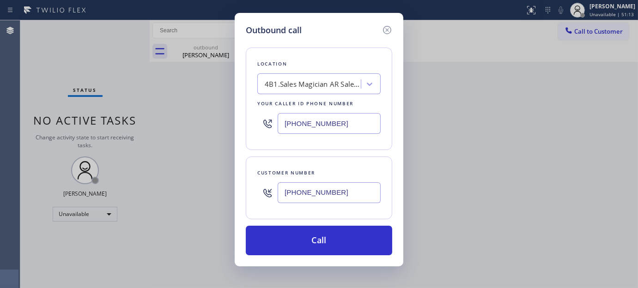
click at [185, 128] on div "Outbound call Location 4B1.Sales Magician AR Sales Magician PPC Your caller id …" at bounding box center [319, 144] width 638 height 288
paste input "text"
type input "[PHONE_NUMBER]"
drag, startPoint x: 358, startPoint y: 198, endPoint x: 165, endPoint y: 197, distance: 193.0
click at [165, 197] on div "Outbound call Location 4B1.Sales Magician AR Sales Magician PPC Your caller id …" at bounding box center [319, 144] width 638 height 288
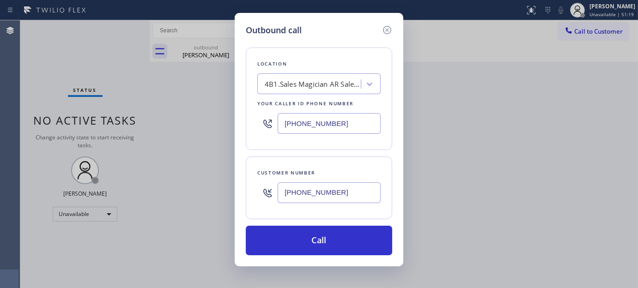
paste input "text"
type input "[PHONE_NUMBER]"
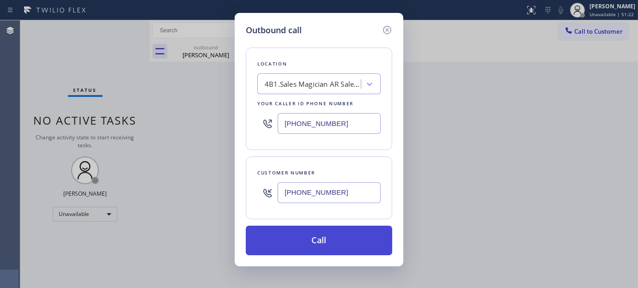
click at [331, 235] on button "Call" at bounding box center [319, 241] width 146 height 30
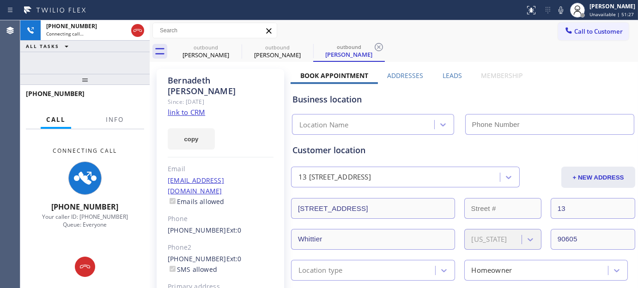
type input "[PHONE_NUMBER]"
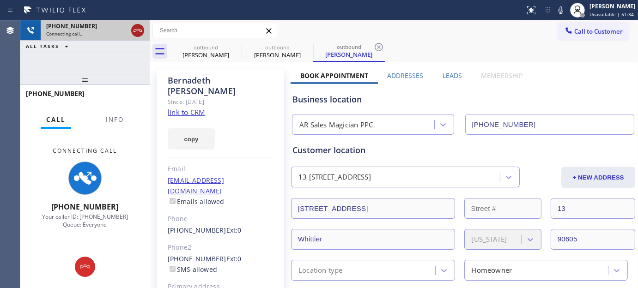
click at [136, 26] on icon at bounding box center [137, 30] width 11 height 11
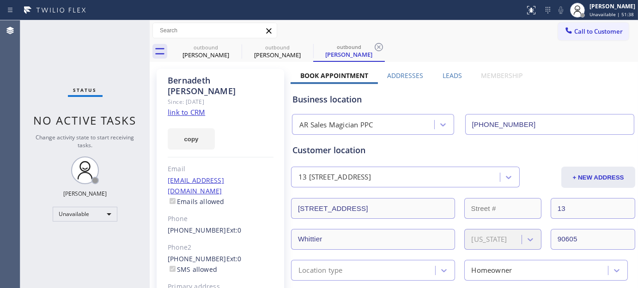
click at [587, 37] on button "Call to Customer" at bounding box center [593, 32] width 71 height 18
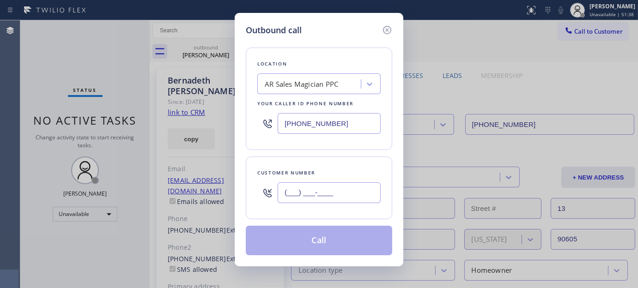
click at [344, 183] on input "(___) ___-____" at bounding box center [328, 192] width 103 height 21
paste input "310) 308-2291"
type input "[PHONE_NUMBER]"
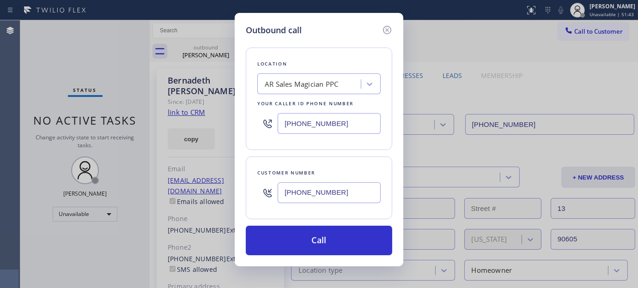
drag, startPoint x: 352, startPoint y: 126, endPoint x: 271, endPoint y: 163, distance: 88.4
click at [201, 139] on div "Outbound call Location AR Sales Magician PPC Your caller id phone number [PHONE…" at bounding box center [319, 144] width 638 height 288
paste input "870-712"
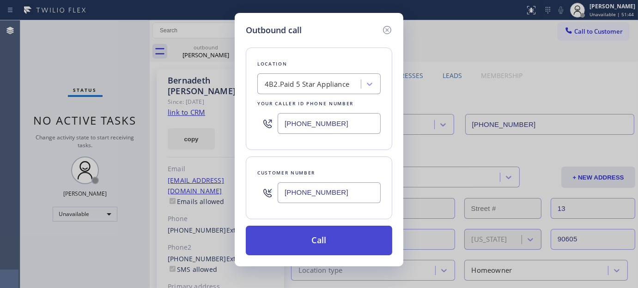
type input "[PHONE_NUMBER]"
click at [357, 240] on button "Call" at bounding box center [319, 241] width 146 height 30
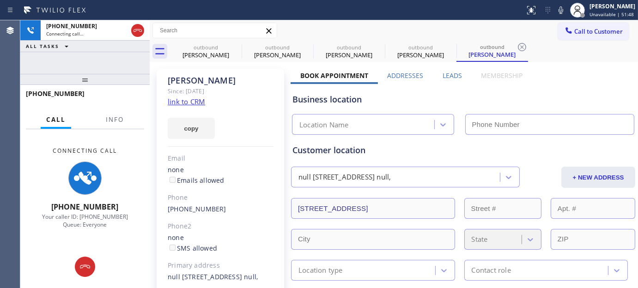
drag, startPoint x: 559, startPoint y: 11, endPoint x: 571, endPoint y: 81, distance: 70.8
click at [559, 11] on icon at bounding box center [560, 10] width 11 height 11
type input "[STREET_ADDRESS]"
type input "[PHONE_NUMBER]"
type input "[STREET_ADDRESS]"
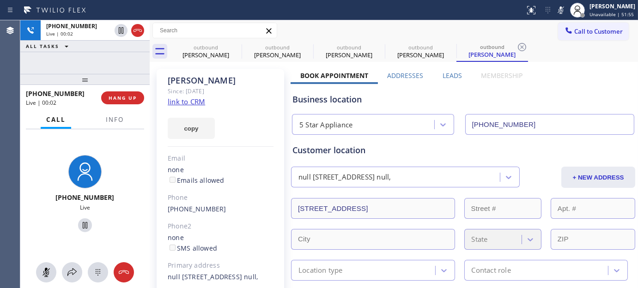
drag, startPoint x: 131, startPoint y: 100, endPoint x: 165, endPoint y: 82, distance: 38.6
click at [132, 102] on button "HANG UP" at bounding box center [122, 97] width 43 height 13
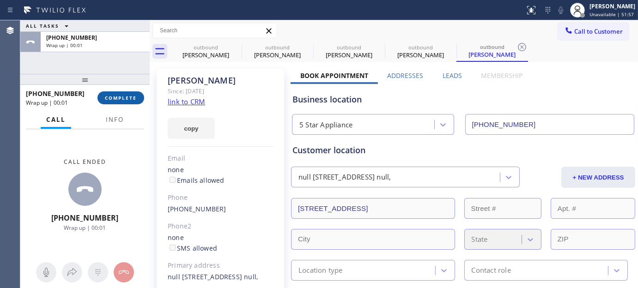
click at [117, 97] on span "COMPLETE" at bounding box center [121, 98] width 32 height 6
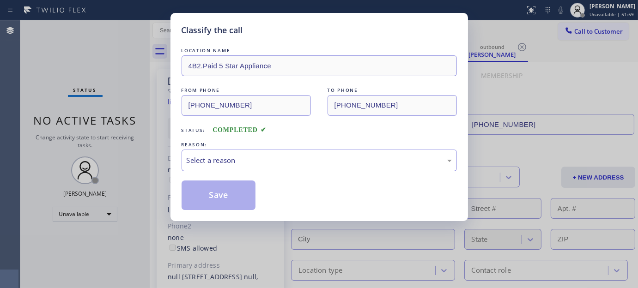
drag, startPoint x: 117, startPoint y: 97, endPoint x: 104, endPoint y: 48, distance: 50.5
click at [105, 64] on div "Classify the call LOCATION NAME 4B2.Paid 5 Star Appliance FROM PHONE [PHONE_NUM…" at bounding box center [319, 144] width 638 height 288
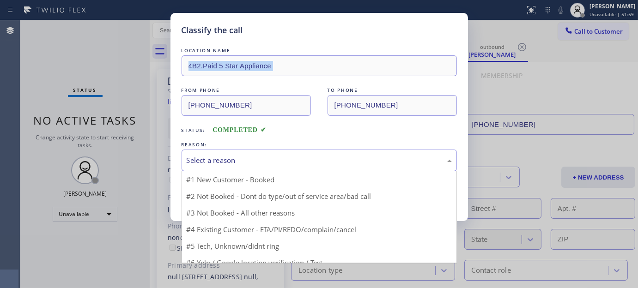
click at [277, 160] on div "Select a reason" at bounding box center [319, 160] width 265 height 11
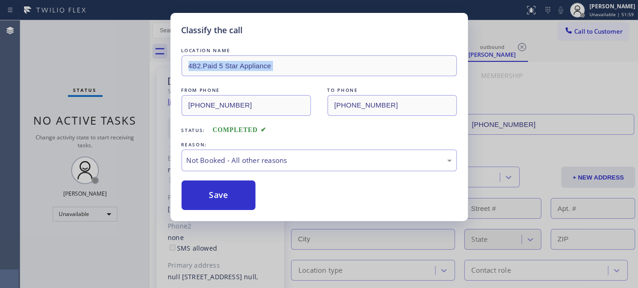
click at [235, 192] on button "Save" at bounding box center [218, 196] width 74 height 30
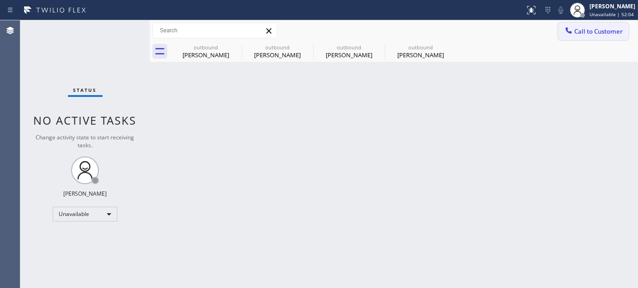
click at [589, 29] on span "Call to Customer" at bounding box center [598, 31] width 48 height 8
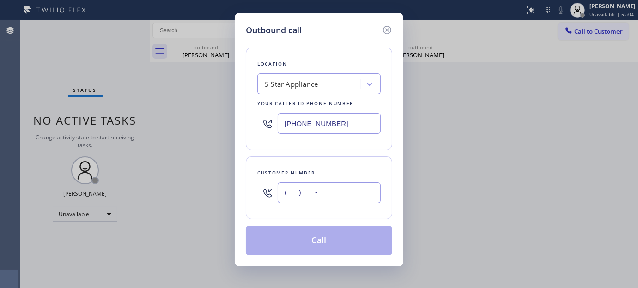
click at [328, 196] on input "(___) ___-____" at bounding box center [328, 192] width 103 height 21
paste input "415) 601-8908"
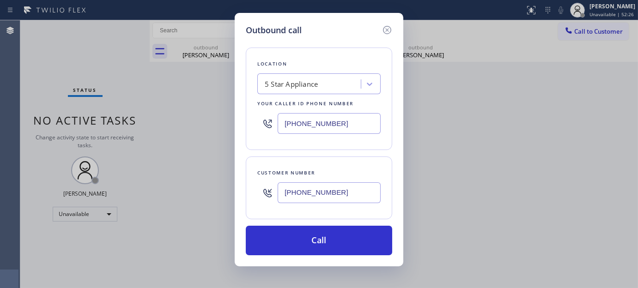
drag, startPoint x: 345, startPoint y: 185, endPoint x: 275, endPoint y: 149, distance: 79.3
click at [216, 206] on div "Outbound call Location 5 Star Appliance Your caller id phone number [PHONE_NUMB…" at bounding box center [319, 144] width 638 height 288
paste input "text"
drag, startPoint x: 353, startPoint y: 201, endPoint x: 299, endPoint y: 111, distance: 104.6
click at [208, 201] on div "Outbound call Location 5 Star Appliance Your caller id phone number [PHONE_NUMB…" at bounding box center [319, 144] width 638 height 288
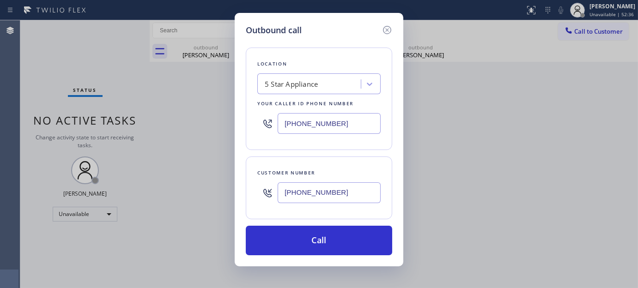
paste input "206) 245-0491"
type input "[PHONE_NUMBER]"
drag, startPoint x: 339, startPoint y: 128, endPoint x: 201, endPoint y: 130, distance: 138.5
click at [145, 130] on div "Outbound call Location 5 Star Appliance Your caller id phone number [PHONE_NUMB…" at bounding box center [319, 144] width 638 height 288
paste input "206) 202-1006"
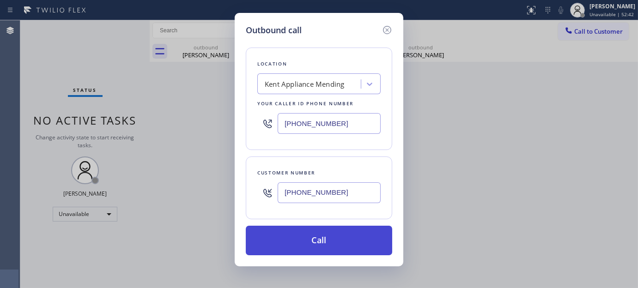
type input "[PHONE_NUMBER]"
click at [316, 241] on button "Call" at bounding box center [319, 241] width 146 height 30
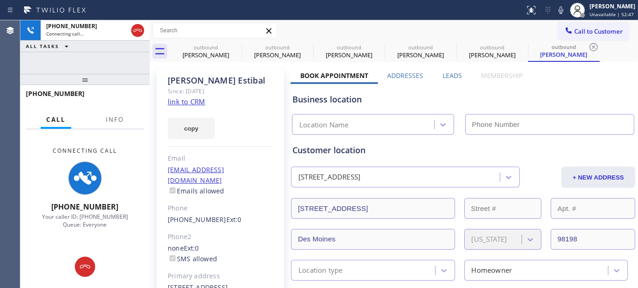
type input "[PHONE_NUMBER]"
click at [183, 80] on div "[PERSON_NAME]" at bounding box center [221, 80] width 106 height 11
click at [242, 87] on div "Since: [DATE]" at bounding box center [221, 91] width 106 height 11
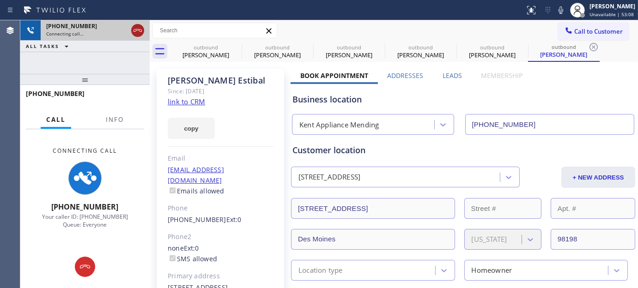
click at [140, 28] on icon at bounding box center [137, 30] width 11 height 11
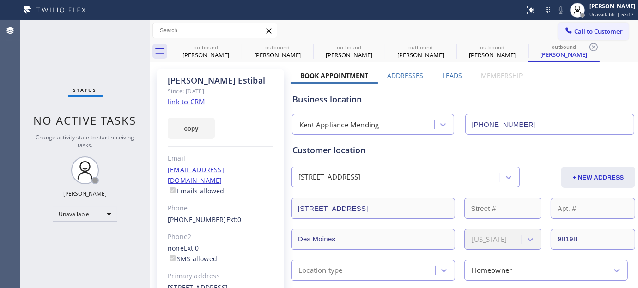
click at [583, 24] on button "Call to Customer" at bounding box center [593, 32] width 71 height 18
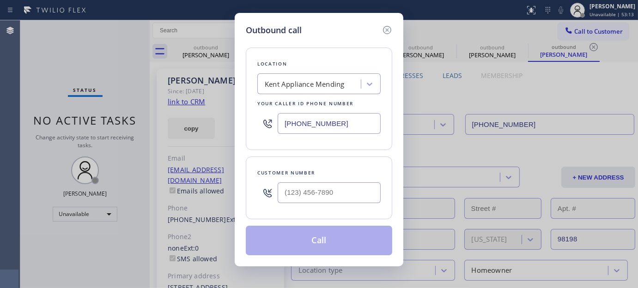
drag, startPoint x: 313, startPoint y: 179, endPoint x: 314, endPoint y: 186, distance: 7.1
click at [313, 180] on div at bounding box center [328, 193] width 103 height 30
click at [314, 186] on input "(___) ___-____" at bounding box center [328, 192] width 103 height 21
paste input "626) 201-4195"
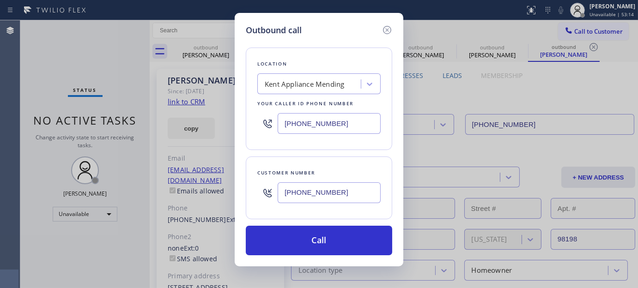
type input "[PHONE_NUMBER]"
drag, startPoint x: 334, startPoint y: 126, endPoint x: 336, endPoint y: 210, distance: 84.0
click at [205, 139] on div "Outbound call Location [GEOGRAPHIC_DATA] Appliance Mending Your caller id phone…" at bounding box center [319, 144] width 638 height 288
paste input "626) 550-4838"
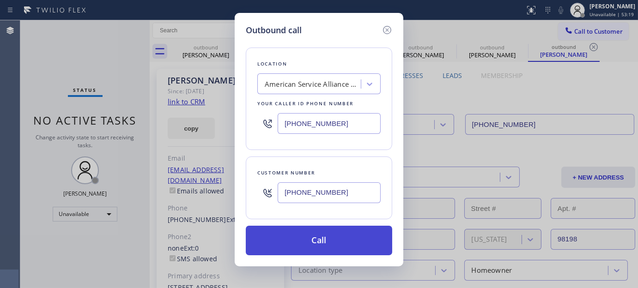
type input "[PHONE_NUMBER]"
click at [335, 239] on button "Call" at bounding box center [319, 241] width 146 height 30
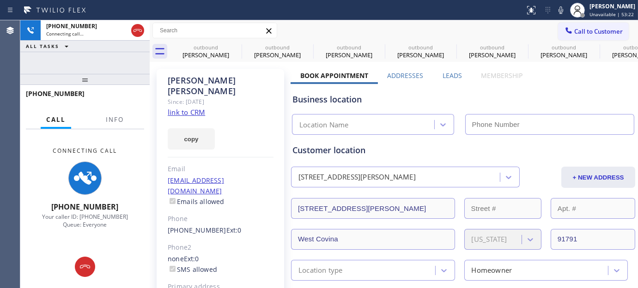
drag, startPoint x: 562, startPoint y: 10, endPoint x: 550, endPoint y: 6, distance: 12.7
click at [562, 10] on icon at bounding box center [560, 10] width 11 height 11
click at [233, 44] on icon at bounding box center [235, 47] width 11 height 11
click at [0, 0] on icon at bounding box center [0, 0] width 0 height 0
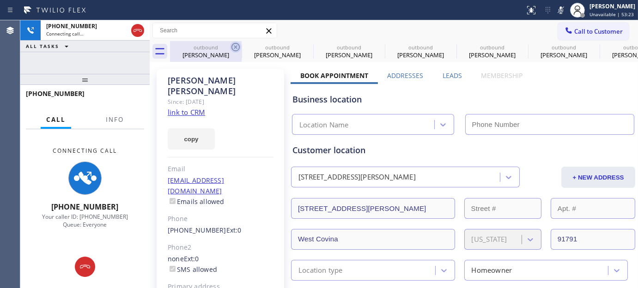
click at [0, 0] on icon at bounding box center [0, 0] width 0 height 0
type input "[PHONE_NUMBER]"
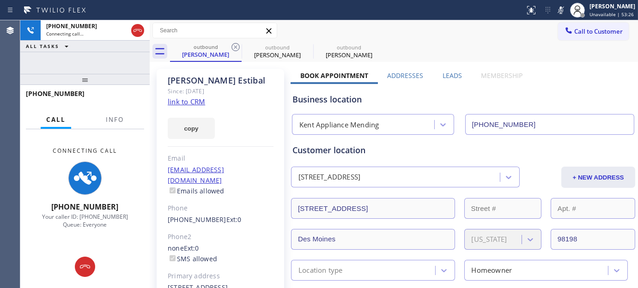
drag, startPoint x: 234, startPoint y: 46, endPoint x: 486, endPoint y: 30, distance: 252.6
click at [234, 47] on icon at bounding box center [235, 47] width 11 height 11
type input "[PHONE_NUMBER]"
click at [486, 30] on div "Call to Customer Outbound call Location American Service Alliance [GEOGRAPHIC_D…" at bounding box center [394, 31] width 488 height 16
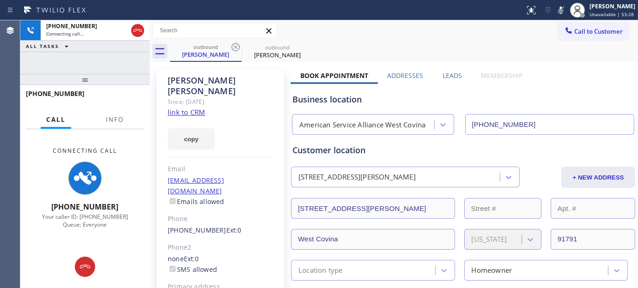
drag, startPoint x: 94, startPoint y: 85, endPoint x: 163, endPoint y: 29, distance: 89.9
click at [95, 74] on div at bounding box center [84, 79] width 129 height 11
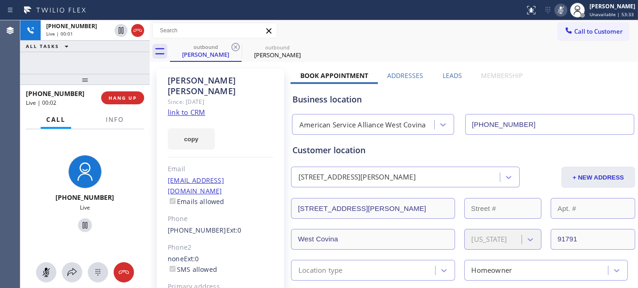
click at [555, 10] on icon at bounding box center [560, 10] width 11 height 11
drag, startPoint x: 116, startPoint y: 77, endPoint x: 265, endPoint y: 42, distance: 152.7
click at [114, 74] on div at bounding box center [84, 79] width 129 height 11
click at [359, 39] on div "Call to Customer Outbound call Location American Service Alliance [GEOGRAPHIC_D…" at bounding box center [394, 30] width 488 height 21
drag, startPoint x: 91, startPoint y: 80, endPoint x: 481, endPoint y: 0, distance: 397.8
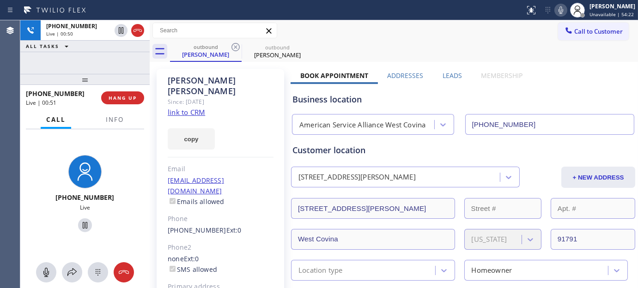
click at [174, 29] on div "[PHONE_NUMBER] Live | 00:50 ALL TASKS ALL TASKS ACTIVE TASKS TASKS IN WRAP UP […" at bounding box center [328, 154] width 617 height 268
drag, startPoint x: 44, startPoint y: 84, endPoint x: 52, endPoint y: 68, distance: 18.6
click at [48, 74] on div at bounding box center [84, 79] width 129 height 11
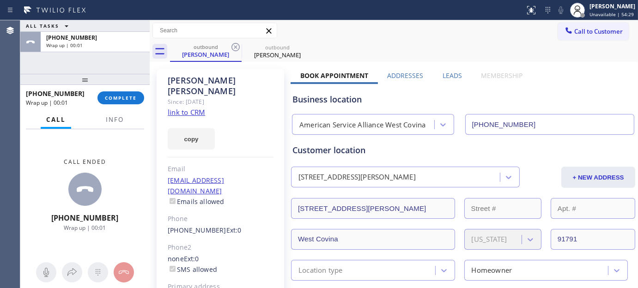
click at [108, 107] on div "[PHONE_NUMBER] Wrap up | 00:01 COMPLETE" at bounding box center [85, 98] width 118 height 24
click at [118, 90] on div "[PHONE_NUMBER] Wrap up | 00:01 COMPLETE" at bounding box center [85, 98] width 118 height 24
click at [113, 79] on div at bounding box center [84, 79] width 129 height 11
click at [111, 98] on span "COMPLETE" at bounding box center [121, 98] width 32 height 6
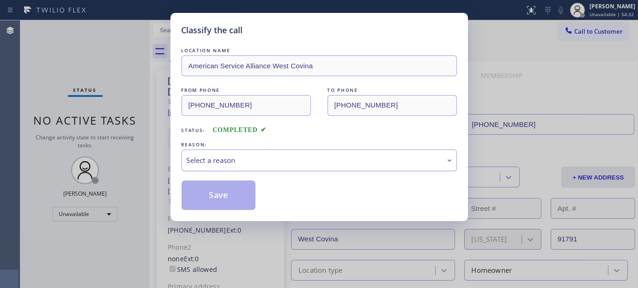
click at [216, 163] on div "Select a reason" at bounding box center [319, 160] width 265 height 11
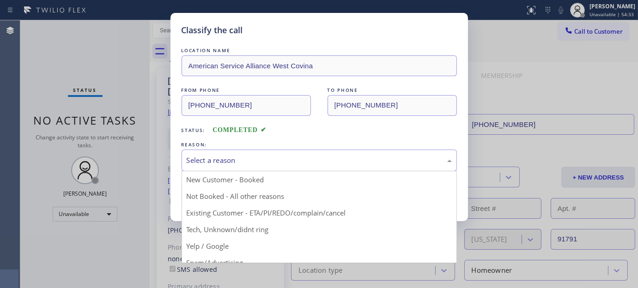
click at [209, 191] on button "Save" at bounding box center [218, 196] width 74 height 30
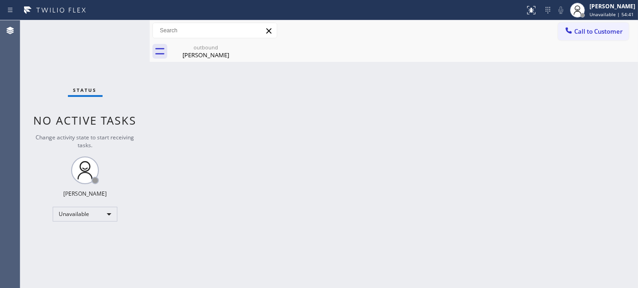
click at [594, 30] on span "Call to Customer" at bounding box center [598, 31] width 48 height 8
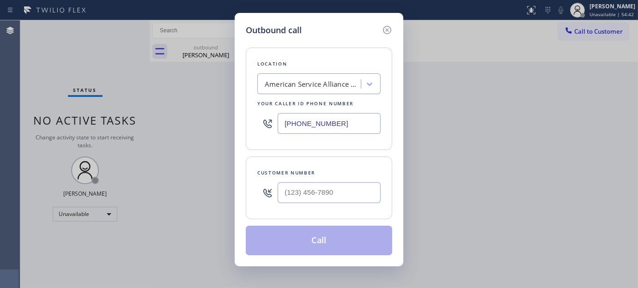
click at [300, 210] on div "Customer number" at bounding box center [319, 188] width 146 height 63
click at [308, 186] on input "(___) ___-____" at bounding box center [328, 192] width 103 height 21
paste input "347) 754-9168"
type input "[PHONE_NUMBER]"
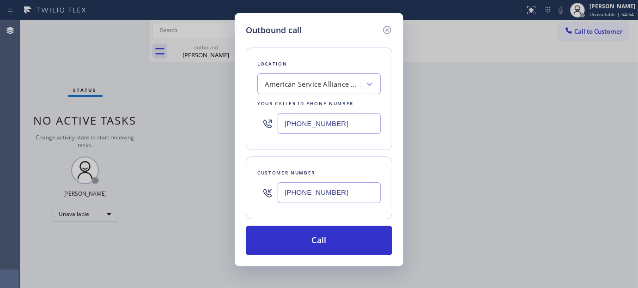
drag, startPoint x: 344, startPoint y: 128, endPoint x: 219, endPoint y: 127, distance: 125.6
click at [200, 134] on div "Outbound call Location American Service Alliance [GEOGRAPHIC_DATA] Your caller …" at bounding box center [319, 144] width 638 height 288
paste input "347) 284-6179"
type input "[PHONE_NUMBER]"
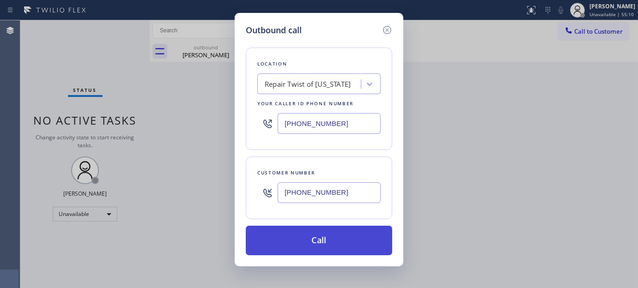
click at [339, 228] on button "Call" at bounding box center [319, 241] width 146 height 30
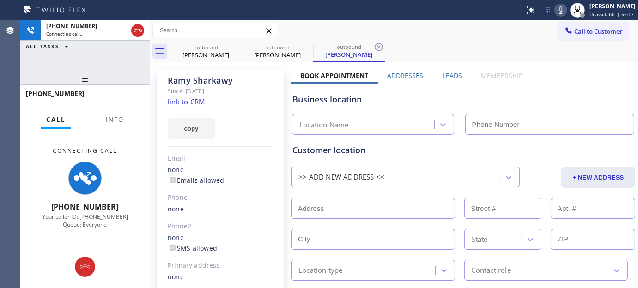
type input "[PHONE_NUMBER]"
click at [556, 7] on icon at bounding box center [560, 10] width 11 height 11
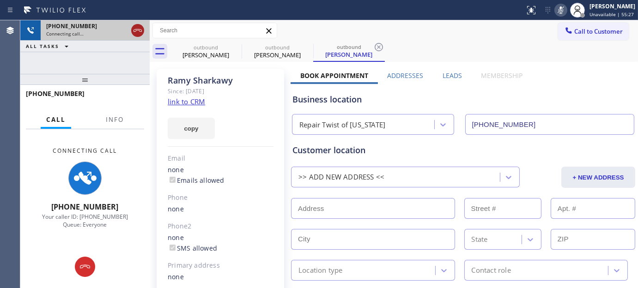
click at [137, 30] on icon at bounding box center [137, 30] width 8 height 3
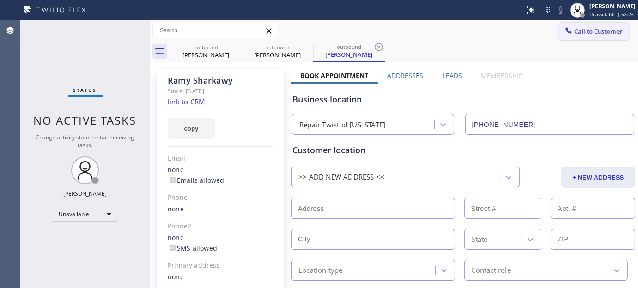
click at [596, 31] on span "Call to Customer" at bounding box center [598, 31] width 48 height 8
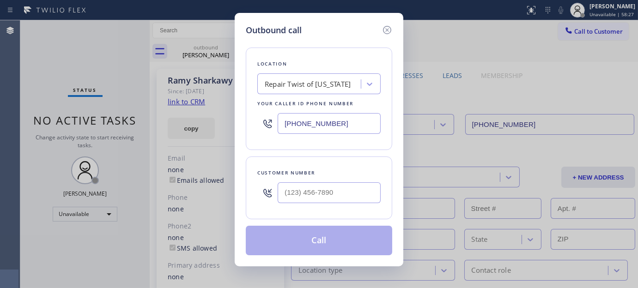
drag, startPoint x: 344, startPoint y: 115, endPoint x: 250, endPoint y: 97, distance: 96.0
click at [228, 112] on div "Outbound call Location Repair Twist of [US_STATE] Your caller id phone number […" at bounding box center [319, 144] width 638 height 288
paste input "661) 368-9097"
type input "[PHONE_NUMBER]"
paste input "661) 993-6957"
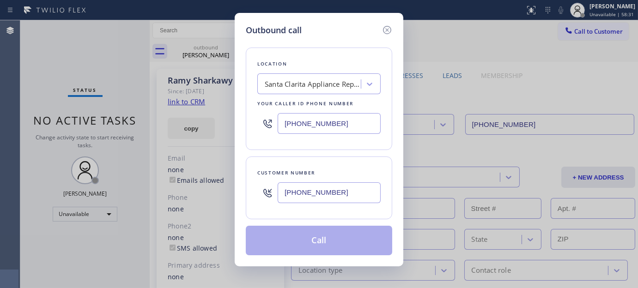
click at [216, 190] on div "Outbound call Location [GEOGRAPHIC_DATA] Appliance Repair Your caller id phone …" at bounding box center [319, 144] width 638 height 288
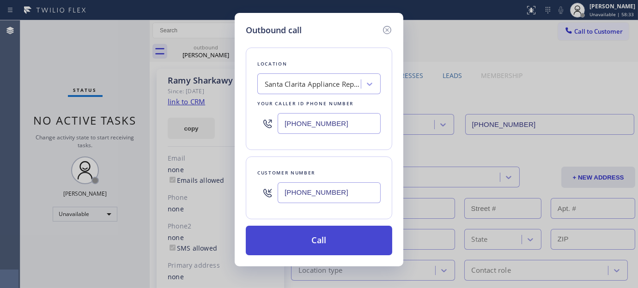
type input "[PHONE_NUMBER]"
click at [361, 233] on button "Call" at bounding box center [319, 241] width 146 height 30
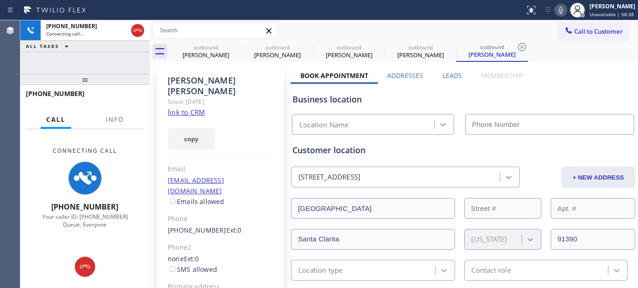
type input "[PHONE_NUMBER]"
drag, startPoint x: 103, startPoint y: 72, endPoint x: 100, endPoint y: 65, distance: 7.9
click at [101, 67] on div "[PHONE_NUMBER] Connecting call… ALL TASKS ALL TASKS ACTIVE TASKS TASKS IN WRAP …" at bounding box center [84, 154] width 129 height 268
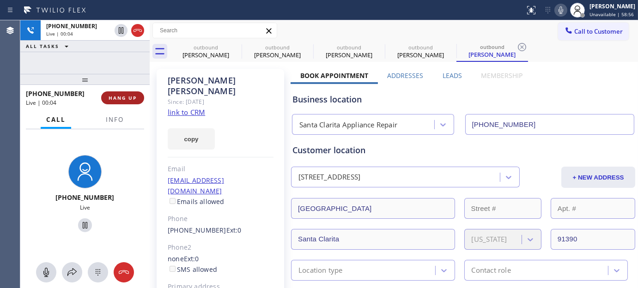
click at [138, 95] on button "HANG UP" at bounding box center [122, 97] width 43 height 13
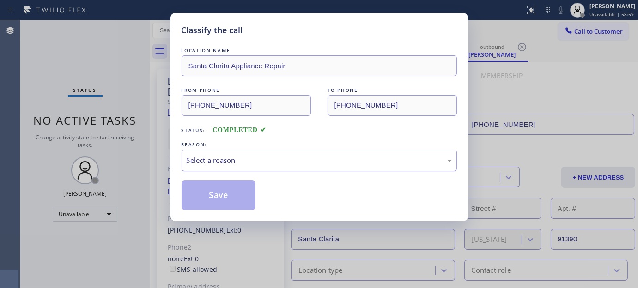
click at [278, 156] on div "Select a reason" at bounding box center [319, 160] width 265 height 11
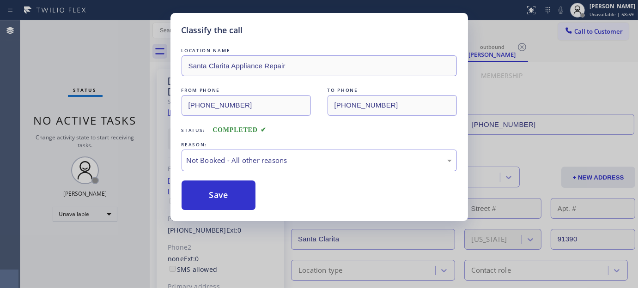
click at [209, 195] on button "Save" at bounding box center [218, 196] width 74 height 30
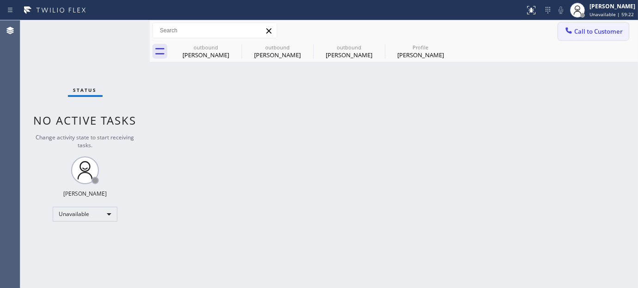
click at [593, 30] on span "Call to Customer" at bounding box center [598, 31] width 48 height 8
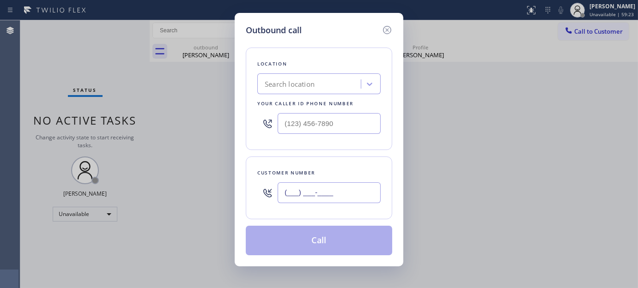
click at [354, 194] on input "(___) ___-____" at bounding box center [328, 192] width 103 height 21
paste input "661) 993-6957"
type input "[PHONE_NUMBER]"
drag, startPoint x: 341, startPoint y: 130, endPoint x: 218, endPoint y: 137, distance: 123.0
click at [218, 137] on div "Outbound call Location Search location Your caller id phone number (___) ___-__…" at bounding box center [319, 144] width 638 height 288
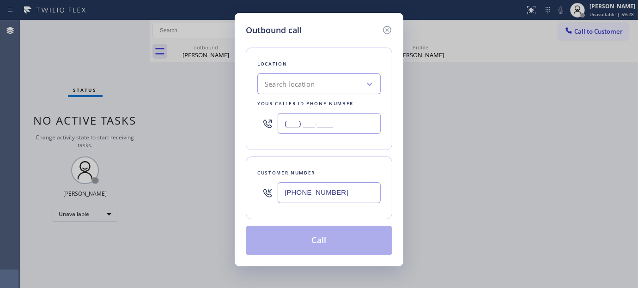
paste input "661) 368-9097"
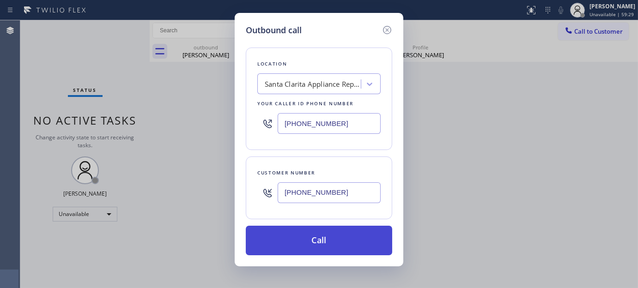
type input "[PHONE_NUMBER]"
click at [349, 231] on button "Call" at bounding box center [319, 241] width 146 height 30
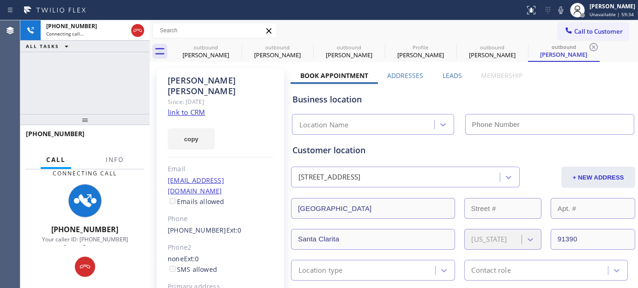
type input "[PHONE_NUMBER]"
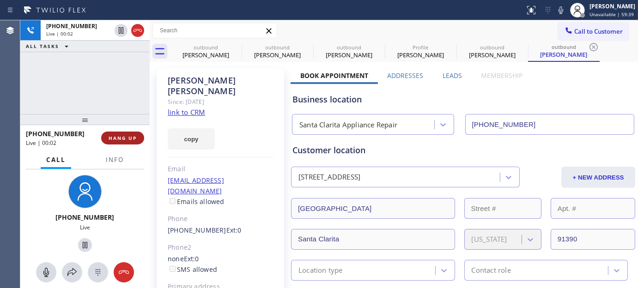
click at [132, 144] on button "HANG UP" at bounding box center [122, 138] width 43 height 13
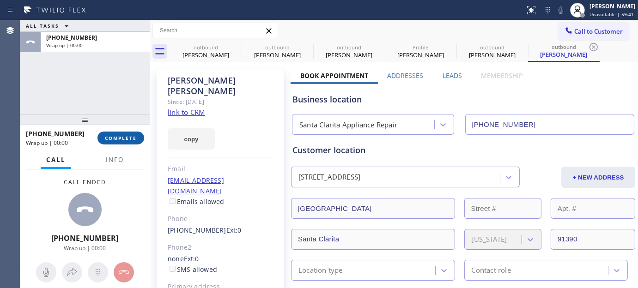
click at [132, 144] on button "COMPLETE" at bounding box center [120, 138] width 47 height 13
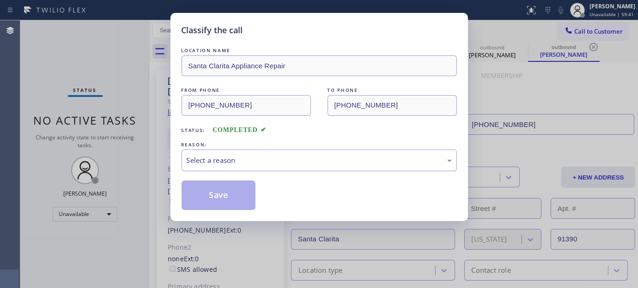
click at [245, 174] on div "LOCATION NAME Santa Clarita Appliance Repair FROM PHONE (661) 368-9097 TO PHONE…" at bounding box center [318, 128] width 275 height 164
click at [235, 167] on div "Select a reason" at bounding box center [318, 161] width 275 height 22
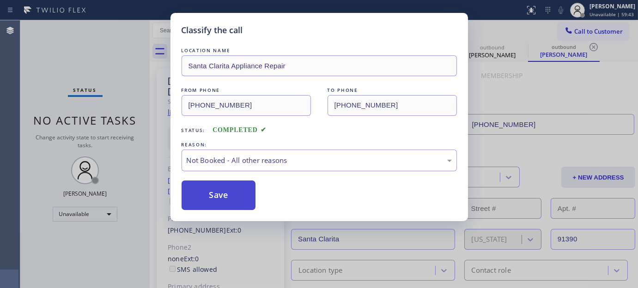
click at [208, 193] on button "Save" at bounding box center [218, 196] width 74 height 30
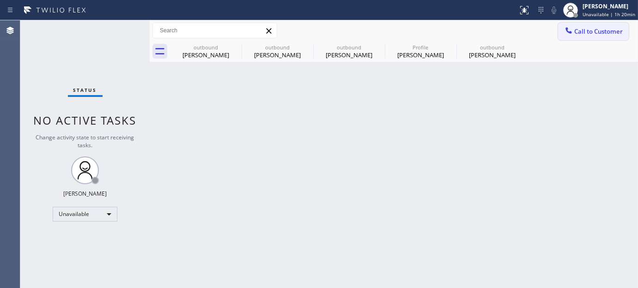
click at [582, 30] on span "Call to Customer" at bounding box center [598, 31] width 48 height 8
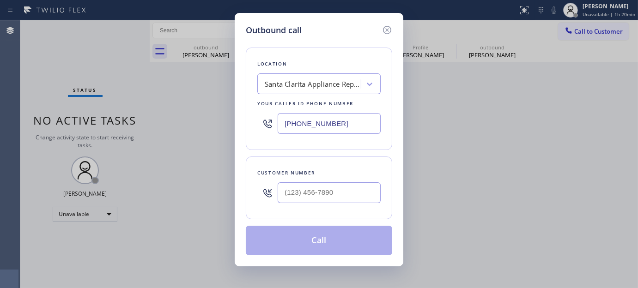
click at [340, 178] on div at bounding box center [328, 193] width 103 height 30
click at [314, 197] on input "(___) ___-____" at bounding box center [328, 192] width 103 height 21
paste input "714) 206-7754"
type input "(714) 206-7754"
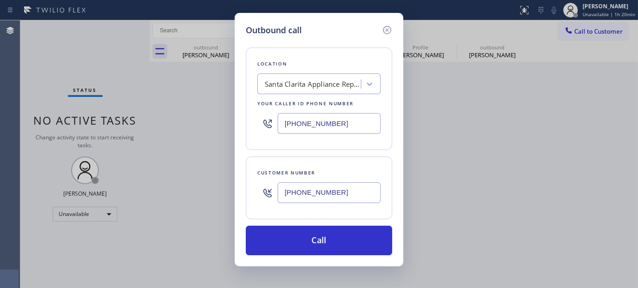
drag, startPoint x: 259, startPoint y: 141, endPoint x: 177, endPoint y: 141, distance: 81.7
click at [176, 142] on div "Outbound call Location Santa Clarita Appliance Repair Your caller id phone numb…" at bounding box center [319, 144] width 638 height 288
paste input "57) 254-3049"
drag, startPoint x: 307, startPoint y: 120, endPoint x: 197, endPoint y: 107, distance: 111.6
click at [190, 112] on div "Outbound call Location High Q Appliance Repair Yorba Linda Your caller id phone…" at bounding box center [319, 144] width 638 height 288
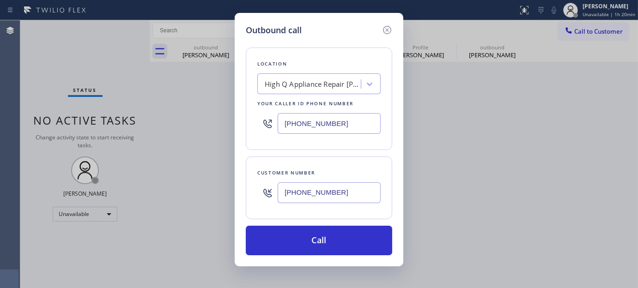
paste input "text"
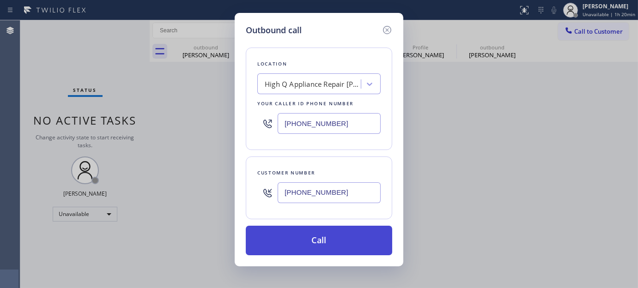
type input "(657) 254-3049"
click at [353, 245] on button "Call" at bounding box center [319, 241] width 146 height 30
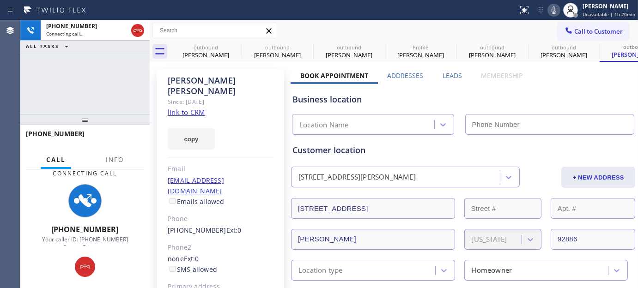
click at [559, 11] on icon at bounding box center [553, 10] width 11 height 11
type input "(657) 254-3049"
drag, startPoint x: 104, startPoint y: 129, endPoint x: 88, endPoint y: 70, distance: 61.6
click at [88, 70] on div "+17142067754 Connecting call… ALL TASKS ALL TASKS ACTIVE TASKS TASKS IN WRAP UP…" at bounding box center [84, 154] width 129 height 268
drag, startPoint x: 108, startPoint y: 125, endPoint x: 118, endPoint y: 56, distance: 69.5
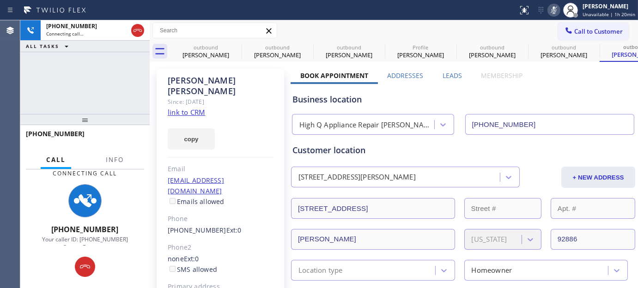
click at [100, 0] on html "Status report No issues detected If you experience an issue, please download th…" at bounding box center [319, 144] width 638 height 288
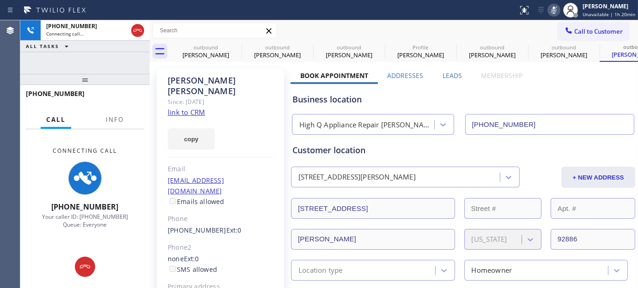
click at [115, 94] on div "+17142067754" at bounding box center [82, 93] width 112 height 9
click at [136, 29] on icon at bounding box center [137, 30] width 11 height 11
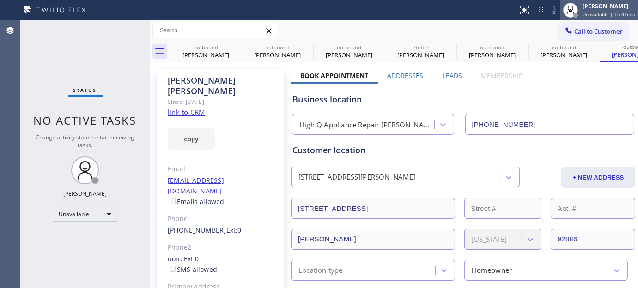
click at [592, 19] on div "Adam Alramadan Unavailable | 1h 31min" at bounding box center [599, 10] width 78 height 20
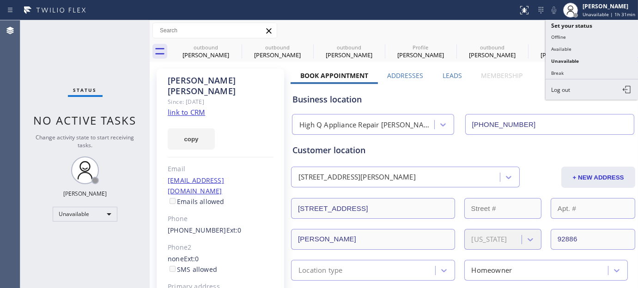
click at [514, 39] on div "Call to Customer Outbound call Location High Q Appliance Repair Yorba Linda You…" at bounding box center [394, 30] width 488 height 21
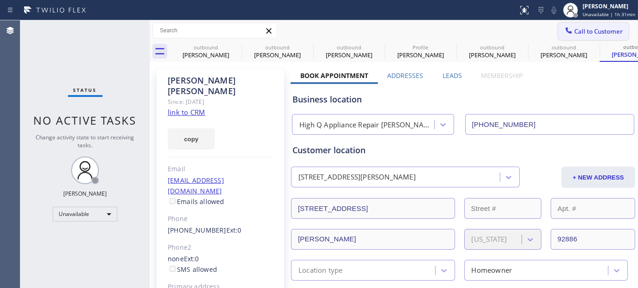
click at [614, 29] on span "Call to Customer" at bounding box center [598, 31] width 48 height 8
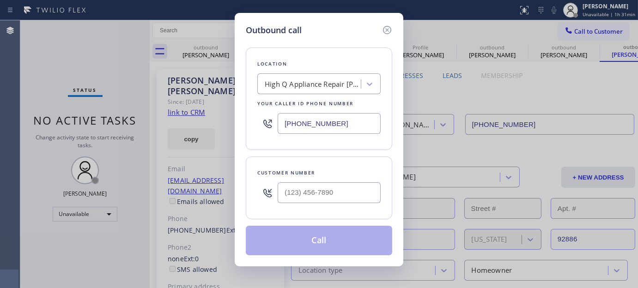
drag, startPoint x: 248, startPoint y: 120, endPoint x: 296, endPoint y: 66, distance: 72.0
click at [239, 117] on div "Outbound call Location High Q Appliance Repair Yorba Linda Your caller id phone…" at bounding box center [319, 139] width 169 height 253
paste input "805) 261-2411"
type input "(805) 261-2411"
click at [337, 195] on input "(___) ___-____" at bounding box center [328, 192] width 103 height 21
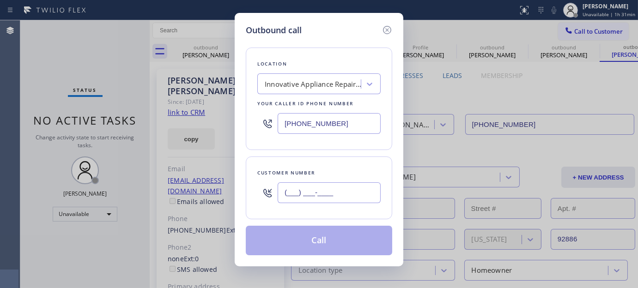
paste input "805) 760-2795"
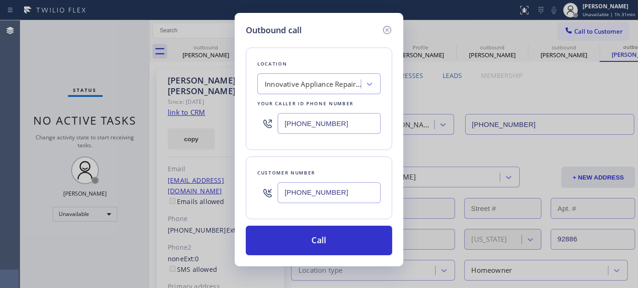
type input "(805) 760-2795"
click at [238, 81] on div "Outbound call Location Innovative Appliance Repair Solutions SB Your caller id …" at bounding box center [319, 139] width 169 height 253
drag, startPoint x: 361, startPoint y: 190, endPoint x: 211, endPoint y: 194, distance: 149.7
click at [215, 194] on div "Outbound call Location Innovative Appliance Repair Solutions SB Your caller id …" at bounding box center [319, 144] width 638 height 288
click at [211, 194] on div "Outbound call Location Innovative Appliance Repair Solutions SB Your caller id …" at bounding box center [319, 144] width 638 height 288
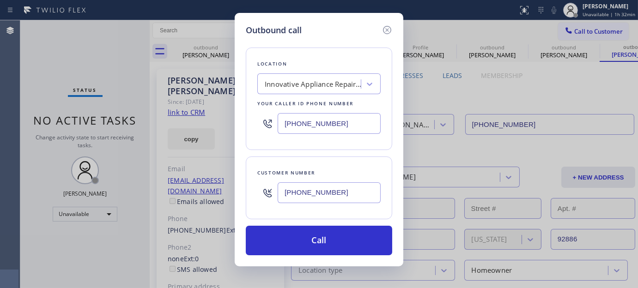
drag, startPoint x: 315, startPoint y: 192, endPoint x: 275, endPoint y: 193, distance: 40.2
click at [275, 193] on div "(805) 760-2795" at bounding box center [318, 193] width 123 height 30
drag, startPoint x: 307, startPoint y: 194, endPoint x: 268, endPoint y: 186, distance: 39.7
click at [265, 193] on div "(805) 760-2795" at bounding box center [318, 193] width 123 height 30
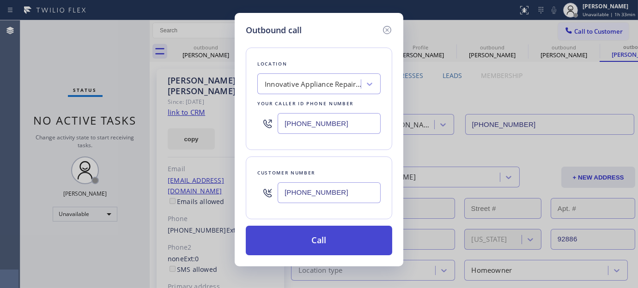
type input "(805) 760-2795"
click at [352, 238] on button "Call" at bounding box center [319, 241] width 146 height 30
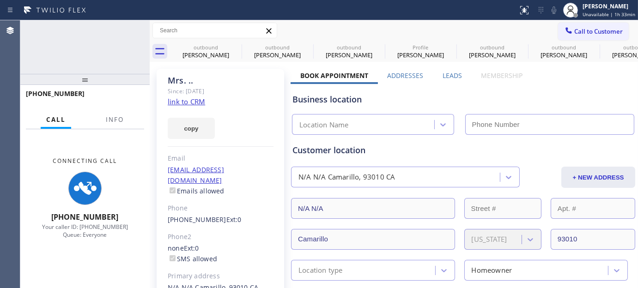
type input "(805) 261-2411"
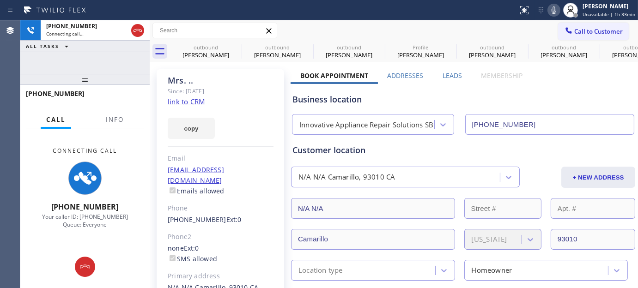
drag, startPoint x: 107, startPoint y: 63, endPoint x: 527, endPoint y: 105, distance: 421.7
click at [107, 62] on div "+18057602795 Connecting call… ALL TASKS ALL TASKS ACTIVE TASKS TASKS IN WRAP UP…" at bounding box center [84, 154] width 129 height 268
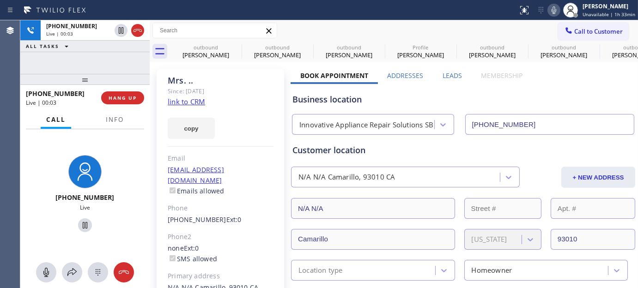
drag, startPoint x: 221, startPoint y: 98, endPoint x: 229, endPoint y: 94, distance: 8.7
click at [221, 98] on div "Mrs. .. Since: 20 may 2020 link to CRM copy Email no@gmail.com Emails allowed P…" at bounding box center [220, 206] width 127 height 275
click at [117, 65] on div "+18057602795 Live | 00:27 ALL TASKS ALL TASKS ACTIVE TASKS TASKS IN WRAP UP +18…" at bounding box center [84, 154] width 129 height 268
click at [204, 81] on div "Mrs. .." at bounding box center [221, 80] width 106 height 11
drag, startPoint x: 103, startPoint y: 71, endPoint x: 190, endPoint y: 63, distance: 87.1
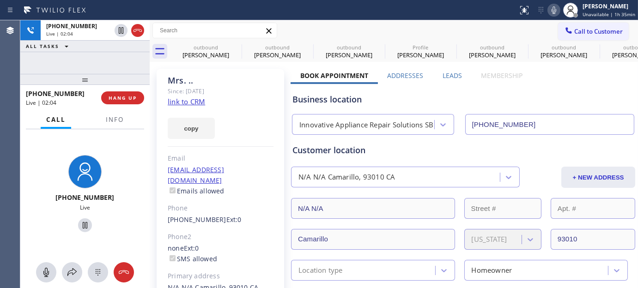
click at [102, 66] on div "+18057602795 Live | 02:04 ALL TASKS ALL TASKS ACTIVE TASKS TASKS IN WRAP UP +18…" at bounding box center [84, 154] width 129 height 268
drag, startPoint x: 256, startPoint y: 99, endPoint x: 361, endPoint y: 104, distance: 104.9
click at [256, 99] on div "Mrs. .. Since: 20 may 2020 link to CRM copy Email no@gmail.com Emails allowed P…" at bounding box center [220, 206] width 127 height 275
click at [235, 84] on div "Mrs. .." at bounding box center [221, 80] width 106 height 11
drag, startPoint x: 90, startPoint y: 73, endPoint x: 140, endPoint y: 4, distance: 85.3
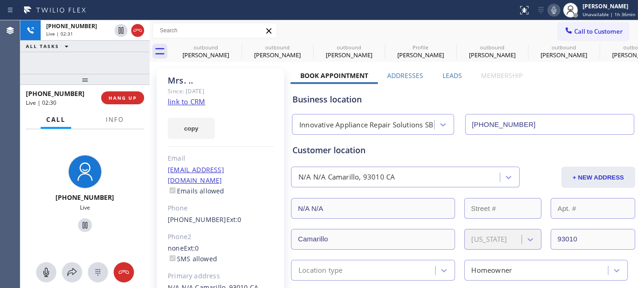
click at [90, 74] on div at bounding box center [84, 79] width 129 height 11
click at [81, 225] on icon at bounding box center [84, 225] width 11 height 11
click at [556, 12] on icon at bounding box center [553, 9] width 5 height 7
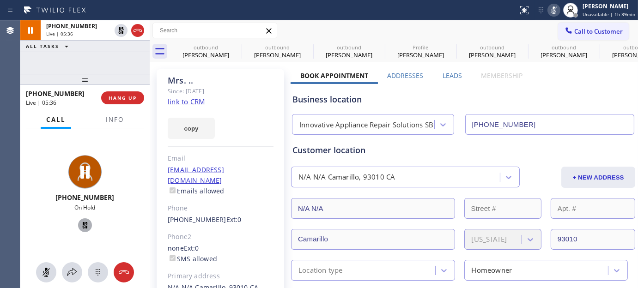
drag, startPoint x: 74, startPoint y: 225, endPoint x: 80, endPoint y: 223, distance: 6.7
click at [78, 225] on div at bounding box center [85, 225] width 14 height 11
click at [554, 8] on icon at bounding box center [553, 10] width 11 height 11
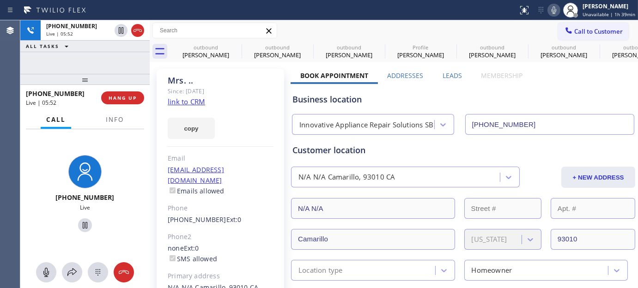
drag, startPoint x: 105, startPoint y: 77, endPoint x: 108, endPoint y: 52, distance: 25.5
click at [105, 66] on div "+18057602795 Live | 05:52 ALL TASKS ALL TASKS ACTIVE TASKS TASKS IN WRAP UP +18…" at bounding box center [84, 154] width 129 height 268
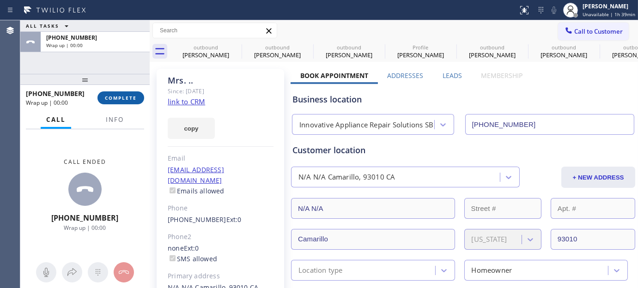
click at [108, 98] on span "COMPLETE" at bounding box center [121, 98] width 32 height 6
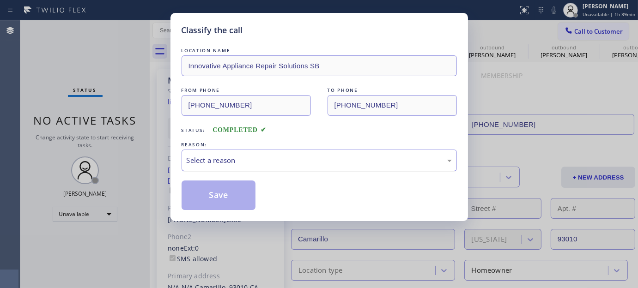
click at [211, 160] on div "Select a reason" at bounding box center [319, 160] width 265 height 11
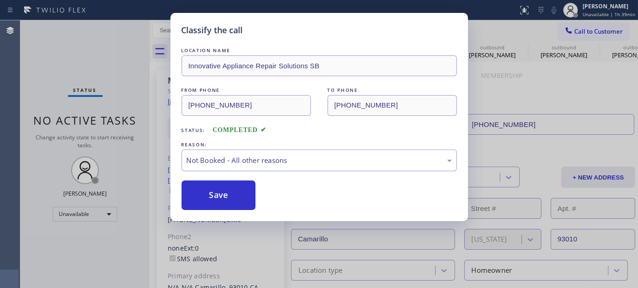
click at [207, 199] on button "Save" at bounding box center [218, 196] width 74 height 30
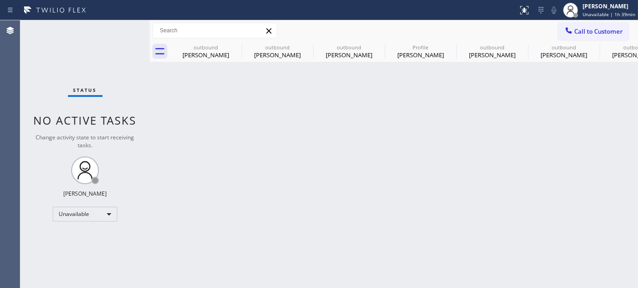
click at [217, 97] on div "Back to Dashboard Change Sender ID Customers Technicians Select a contact Outbo…" at bounding box center [394, 154] width 488 height 268
click at [146, 107] on div "Status No active tasks Change activity state to start receiving tasks. Adam Alr…" at bounding box center [84, 154] width 129 height 268
click at [587, 12] on span "Unavailable | 1h 41min" at bounding box center [608, 14] width 53 height 6
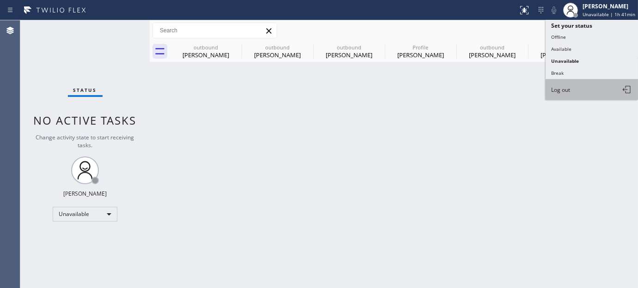
click at [560, 96] on button "Log out" at bounding box center [591, 89] width 92 height 20
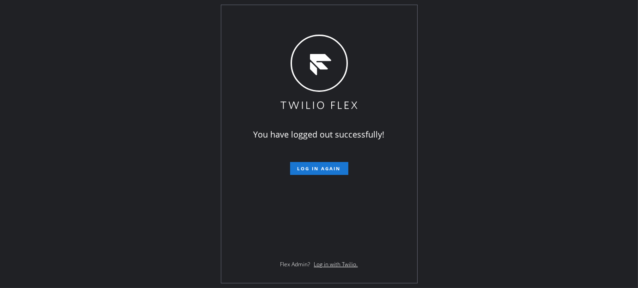
click at [634, 188] on div "You have logged out successfully! Log in again Flex Admin? Log in with Twilio." at bounding box center [319, 144] width 638 height 288
click at [209, 88] on div "You have logged out successfully! Log in again Flex Admin? Log in with Twilio." at bounding box center [319, 144] width 638 height 288
